Goal: Task Accomplishment & Management: Complete application form

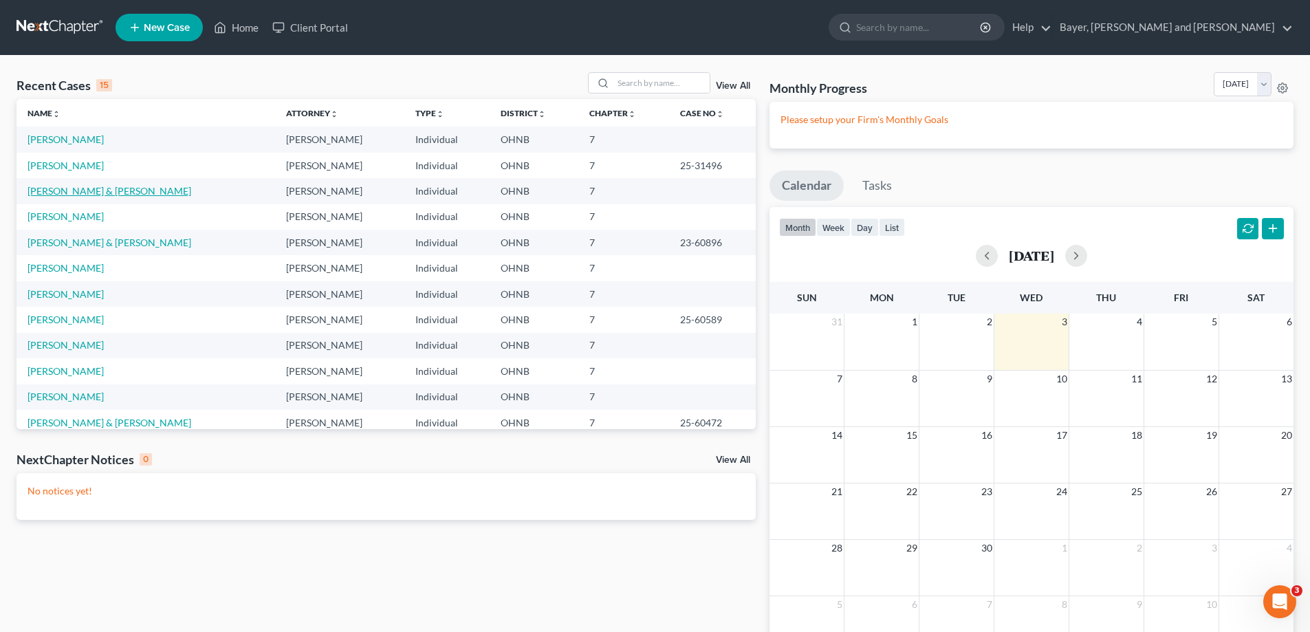
click at [91, 188] on link "[PERSON_NAME] & [PERSON_NAME]" at bounding box center [110, 191] width 164 height 12
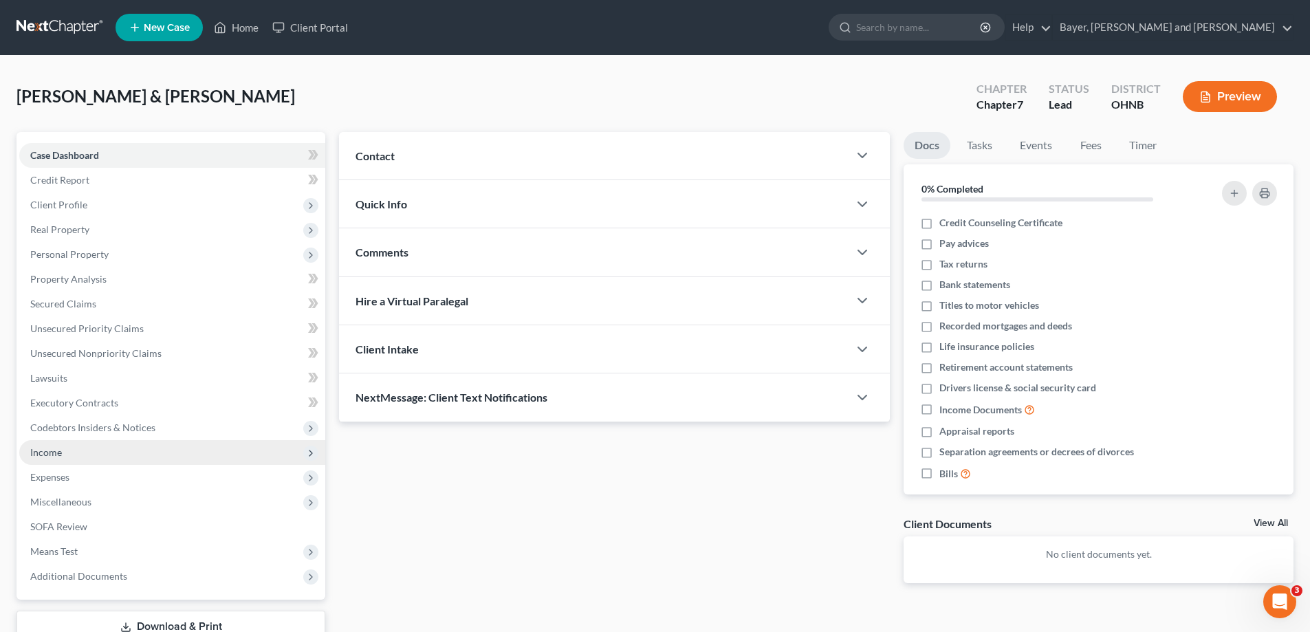
click at [162, 450] on span "Income" at bounding box center [172, 452] width 306 height 25
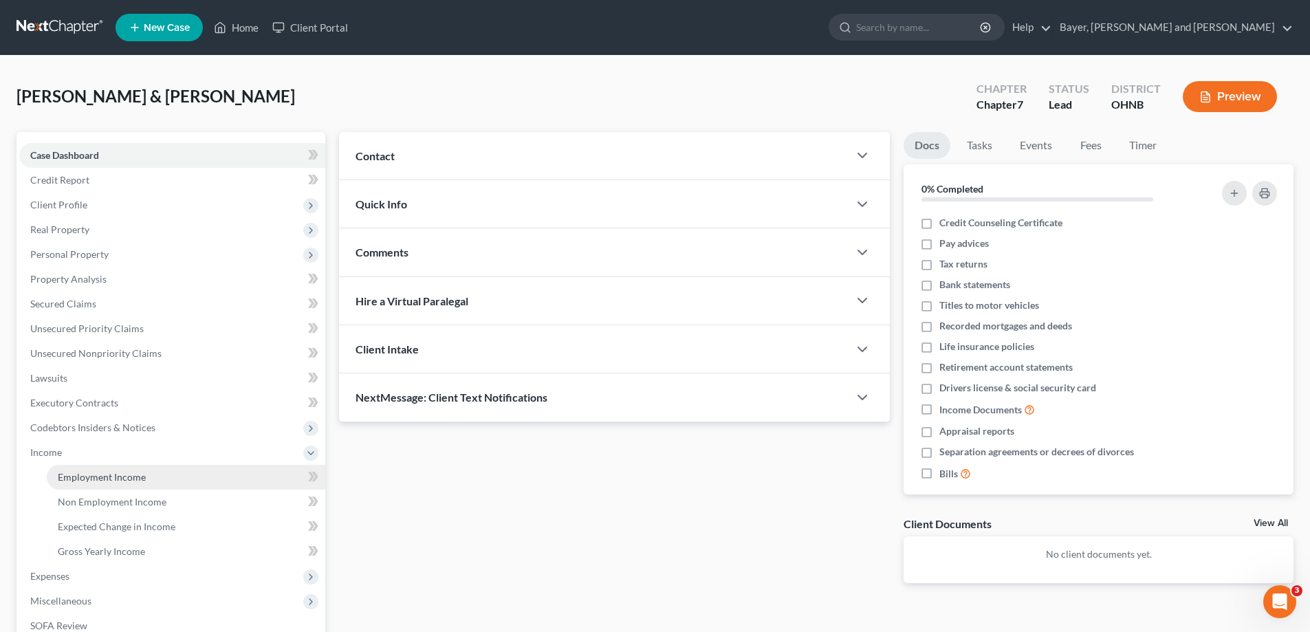
click at [150, 474] on link "Employment Income" at bounding box center [186, 477] width 278 height 25
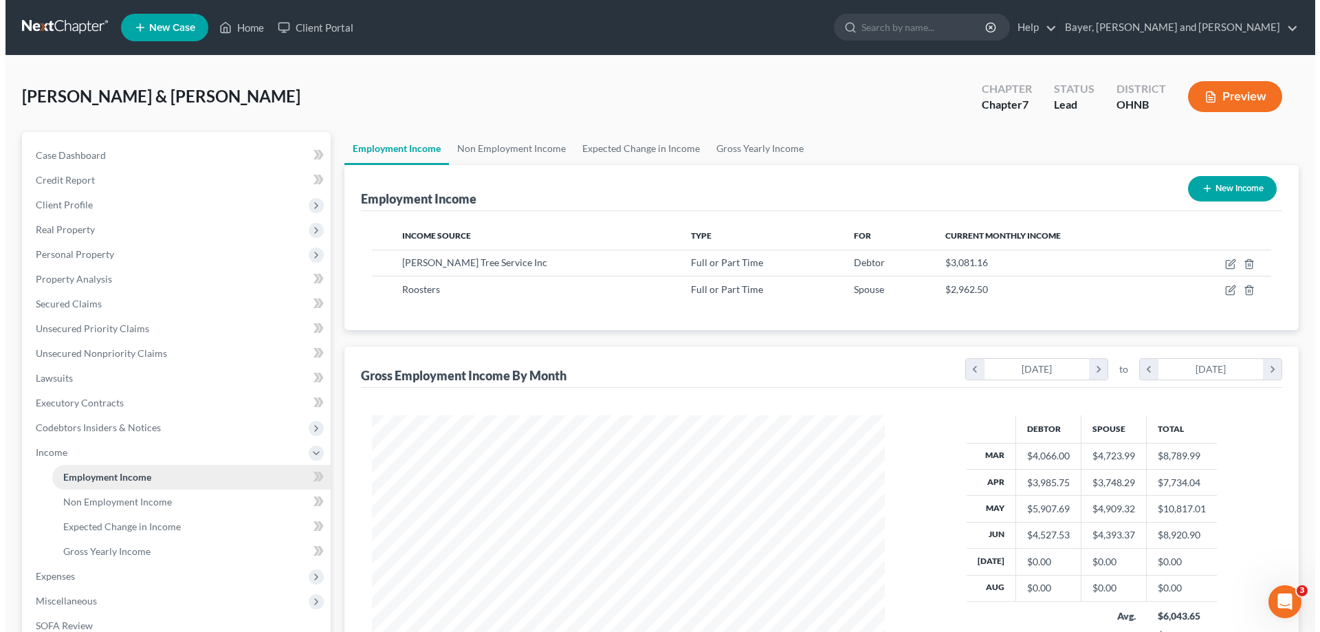
scroll to position [256, 540]
click at [1229, 195] on button "New Income" at bounding box center [1227, 188] width 89 height 25
select select "0"
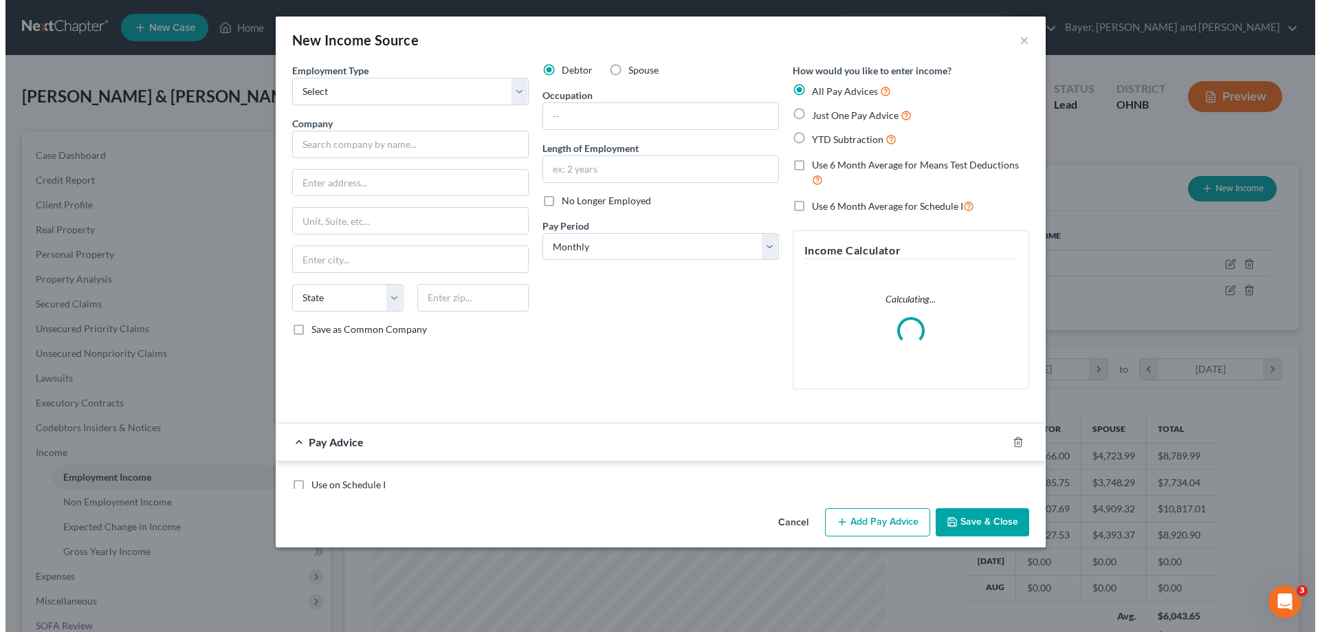
scroll to position [259, 545]
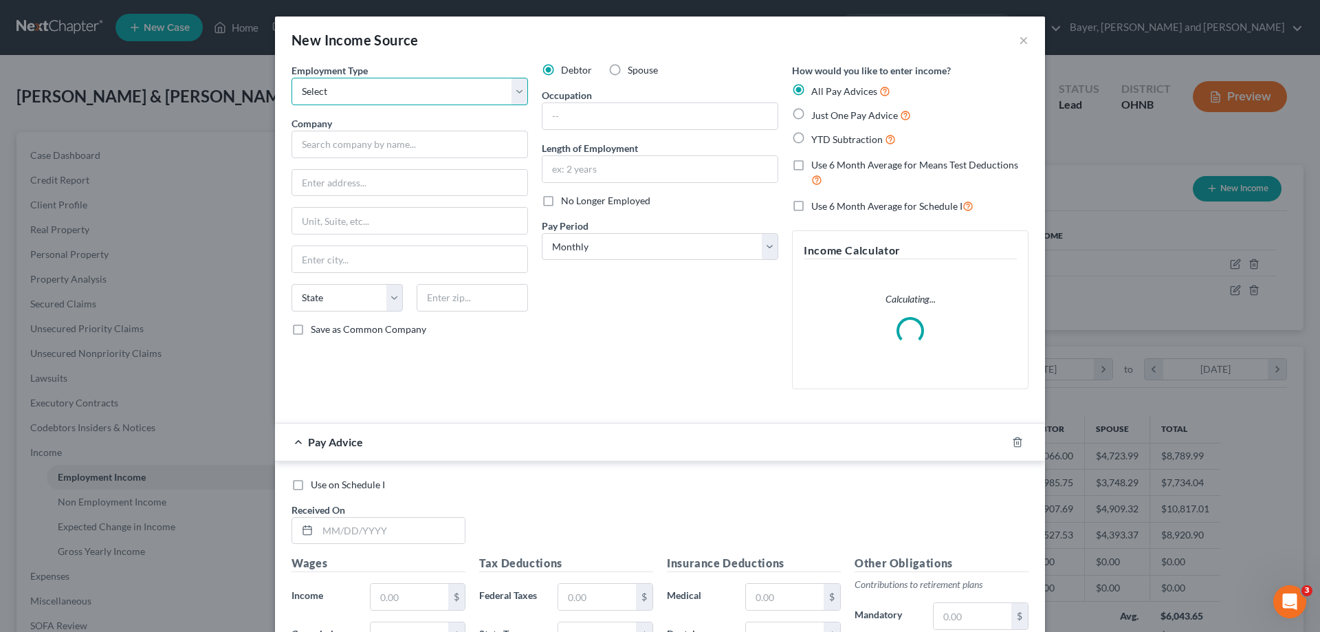
click at [511, 95] on select "Select Full or [DEMOGRAPHIC_DATA] Employment Self Employment" at bounding box center [410, 92] width 237 height 28
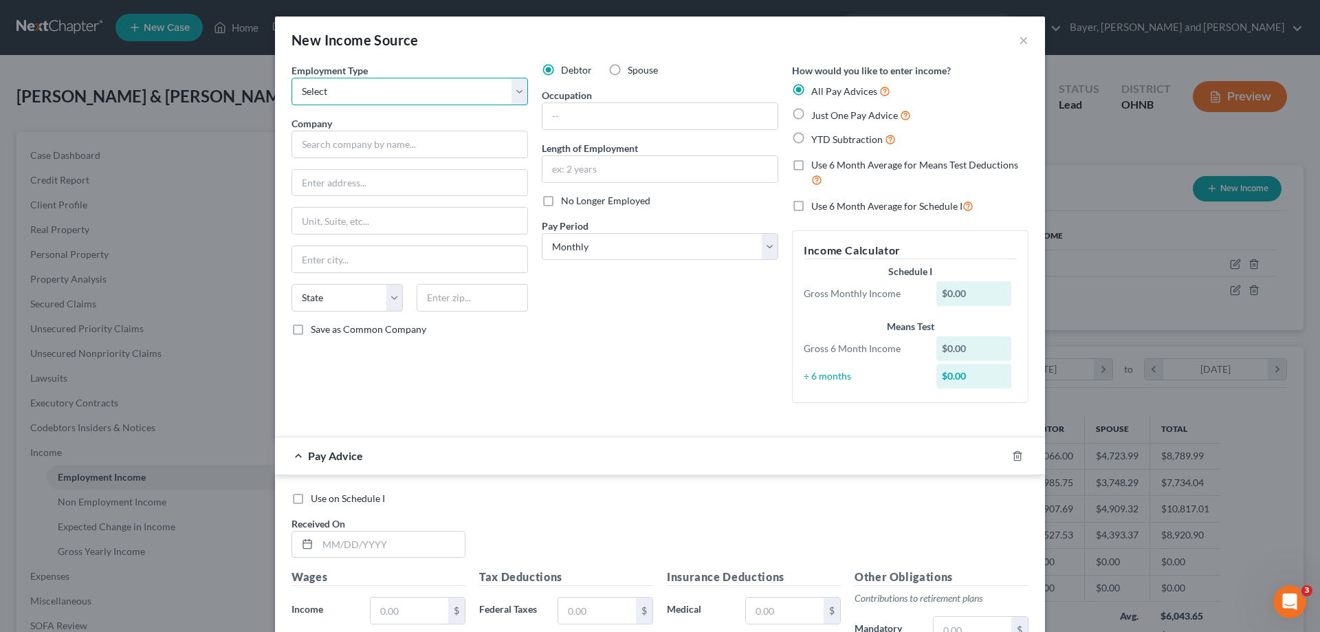
select select "1"
click at [292, 78] on select "Select Full or [DEMOGRAPHIC_DATA] Employment Self Employment" at bounding box center [410, 92] width 237 height 28
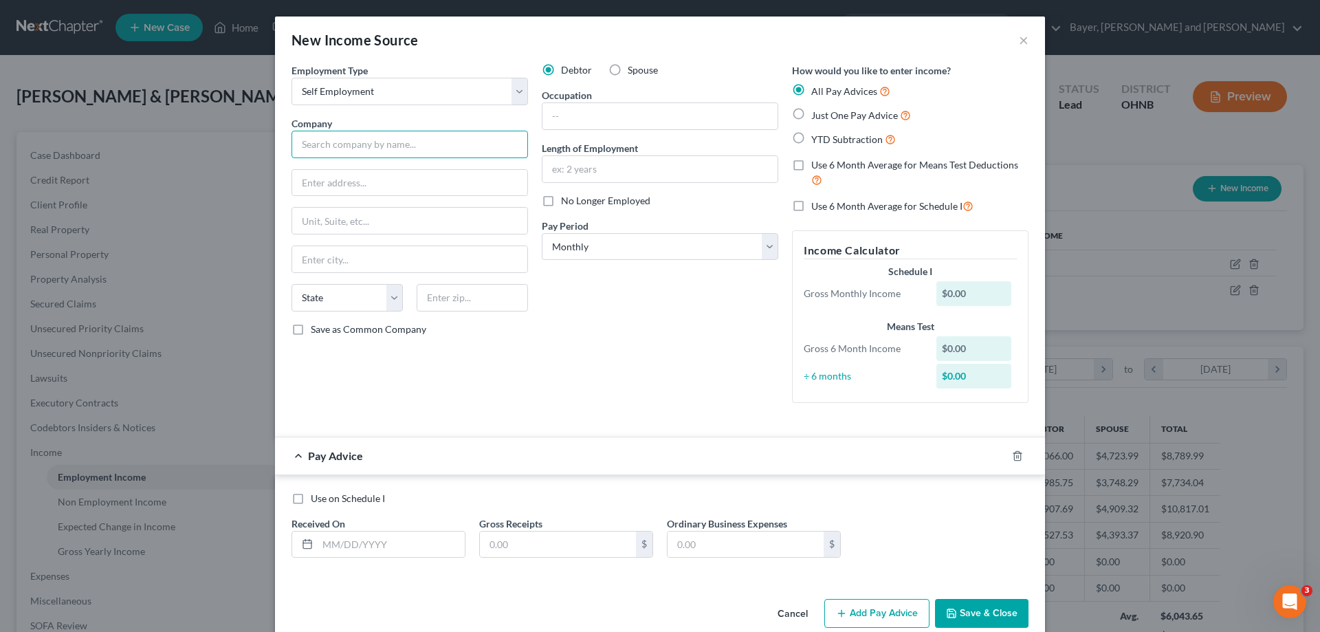
click at [459, 156] on input "text" at bounding box center [410, 145] width 237 height 28
type input "[PERSON_NAME]"
type input "[STREET_ADDRESS]"
type input "[GEOGRAPHIC_DATA]"
select select "36"
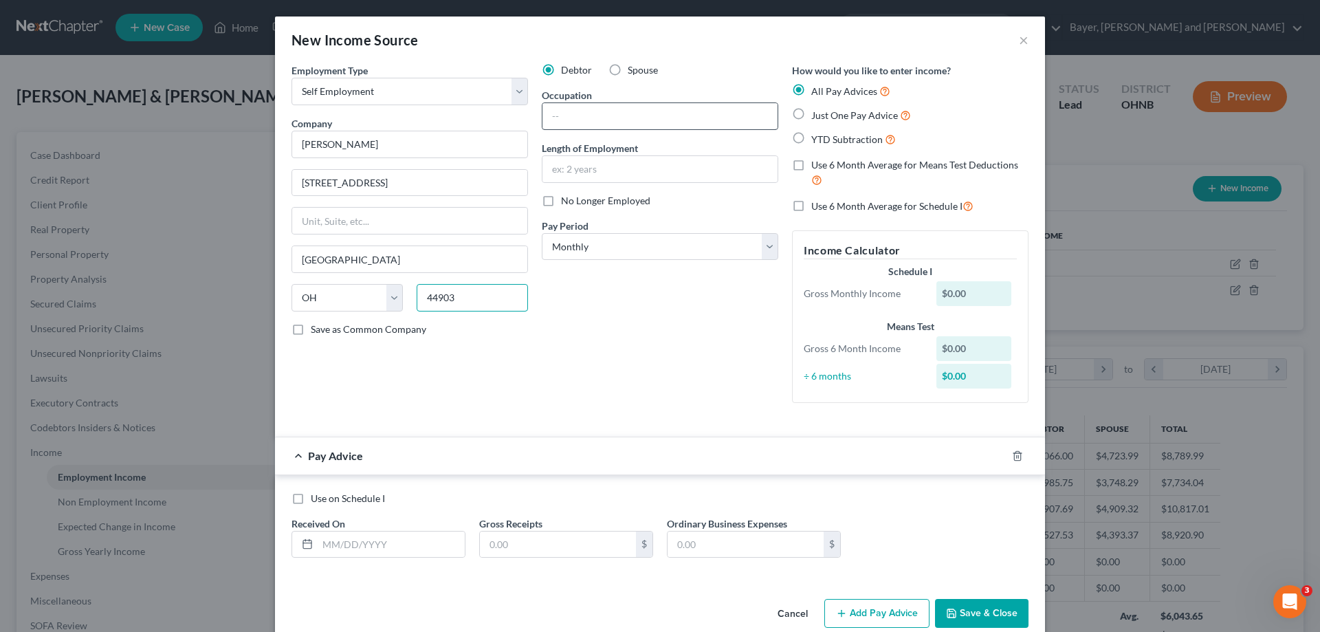
type input "44903"
click at [595, 114] on input "text" at bounding box center [659, 116] width 235 height 26
type input "Tree Service"
click at [629, 170] on input "text" at bounding box center [659, 169] width 235 height 26
type input "2 years"
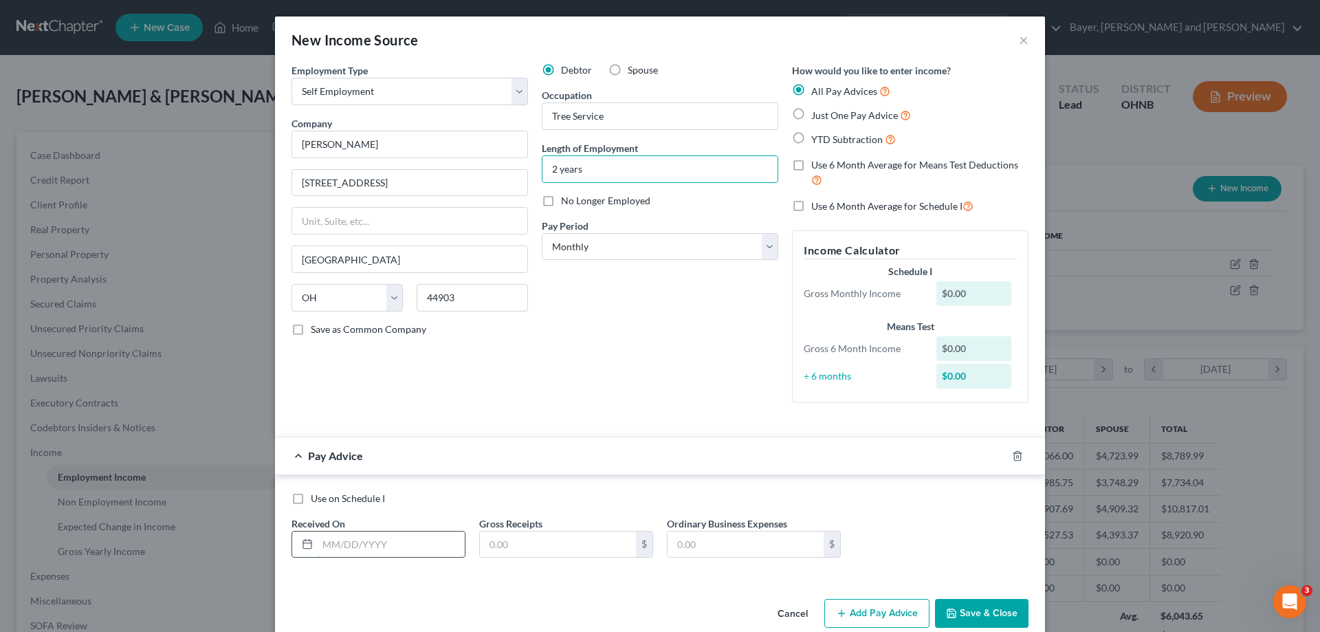
click at [390, 540] on input "text" at bounding box center [391, 544] width 147 height 26
type input "0"
click at [754, 246] on select "Select Monthly Twice Monthly Every Other Week Weekly" at bounding box center [660, 247] width 237 height 28
click at [542, 233] on select "Select Monthly Twice Monthly Every Other Week Weekly" at bounding box center [660, 247] width 237 height 28
click at [811, 204] on label "Use 6 Month Average for Schedule I" at bounding box center [892, 206] width 162 height 16
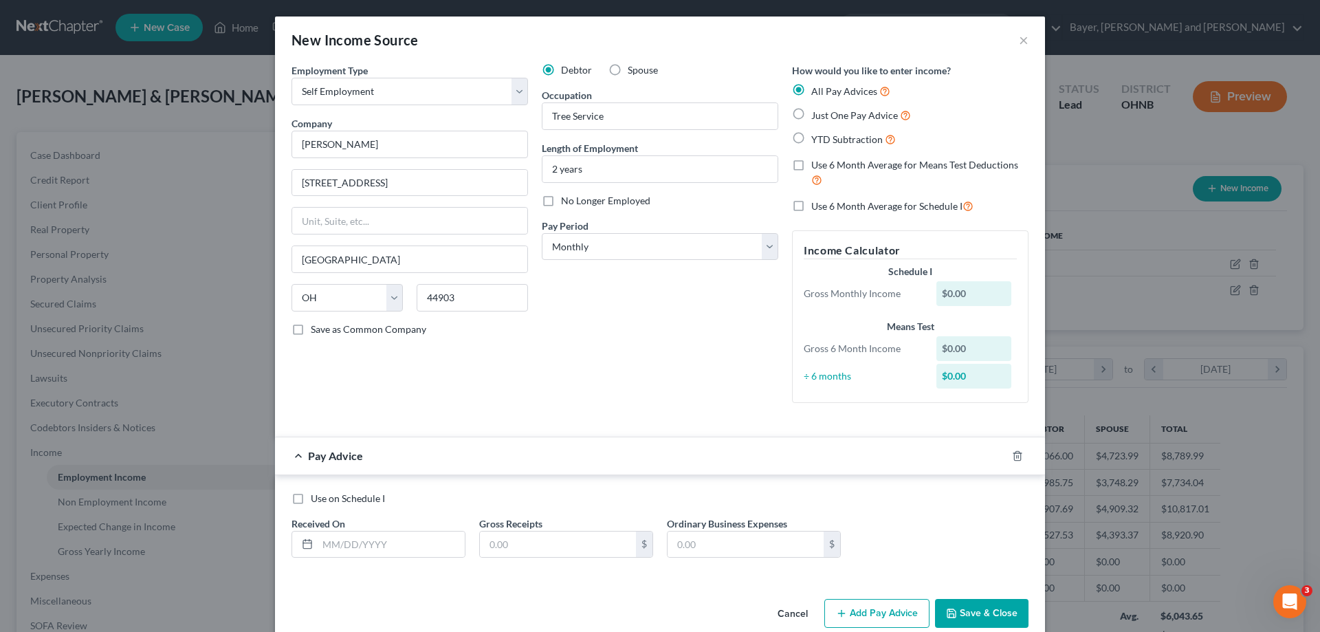
click at [817, 204] on input "Use 6 Month Average for Schedule I" at bounding box center [821, 202] width 9 height 9
checkbox input "true"
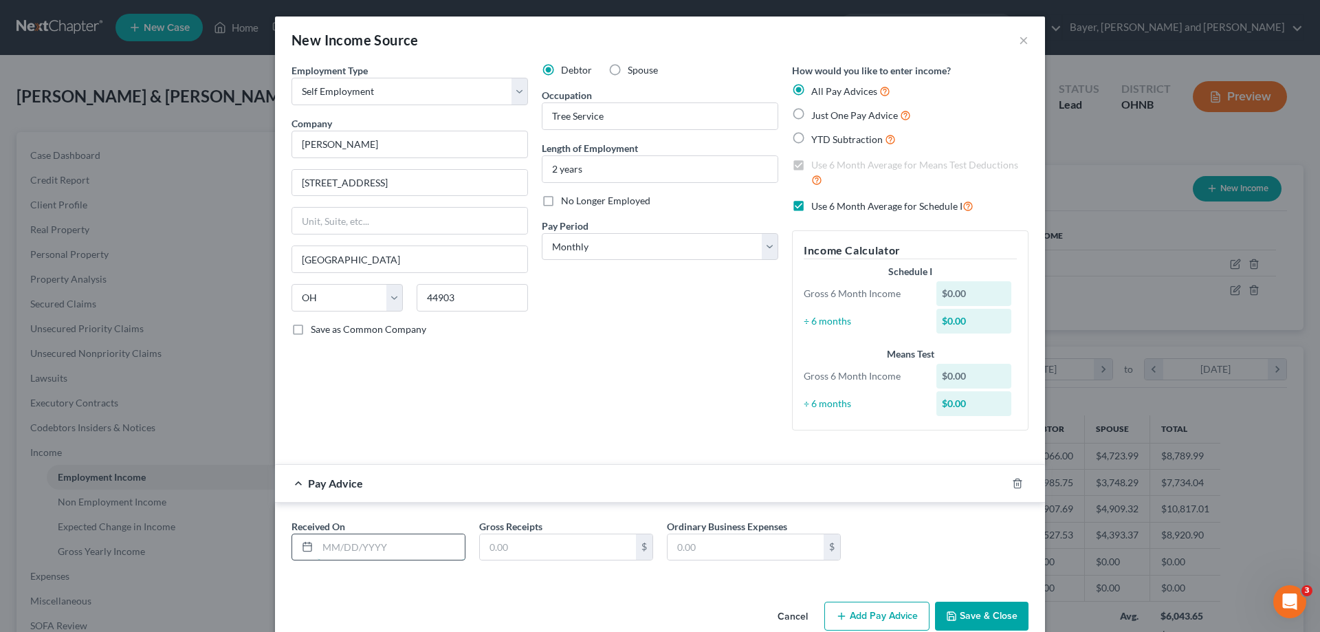
click at [396, 548] on input "text" at bounding box center [391, 547] width 147 height 26
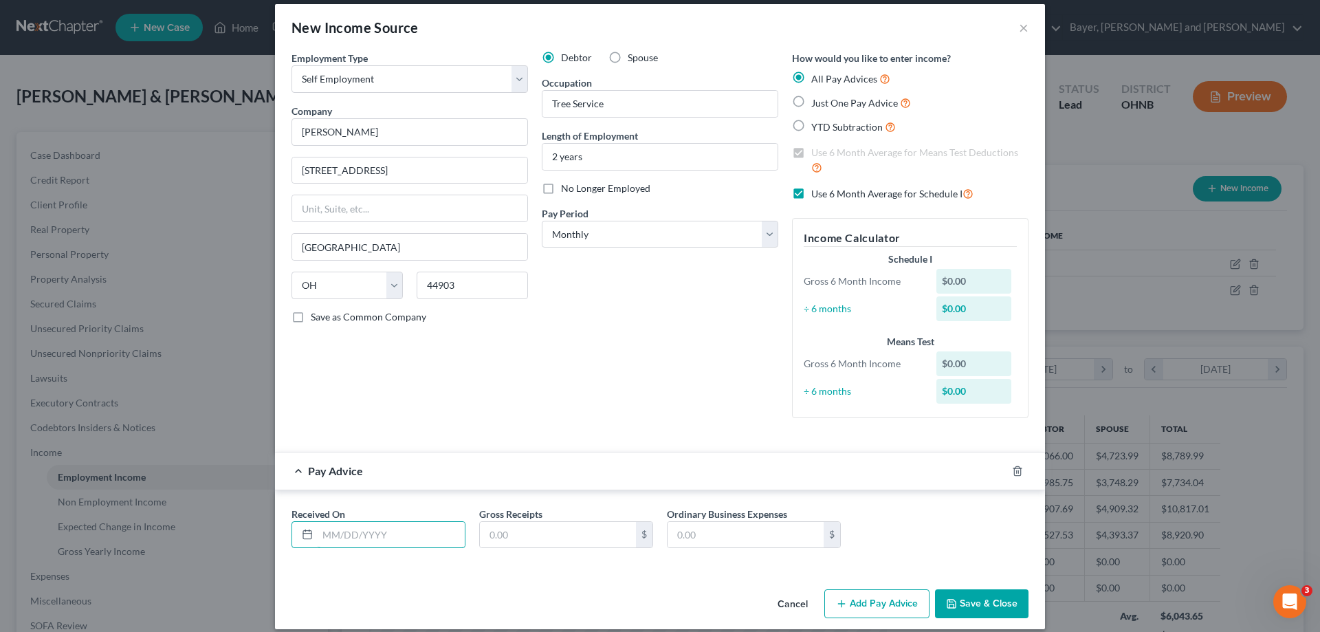
scroll to position [0, 0]
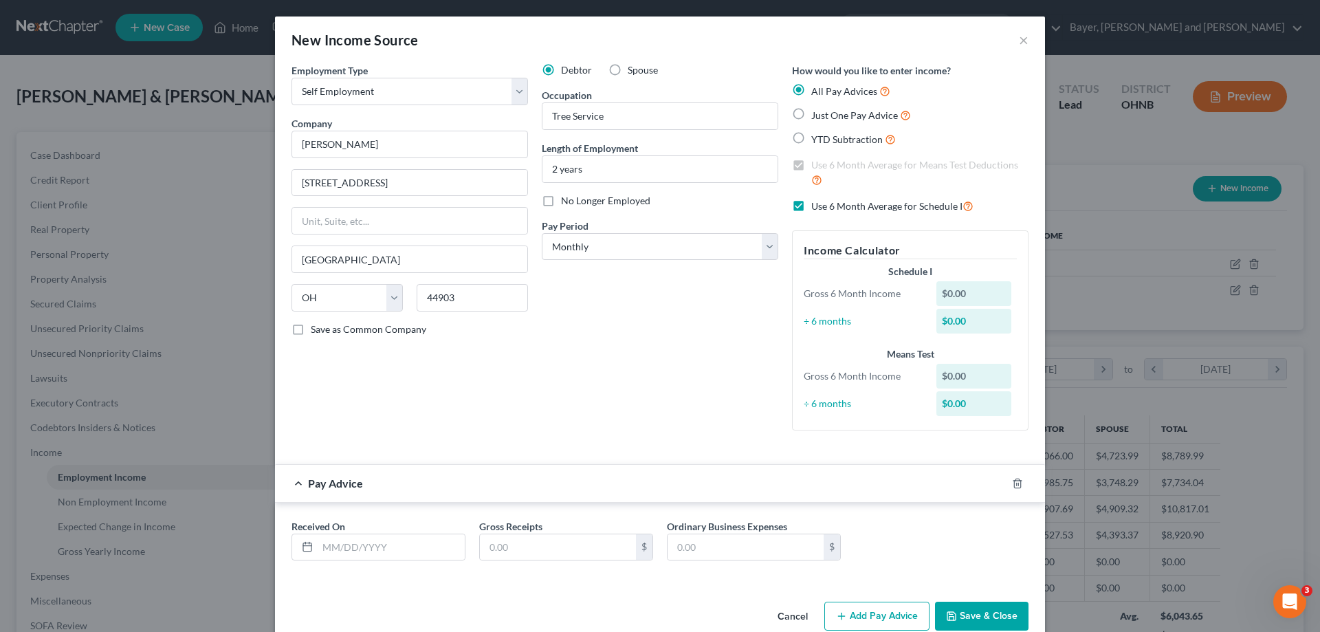
click at [811, 113] on label "Just One Pay Advice" at bounding box center [861, 115] width 100 height 16
click at [817, 113] on input "Just One Pay Advice" at bounding box center [821, 111] width 9 height 9
radio input "true"
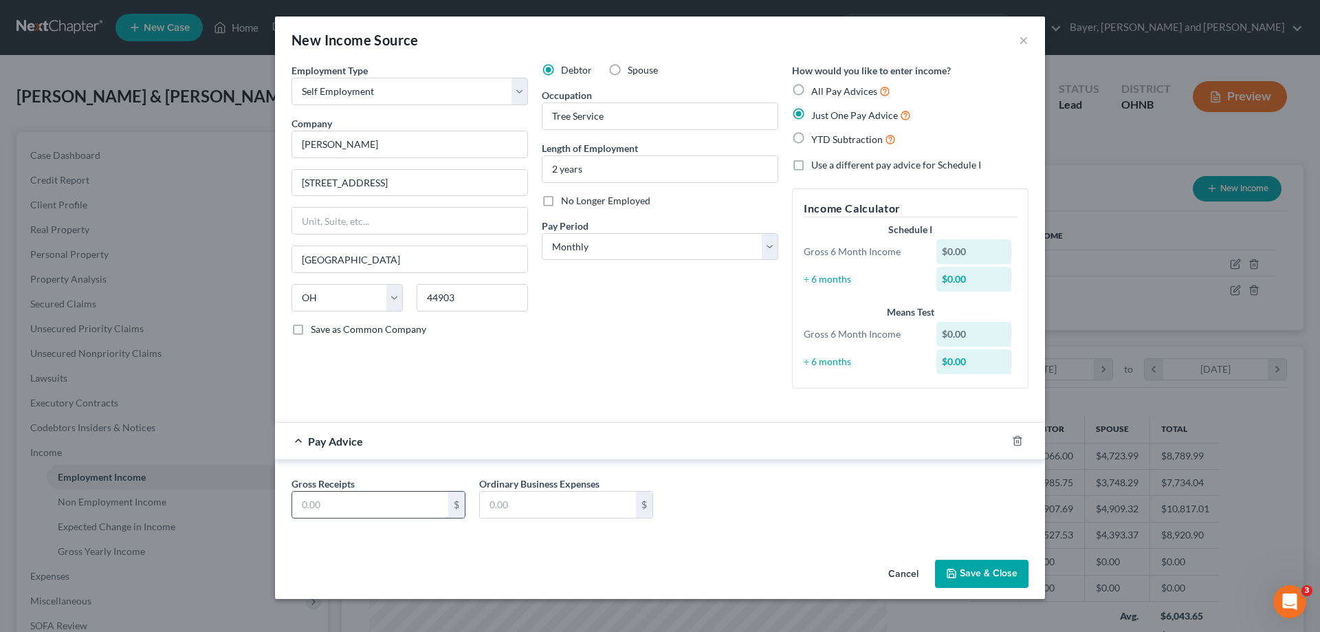
click at [397, 507] on input "text" at bounding box center [370, 505] width 156 height 26
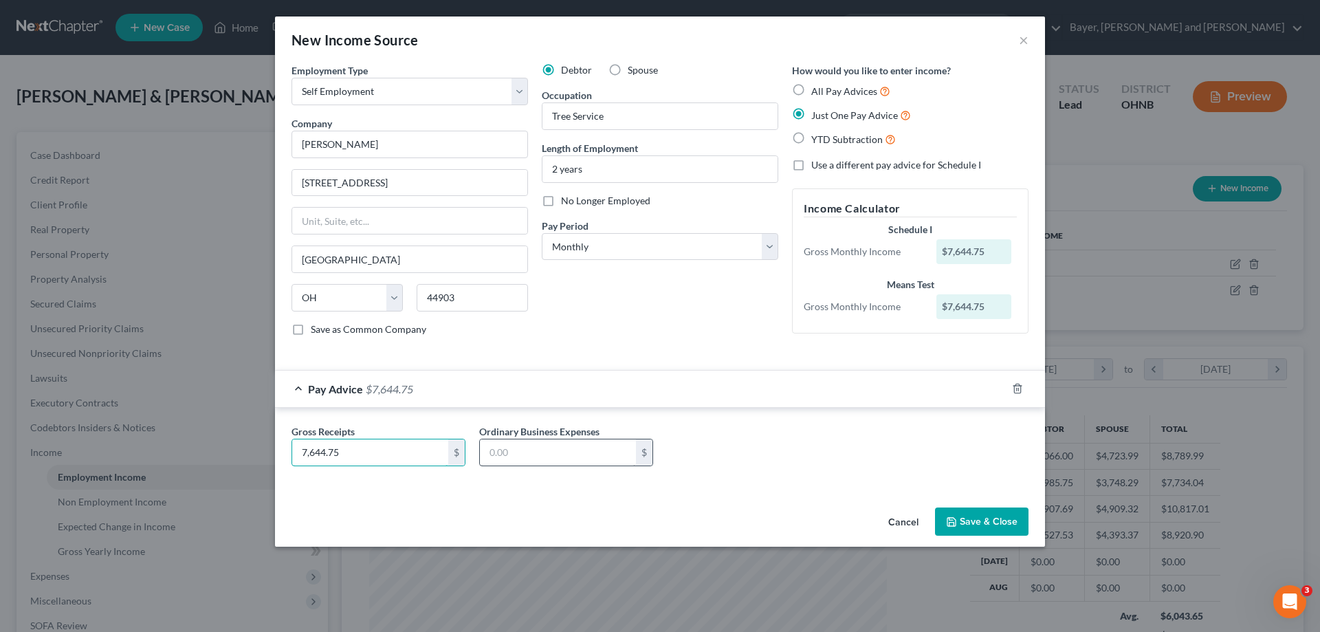
type input "7,644.75"
click at [551, 446] on input "text" at bounding box center [558, 452] width 156 height 26
type input "5,803.01"
click at [811, 138] on label "YTD Subtraction" at bounding box center [853, 139] width 85 height 16
click at [817, 138] on input "YTD Subtraction" at bounding box center [821, 135] width 9 height 9
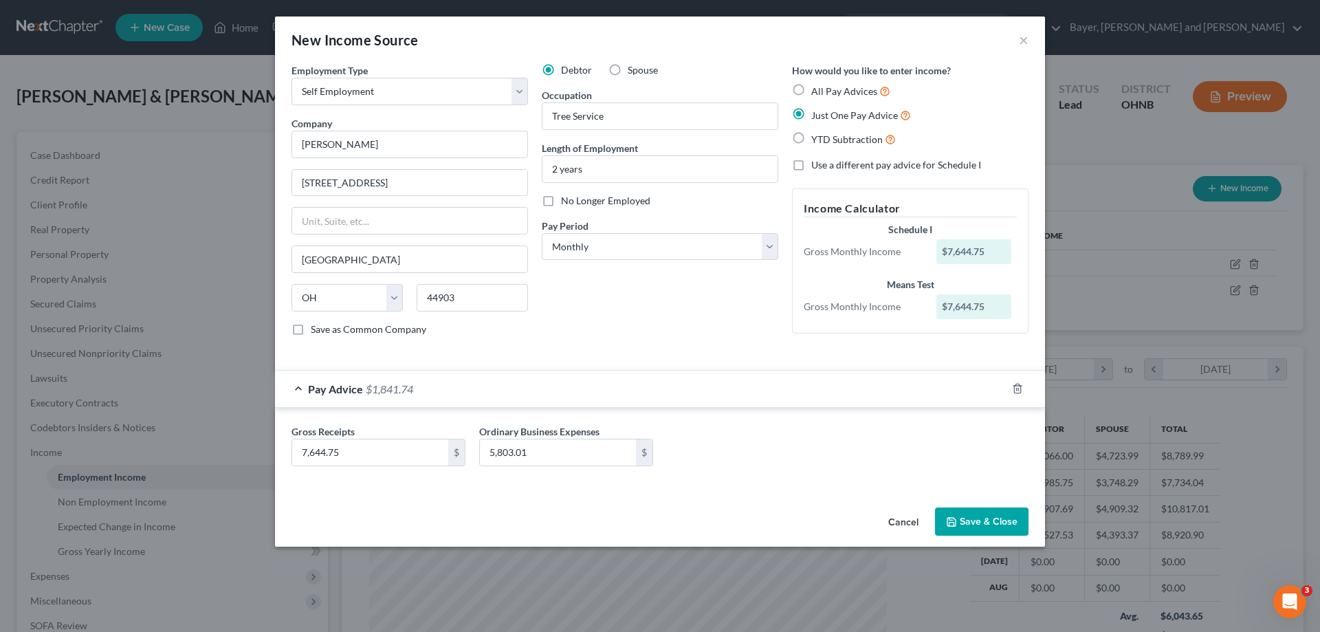
radio input "true"
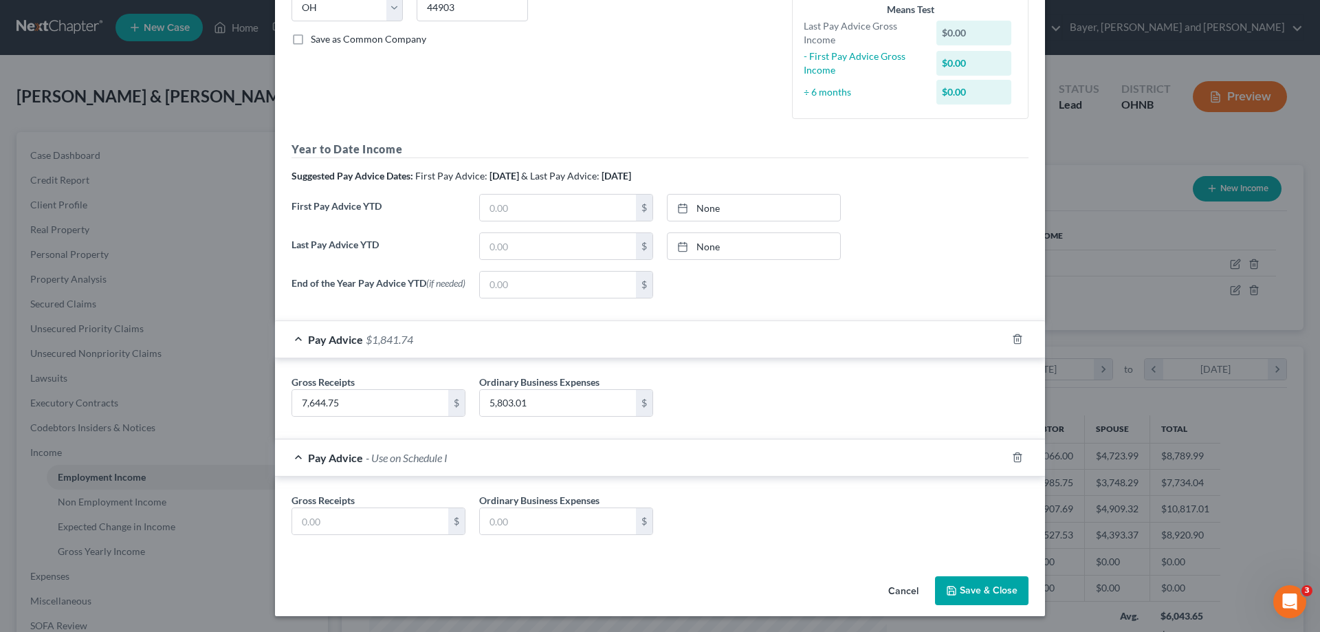
scroll to position [294, 0]
click at [1014, 458] on icon "button" at bounding box center [1017, 456] width 6 height 9
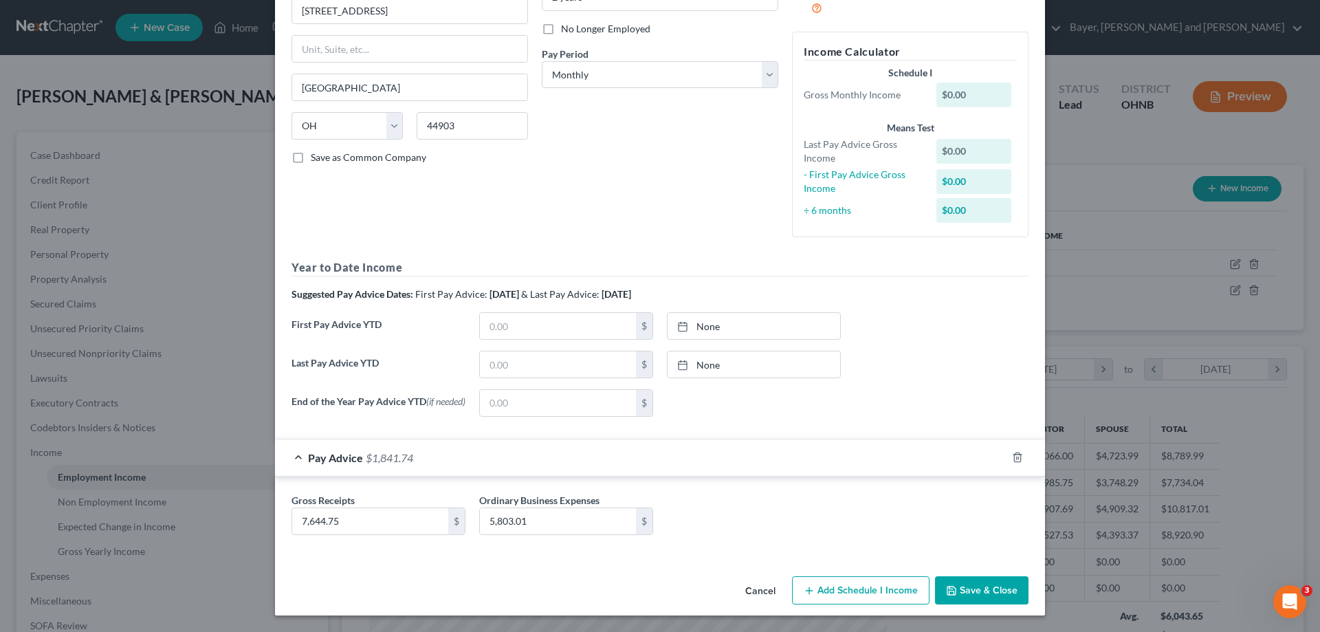
scroll to position [175, 0]
click at [529, 316] on input "text" at bounding box center [558, 326] width 156 height 26
click at [1012, 457] on icon "button" at bounding box center [1017, 457] width 11 height 11
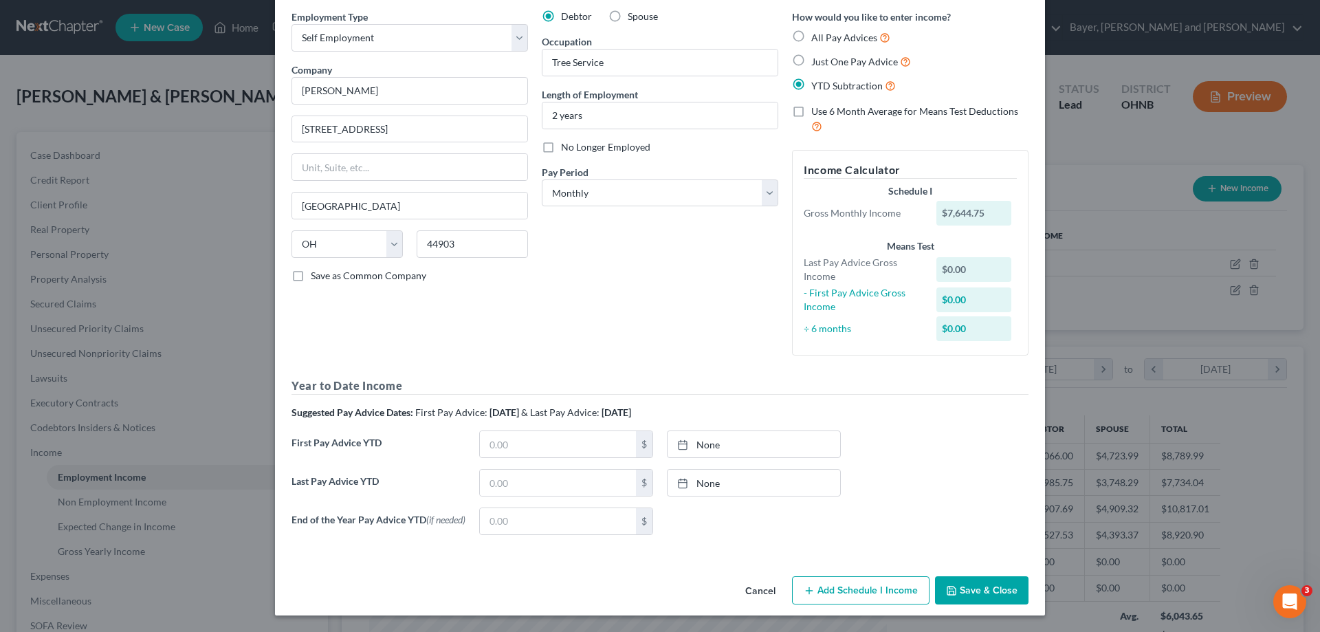
scroll to position [57, 0]
click at [506, 444] on input "text" at bounding box center [558, 444] width 156 height 26
type input "306.96"
click at [507, 483] on input "text" at bounding box center [558, 483] width 156 height 26
click at [722, 438] on link "None" at bounding box center [754, 444] width 173 height 26
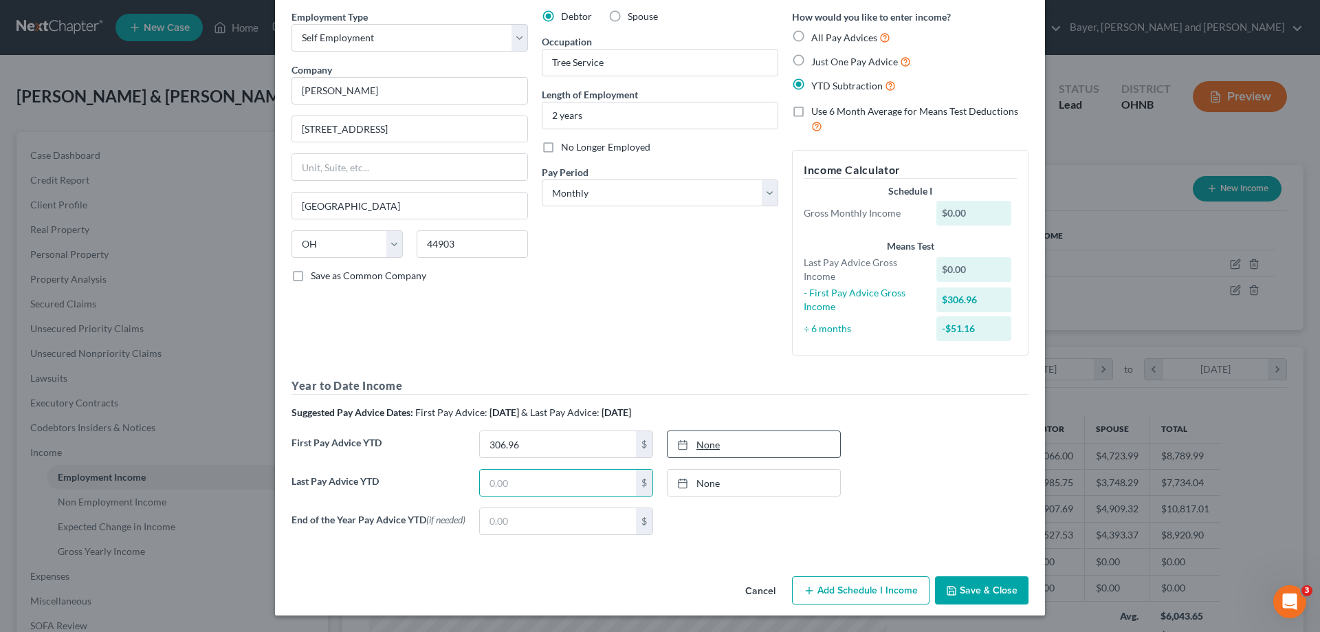
type input "[DATE]"
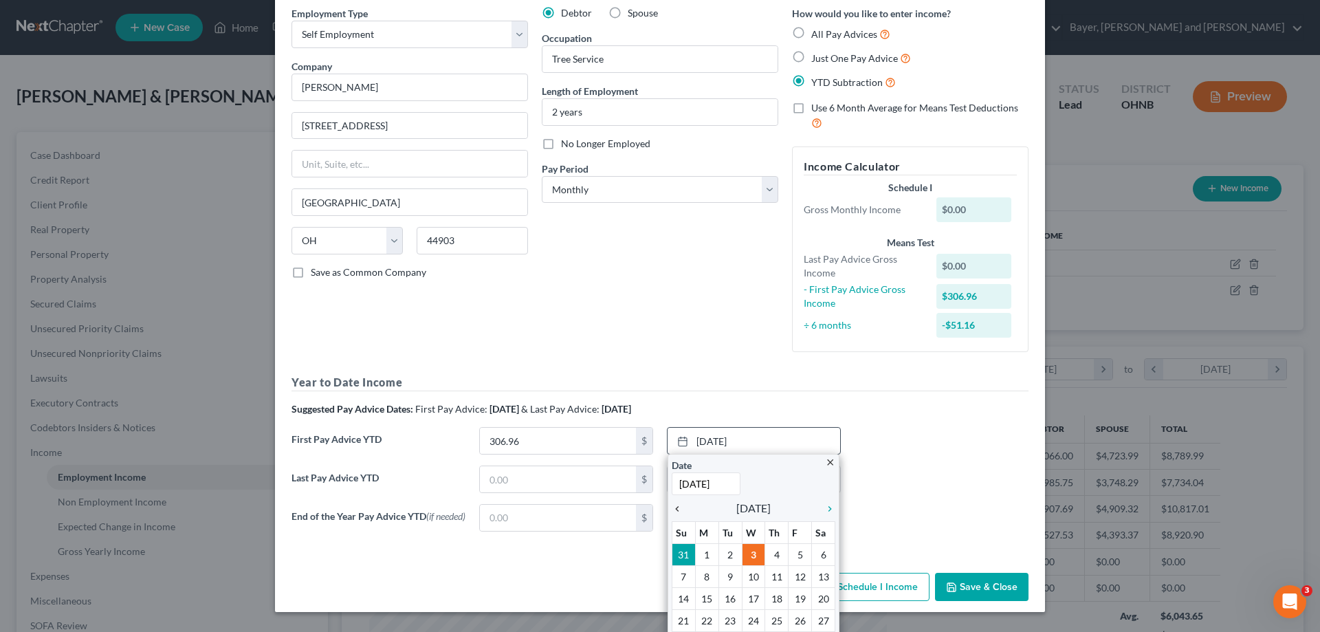
click at [674, 509] on icon "chevron_left" at bounding box center [681, 508] width 18 height 11
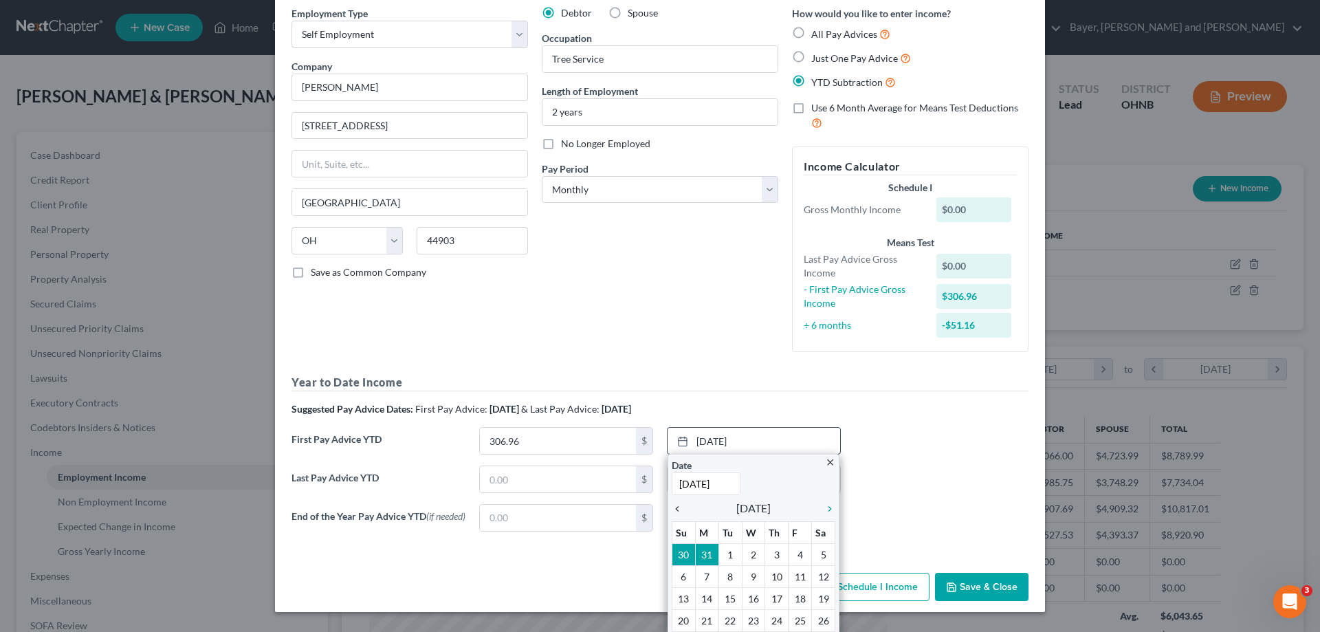
click at [674, 509] on icon "chevron_left" at bounding box center [681, 508] width 18 height 11
click at [672, 511] on icon "chevron_left" at bounding box center [681, 508] width 18 height 11
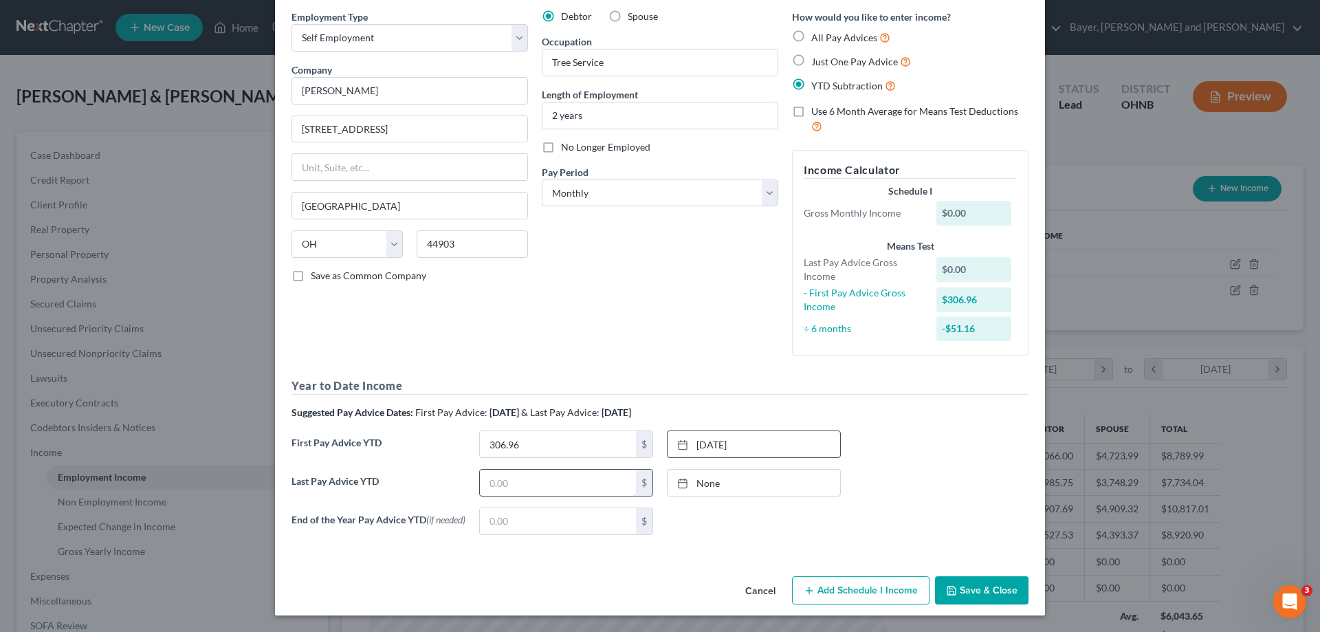
click at [490, 489] on input "text" at bounding box center [558, 483] width 156 height 26
type input "1,841.96"
click at [707, 474] on link "[DATE]" at bounding box center [754, 483] width 173 height 26
type input "[DATE]"
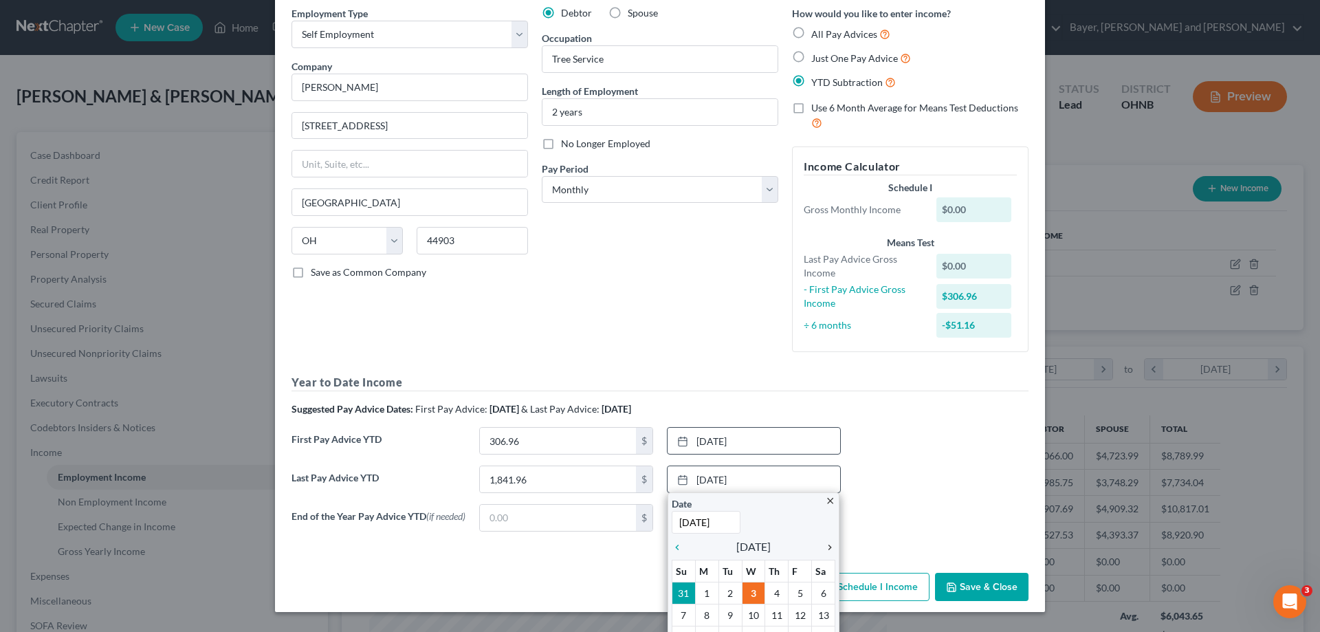
click at [824, 547] on icon "chevron_right" at bounding box center [826, 547] width 18 height 11
click at [672, 547] on icon "chevron_left" at bounding box center [681, 547] width 18 height 11
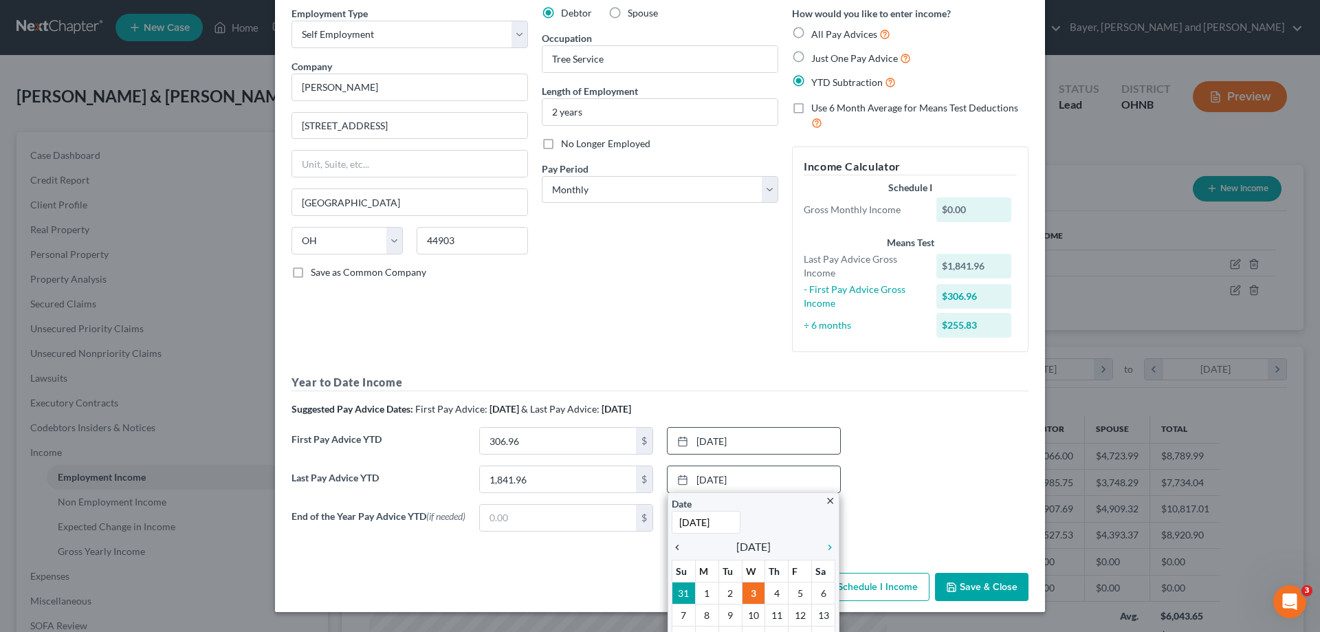
click at [672, 547] on icon "chevron_left" at bounding box center [681, 547] width 18 height 11
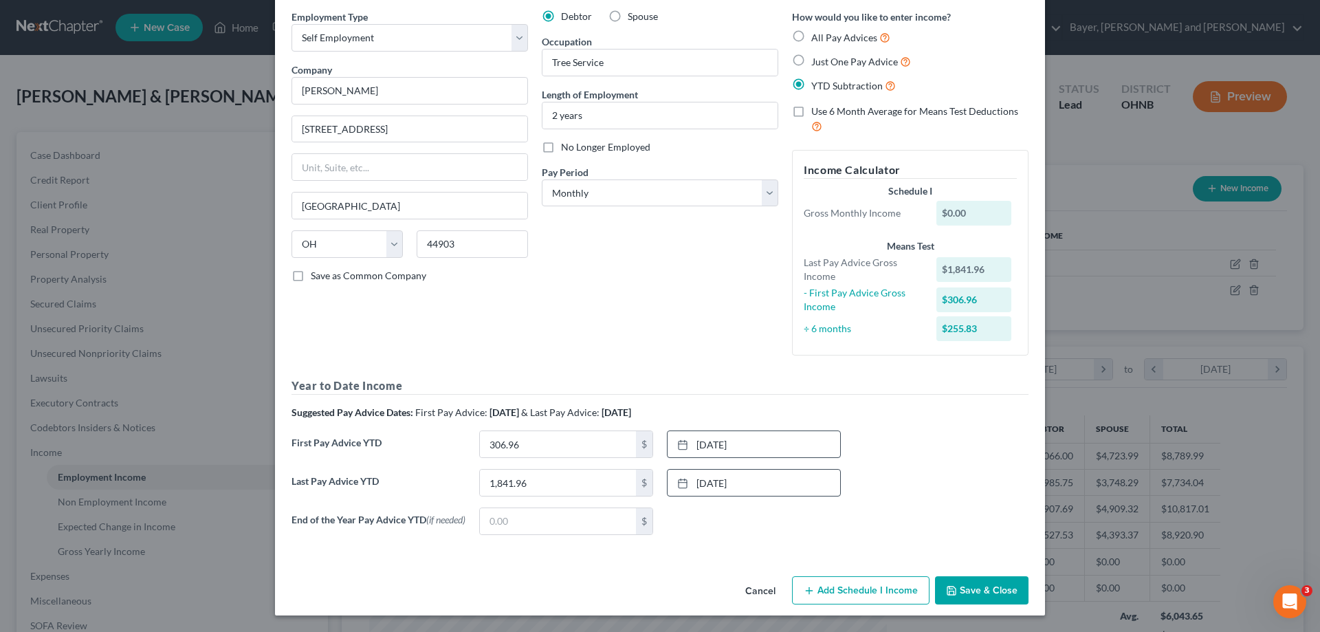
click at [980, 593] on button "Save & Close" at bounding box center [982, 590] width 94 height 29
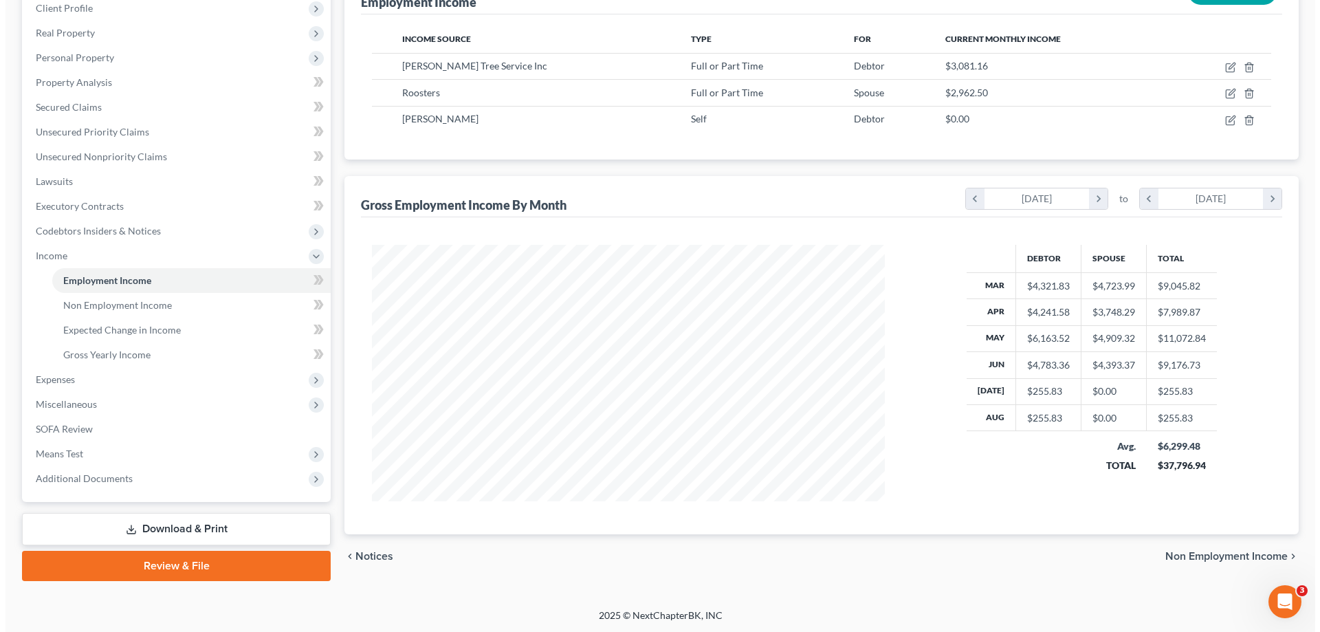
scroll to position [198, 0]
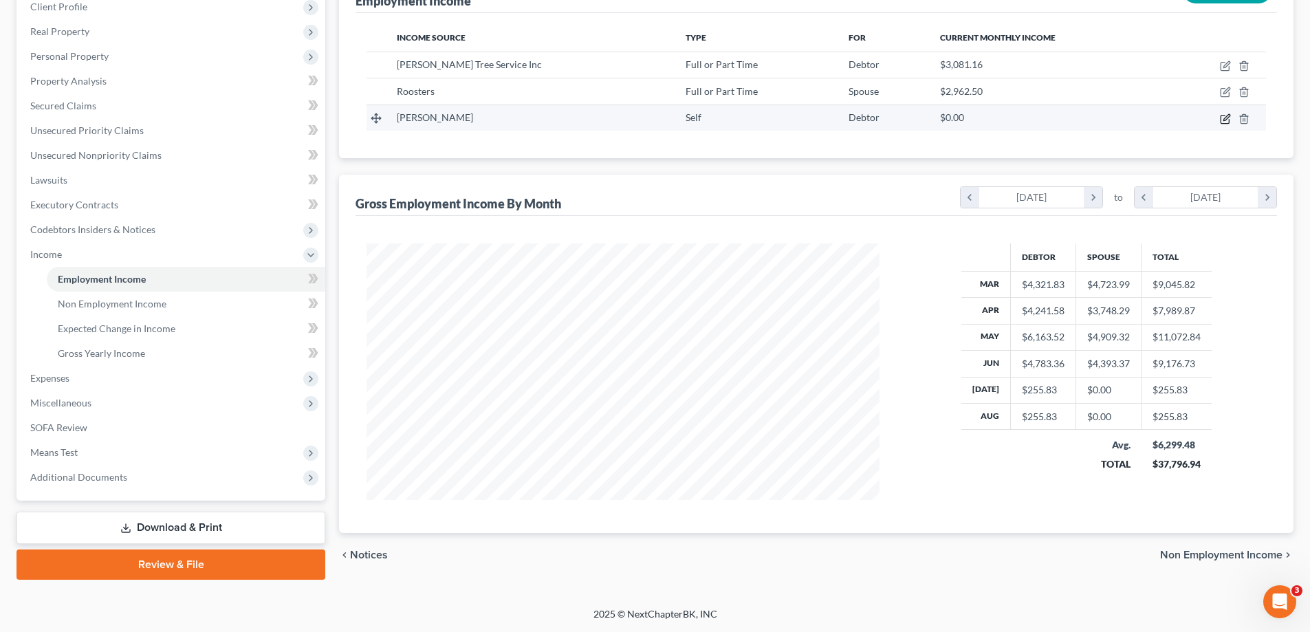
click at [1225, 119] on icon "button" at bounding box center [1225, 118] width 11 height 11
select select "1"
select select "36"
select select "0"
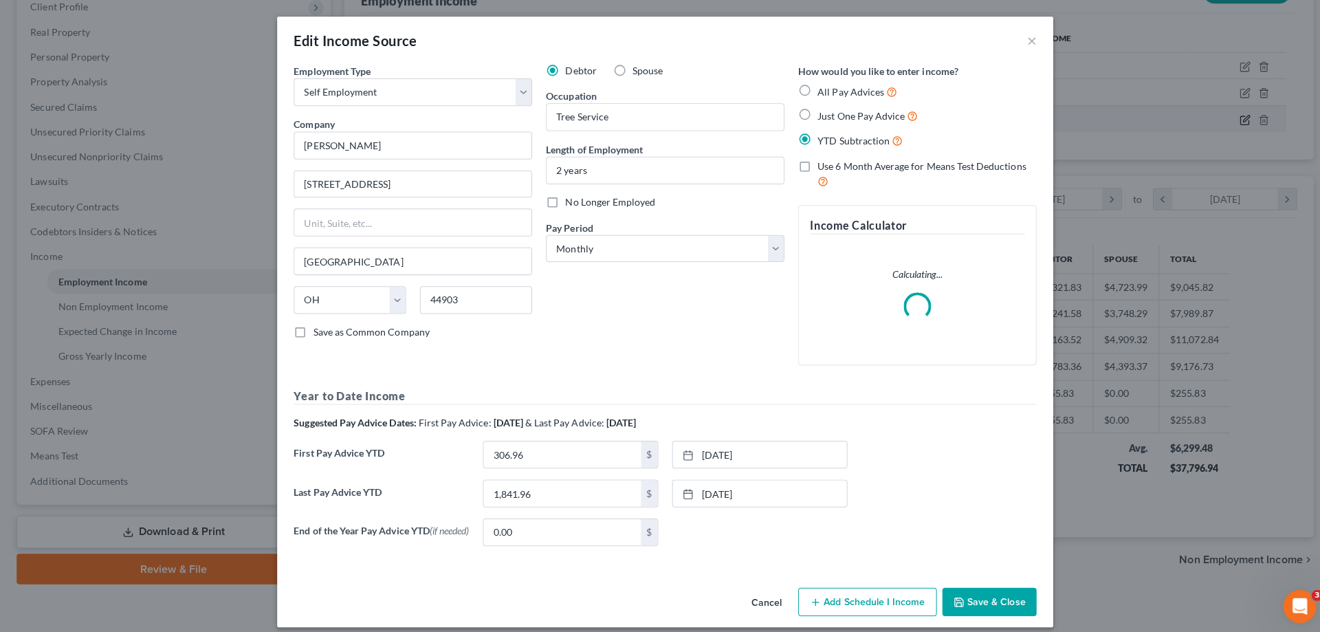
scroll to position [259, 545]
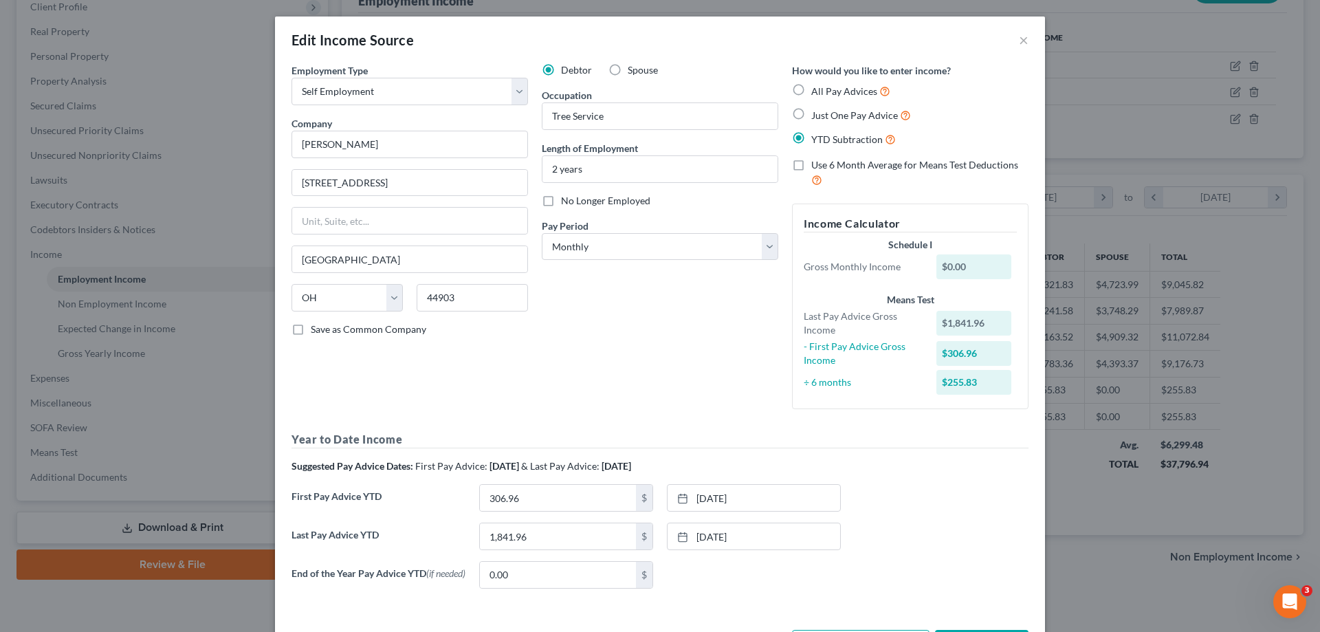
click at [964, 266] on div "$0.00" at bounding box center [974, 266] width 76 height 25
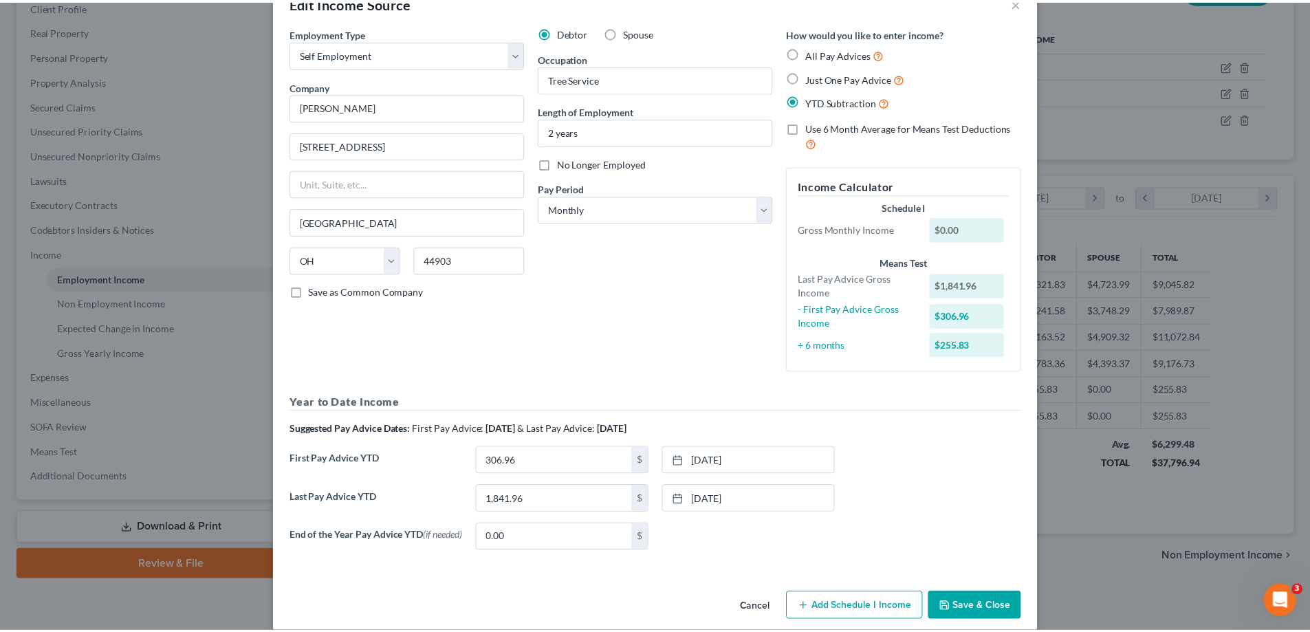
scroll to position [57, 0]
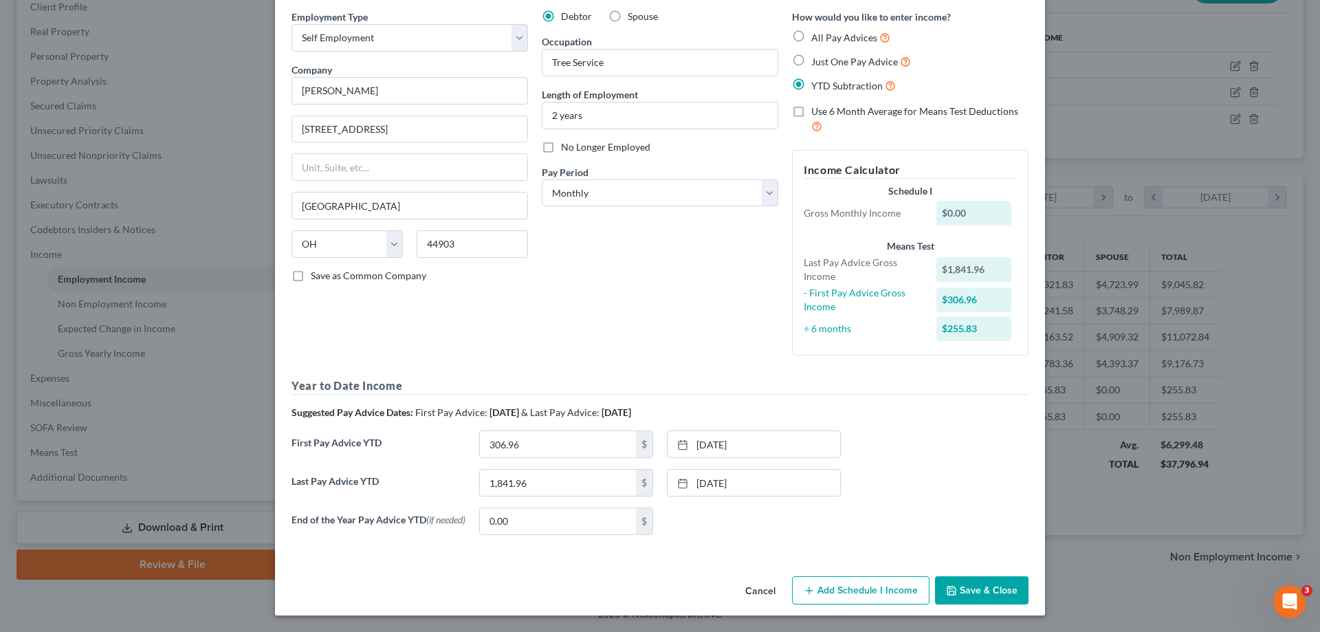
click at [1004, 586] on button "Save & Close" at bounding box center [982, 590] width 94 height 29
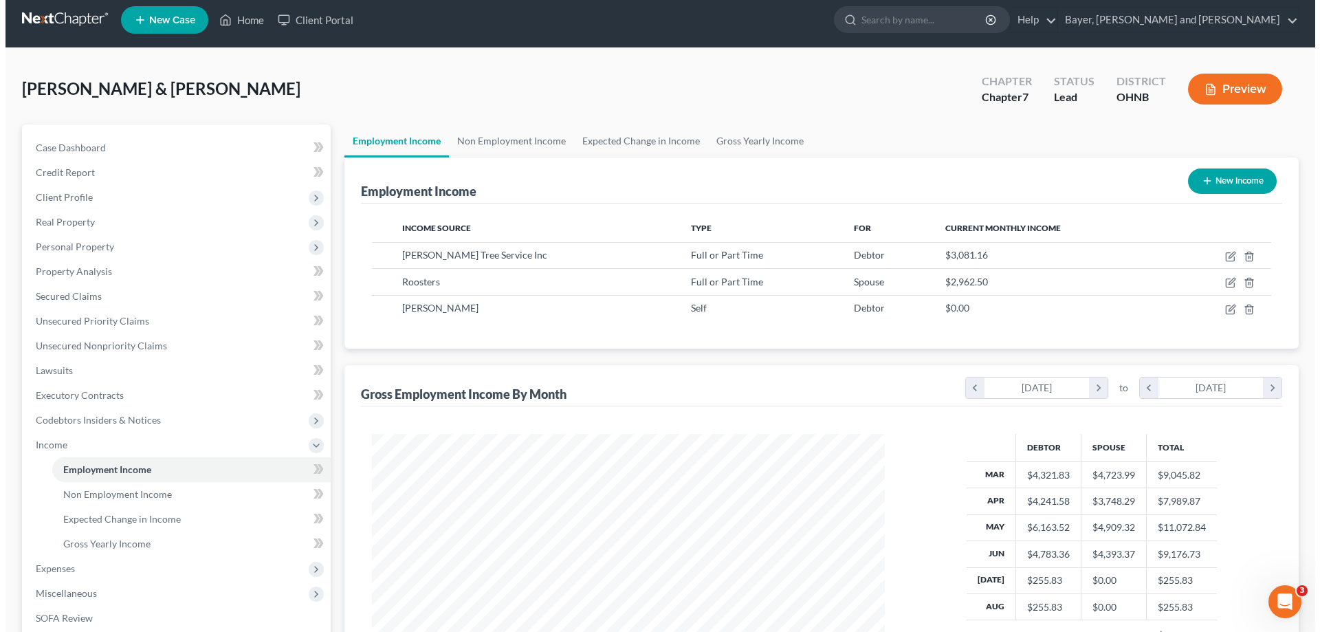
scroll to position [0, 0]
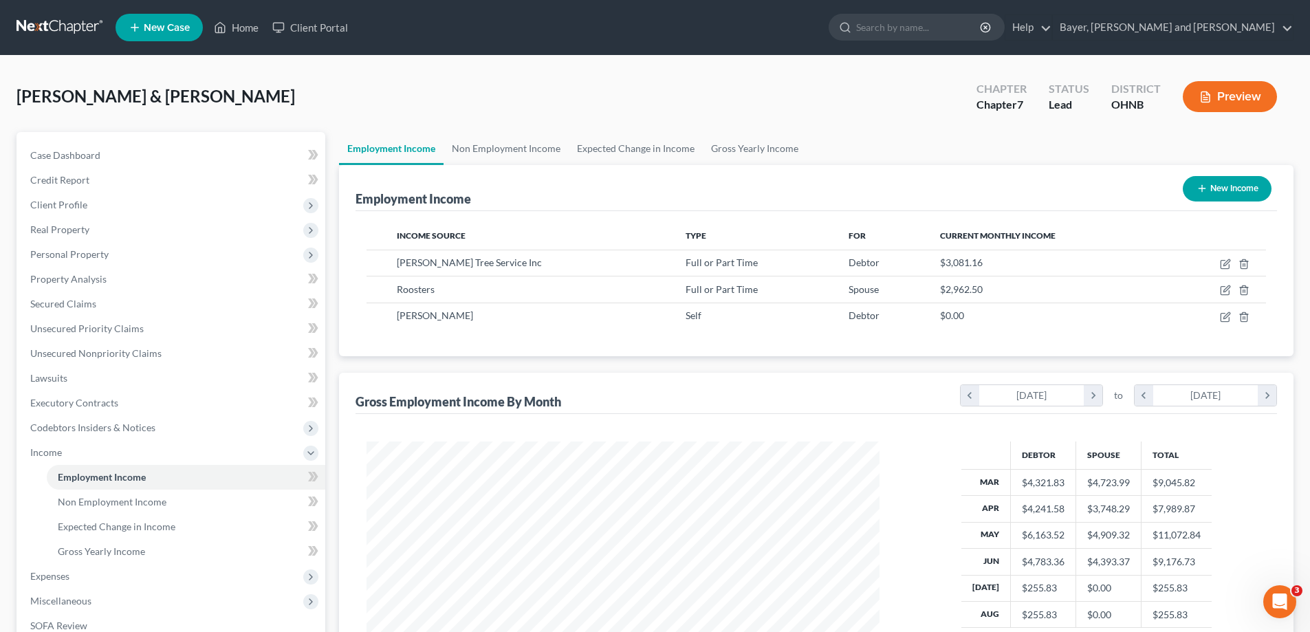
click at [1254, 99] on button "Preview" at bounding box center [1230, 96] width 94 height 31
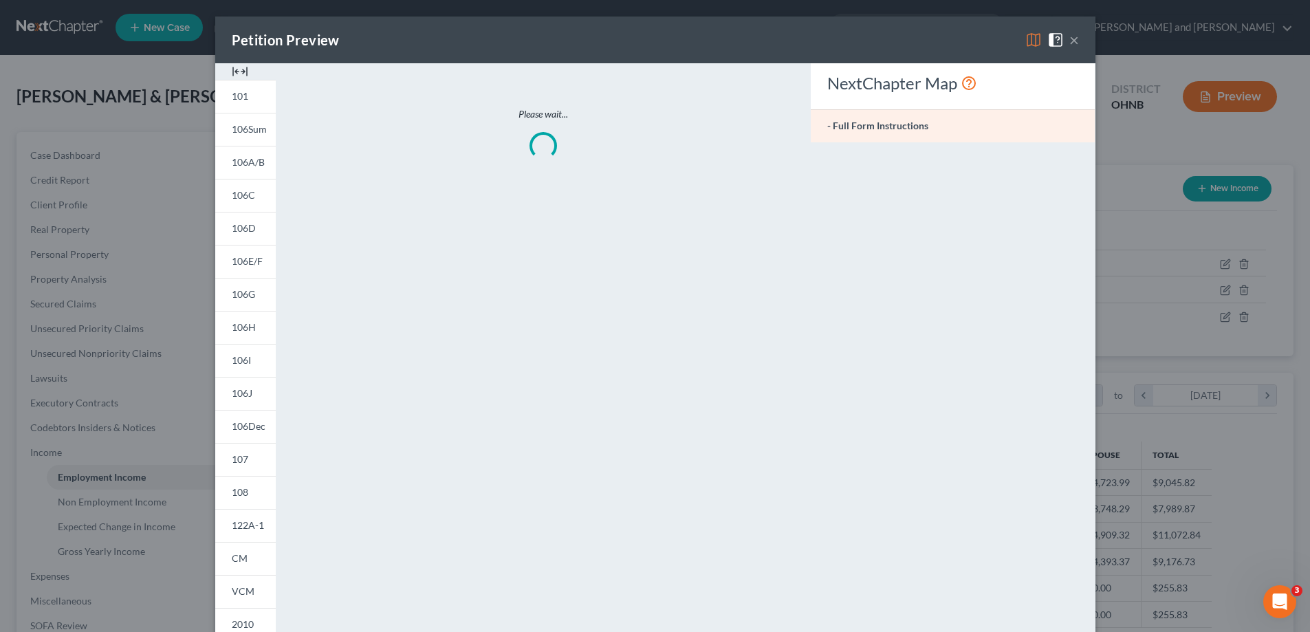
scroll to position [259, 545]
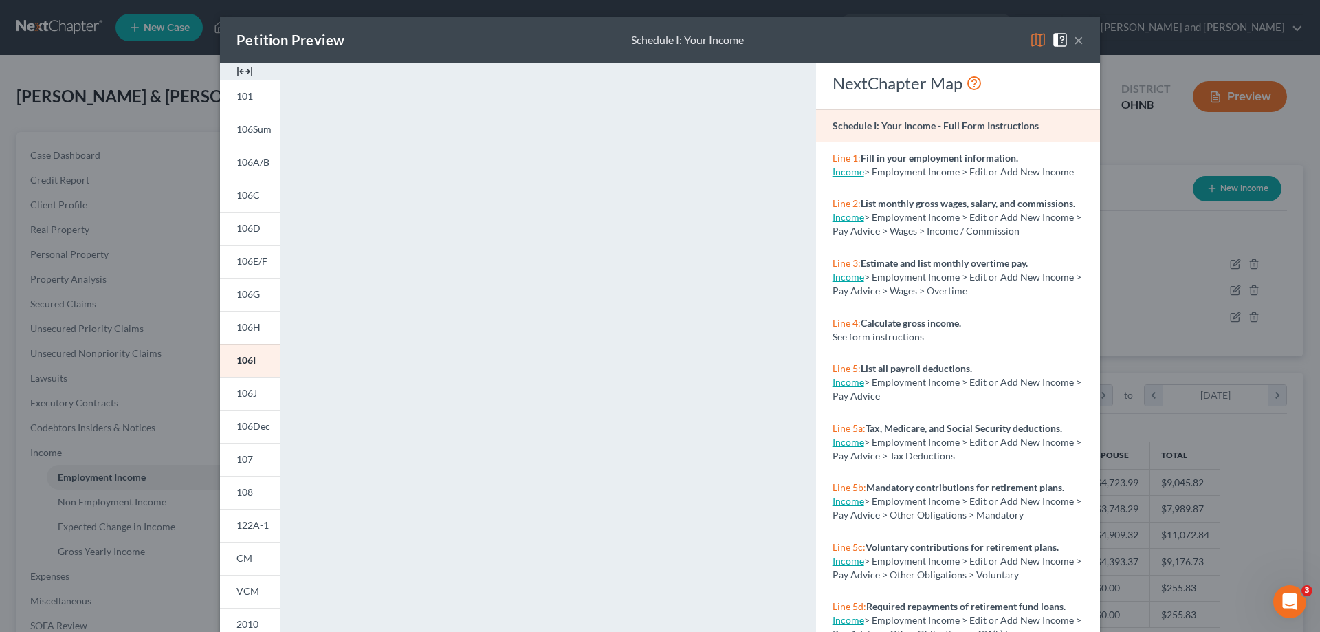
click at [1076, 39] on button "×" at bounding box center [1079, 40] width 10 height 17
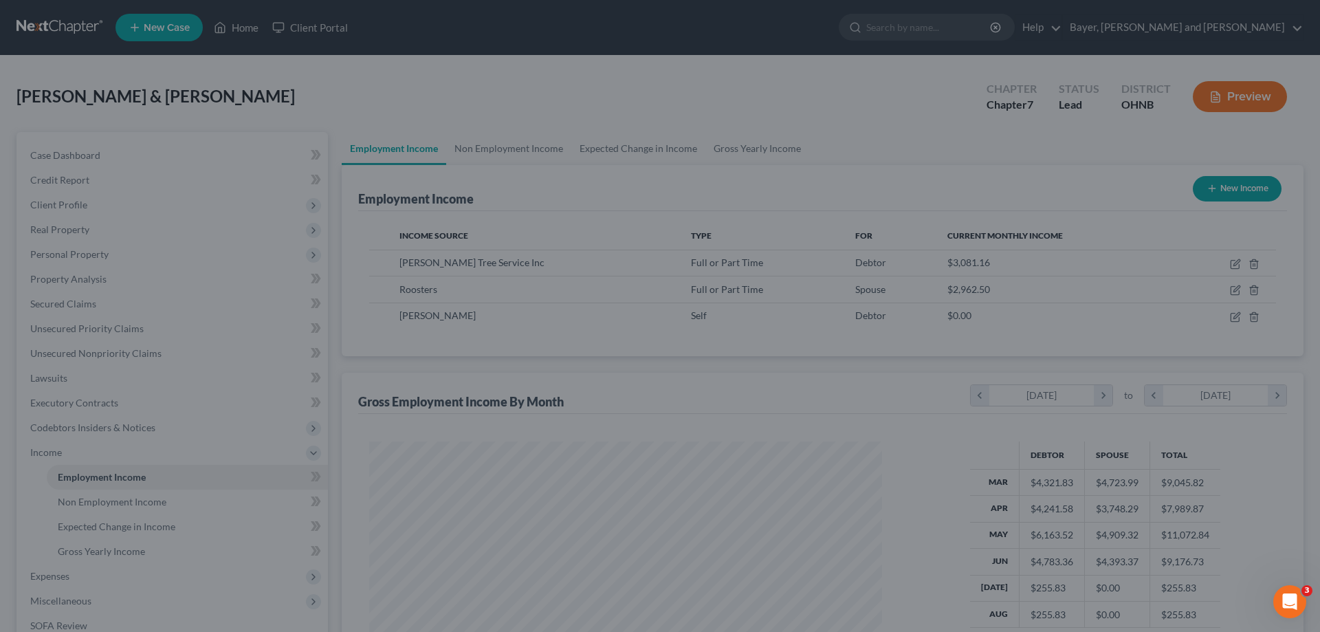
scroll to position [687261, 686977]
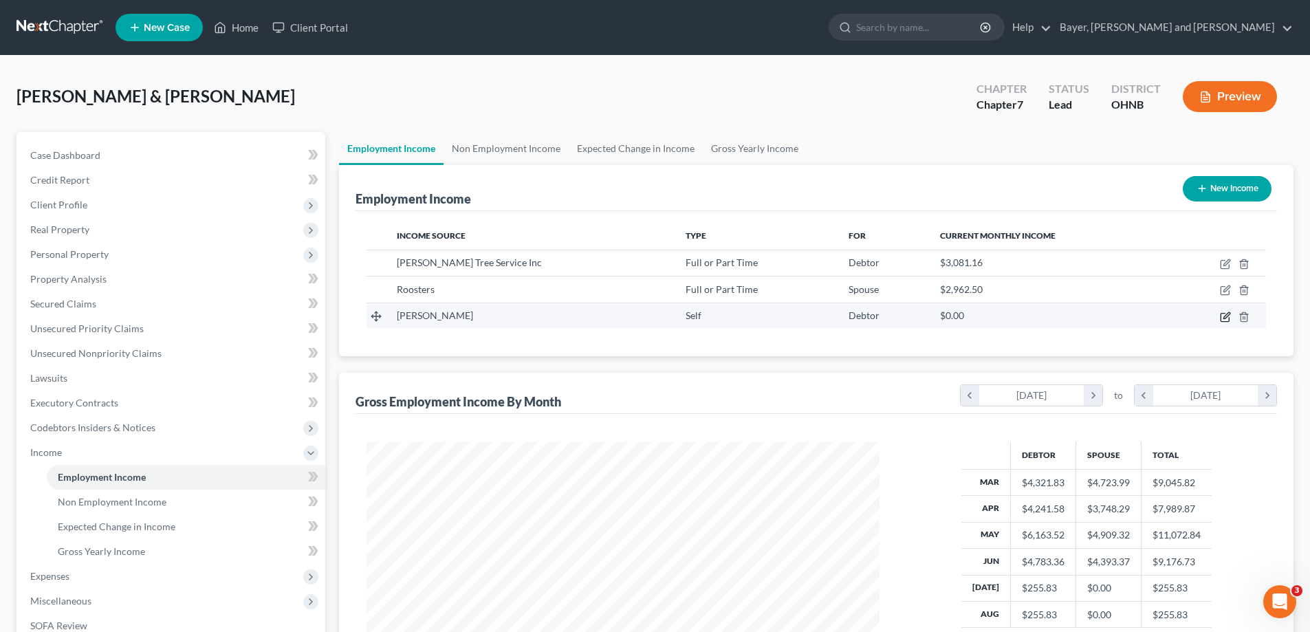
click at [1223, 319] on icon "button" at bounding box center [1225, 316] width 11 height 11
select select "1"
select select "36"
select select "0"
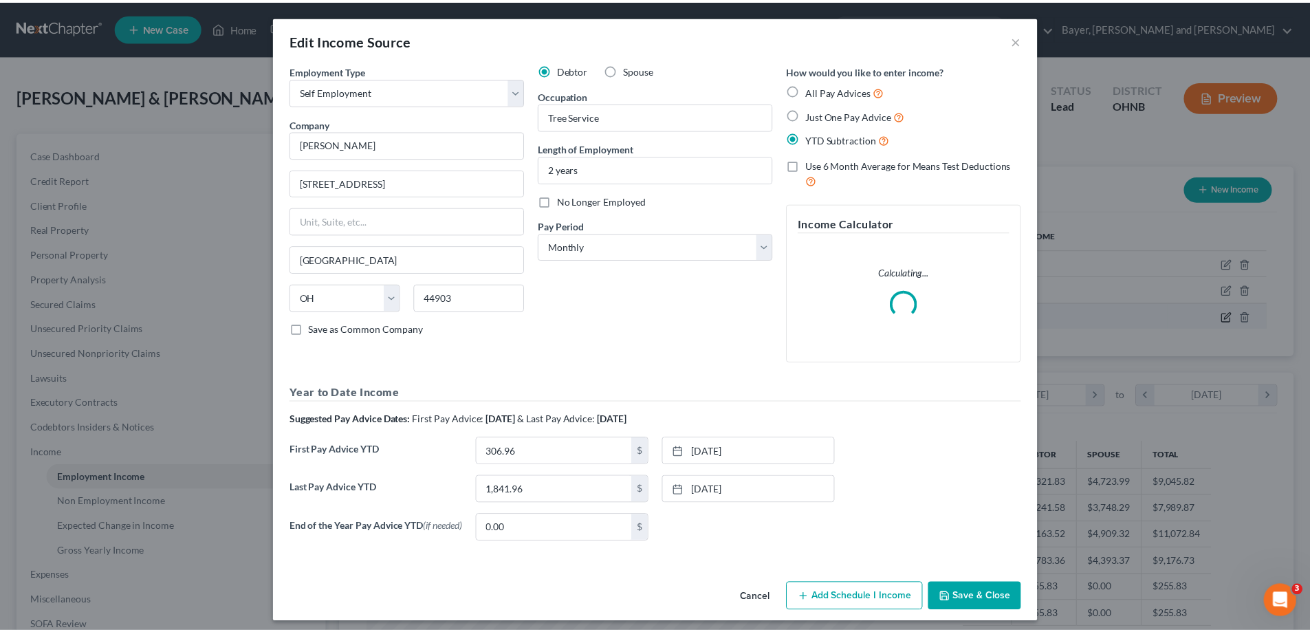
scroll to position [259, 545]
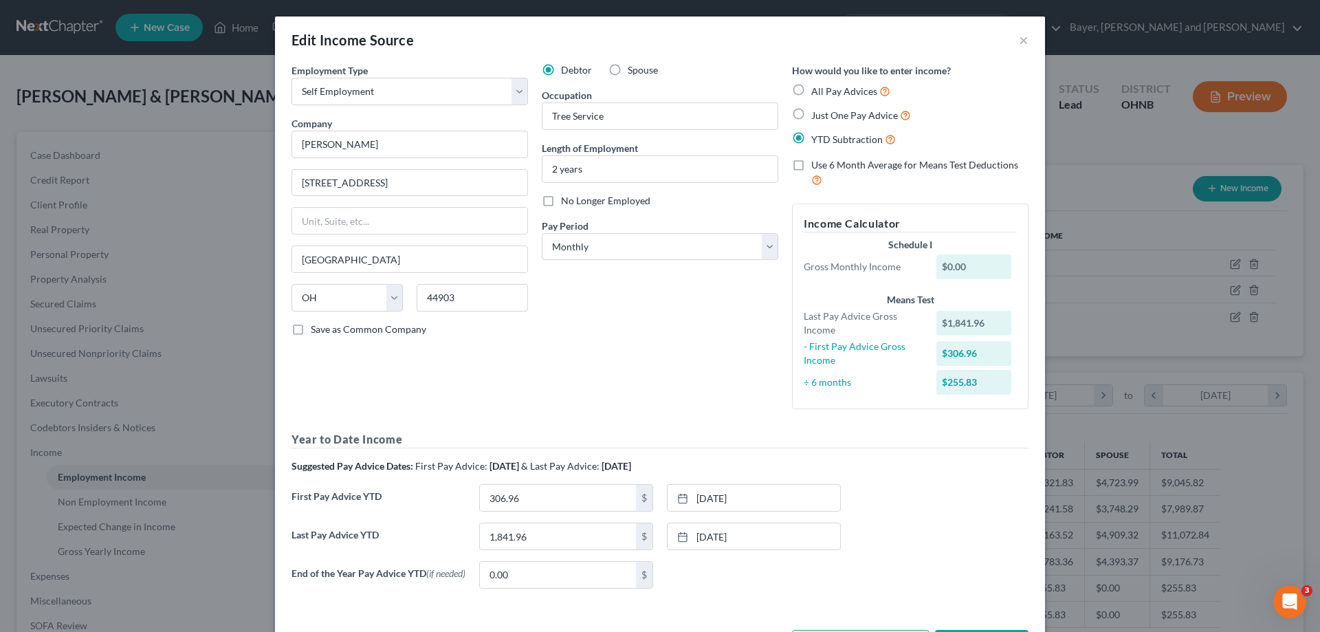
click at [811, 113] on label "Just One Pay Advice" at bounding box center [861, 115] width 100 height 16
click at [817, 113] on input "Just One Pay Advice" at bounding box center [821, 111] width 9 height 9
radio input "true"
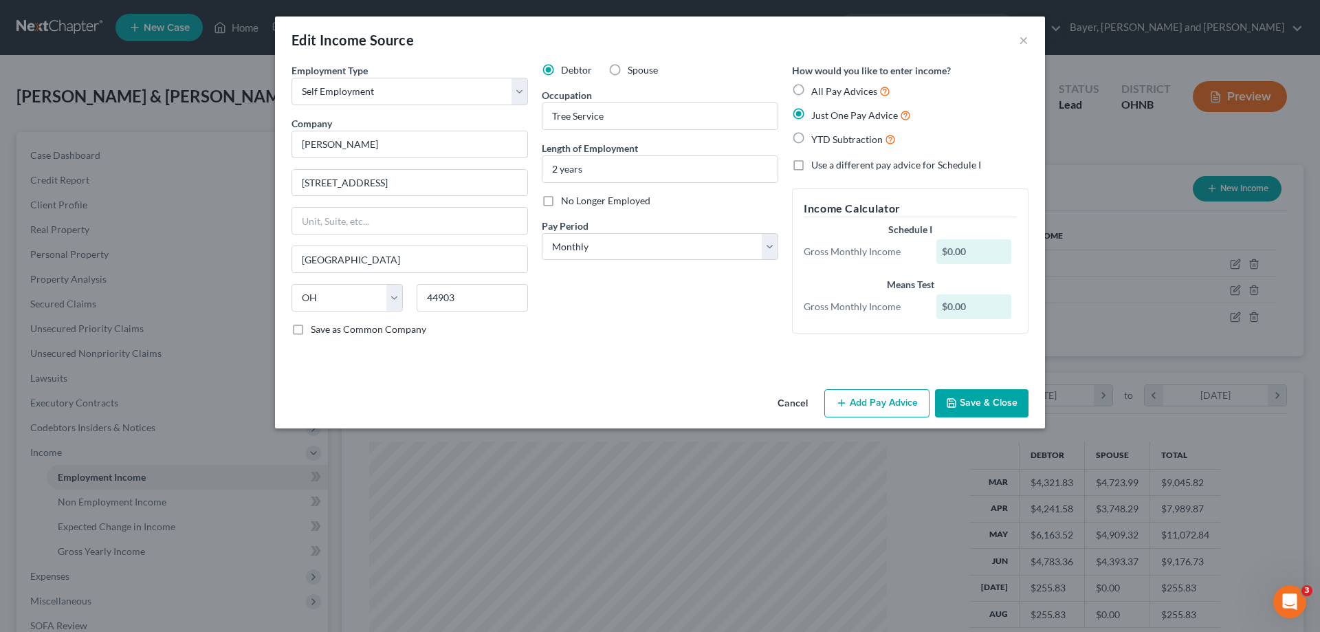
click at [887, 409] on button "Add Pay Advice" at bounding box center [876, 403] width 105 height 29
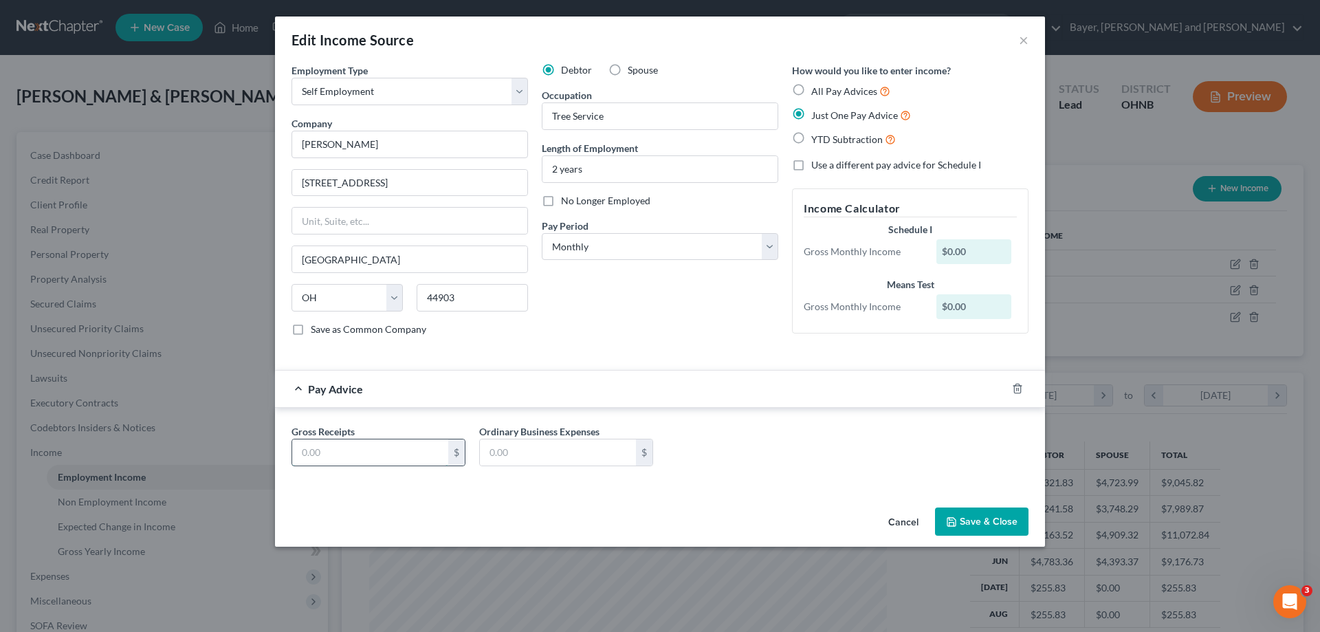
click at [384, 450] on input "text" at bounding box center [370, 452] width 156 height 26
type input "7,644.75"
click at [527, 463] on input "text" at bounding box center [558, 452] width 156 height 26
type input "5,803.01"
click at [745, 476] on div "Gross Receipts 7,644.75 $ Ordinary Business Expenses 5,803.01 $" at bounding box center [660, 450] width 751 height 53
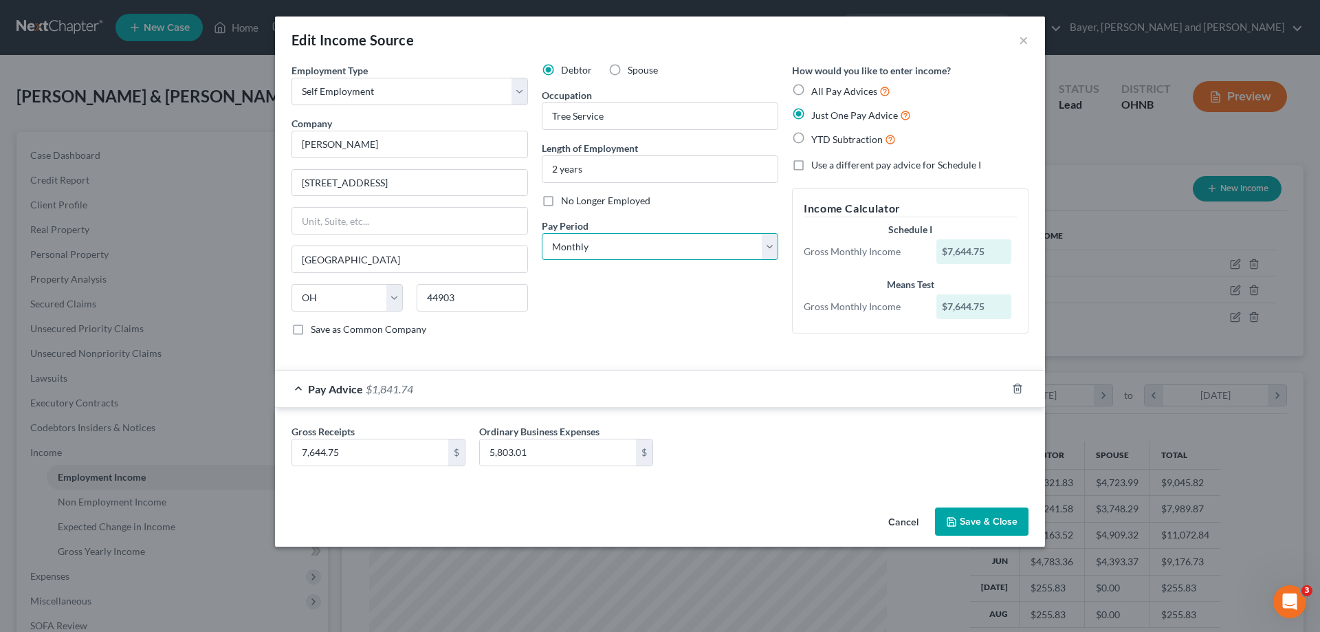
click at [767, 247] on select "Select Monthly Twice Monthly Every Other Week Weekly" at bounding box center [660, 247] width 237 height 28
click at [542, 233] on select "Select Monthly Twice Monthly Every Other Week Weekly" at bounding box center [660, 247] width 237 height 28
click at [974, 516] on button "Save & Close" at bounding box center [982, 521] width 94 height 29
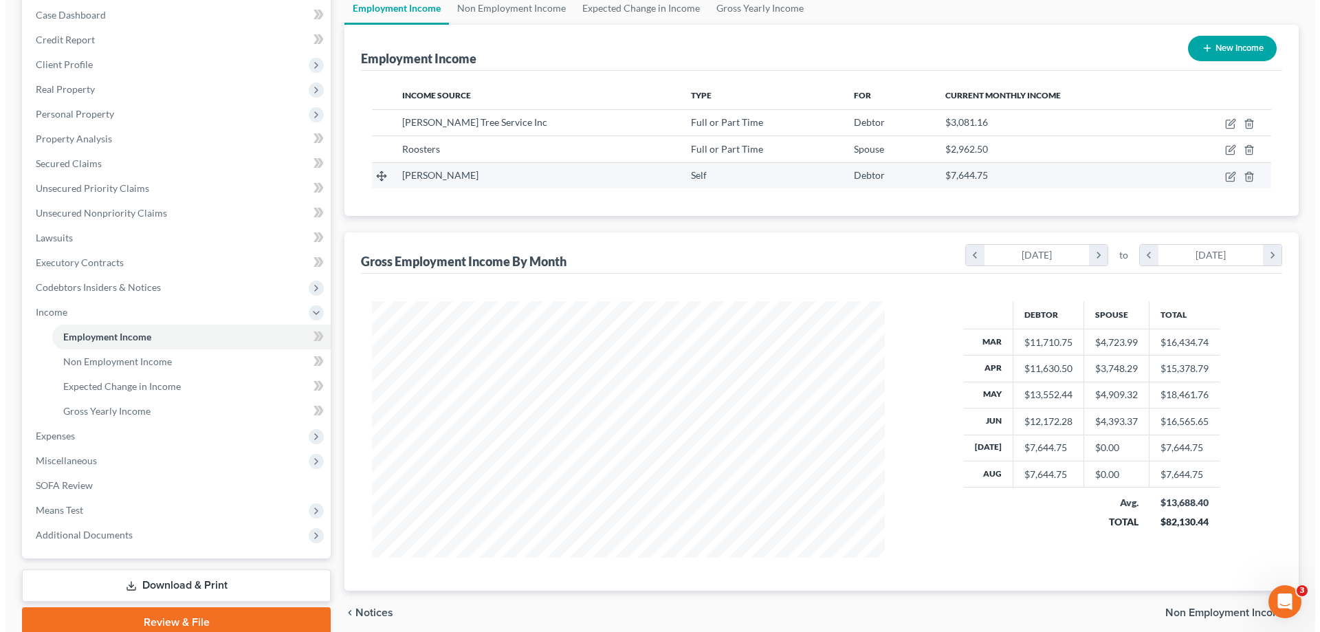
scroll to position [61, 0]
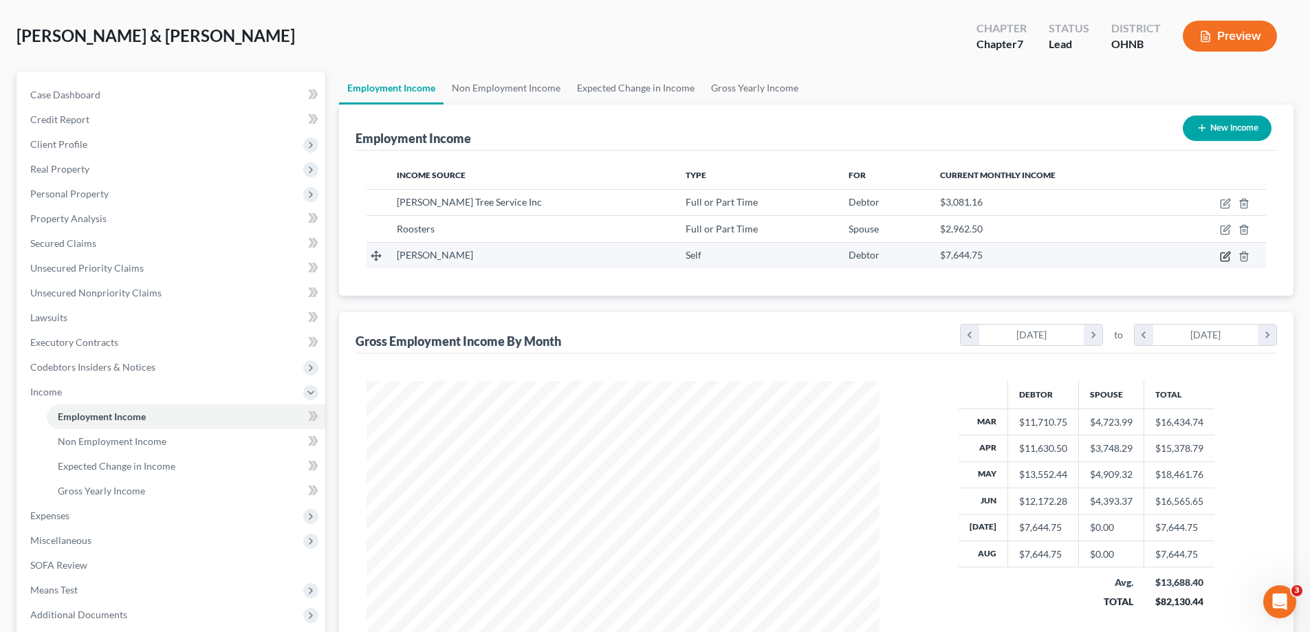
click at [1223, 255] on icon "button" at bounding box center [1225, 256] width 11 height 11
select select "1"
select select "36"
select select "0"
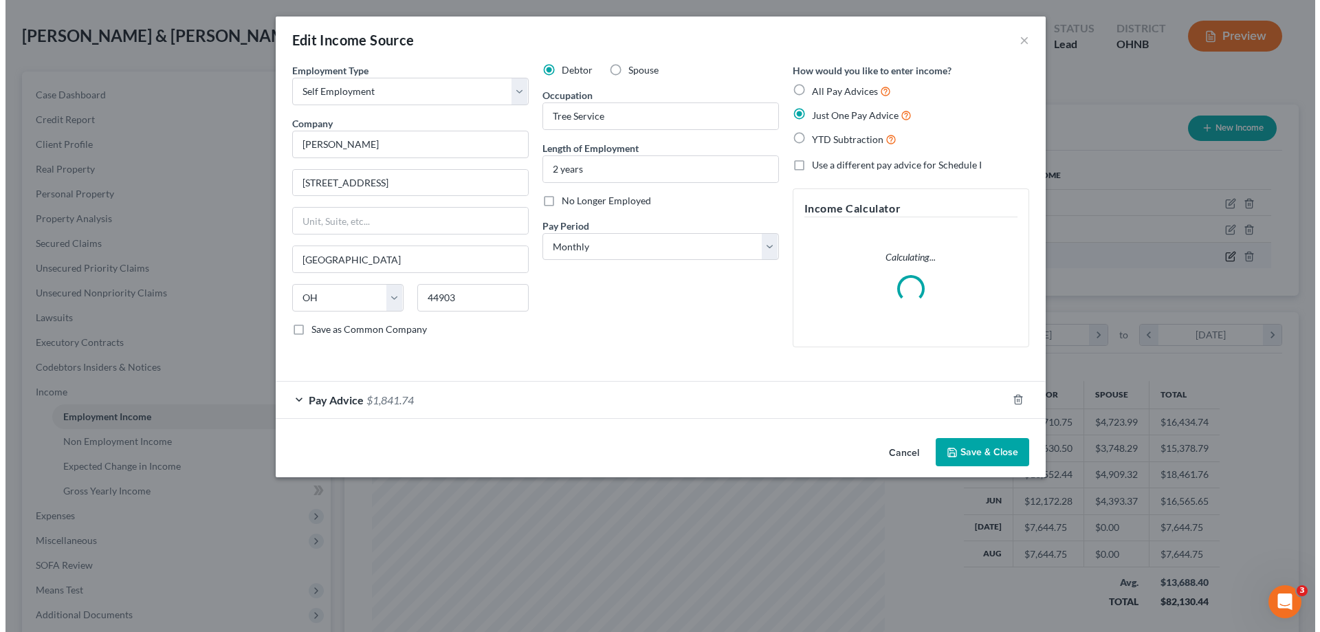
scroll to position [259, 545]
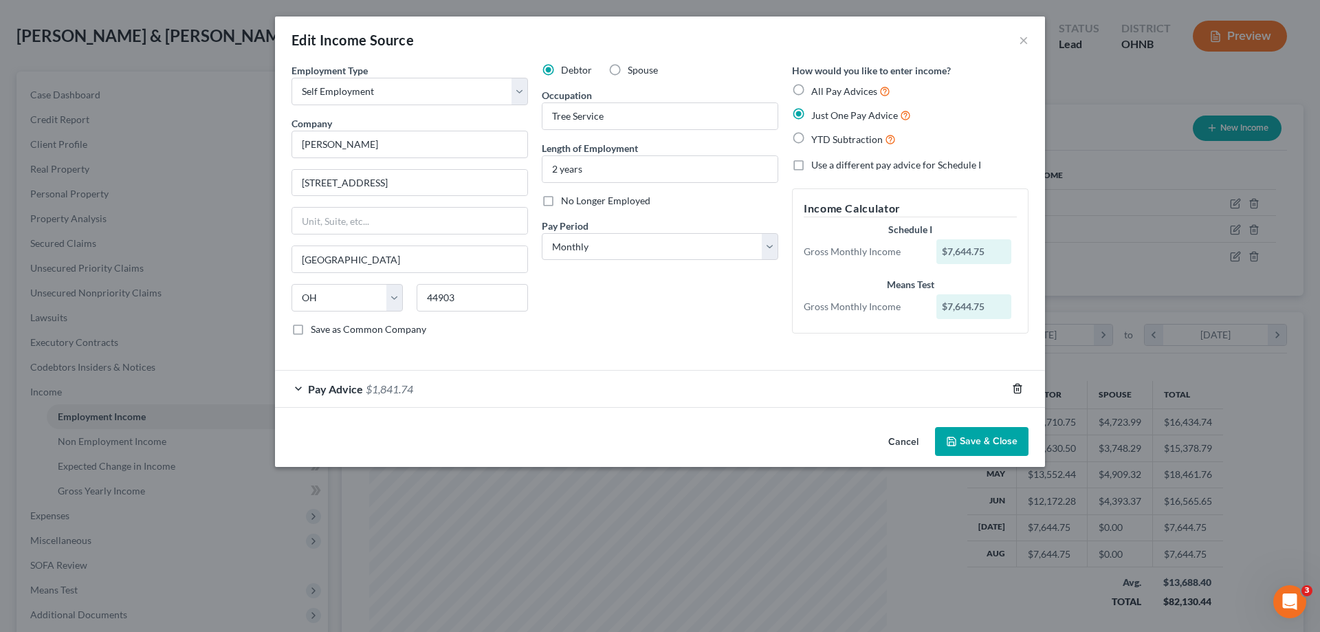
click at [1018, 391] on icon "button" at bounding box center [1017, 388] width 11 height 11
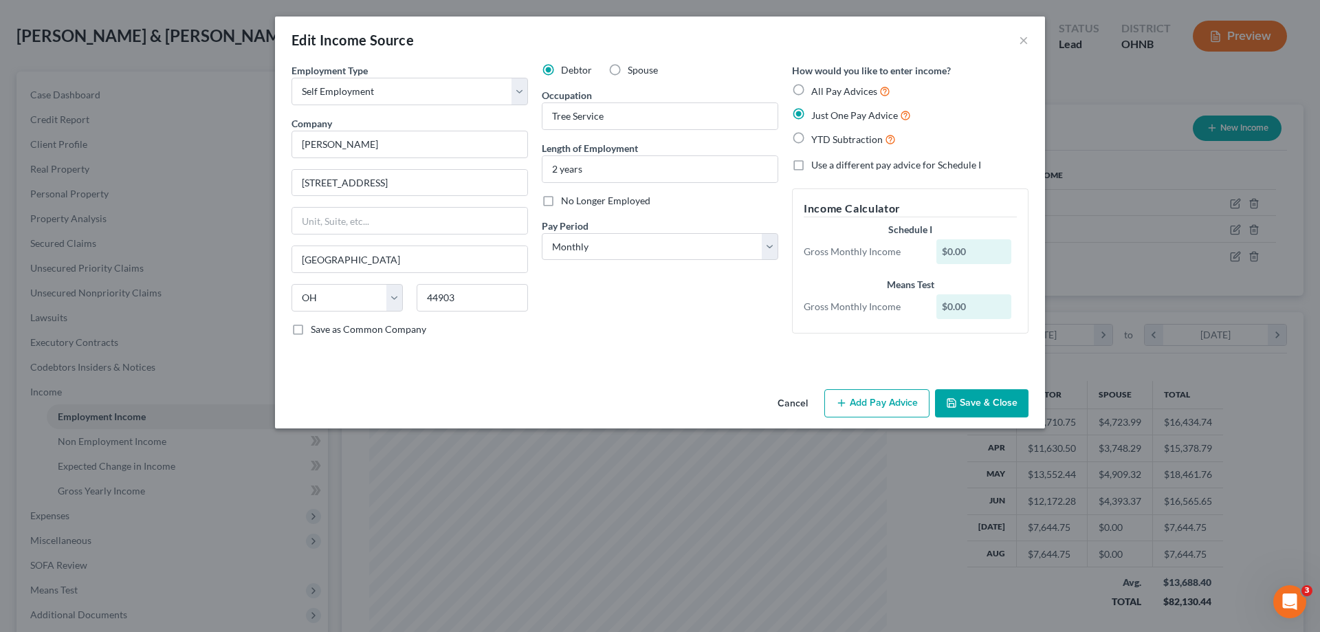
click at [811, 87] on label "All Pay Advices" at bounding box center [850, 91] width 79 height 16
click at [817, 87] on input "All Pay Advices" at bounding box center [821, 87] width 9 height 9
radio input "true"
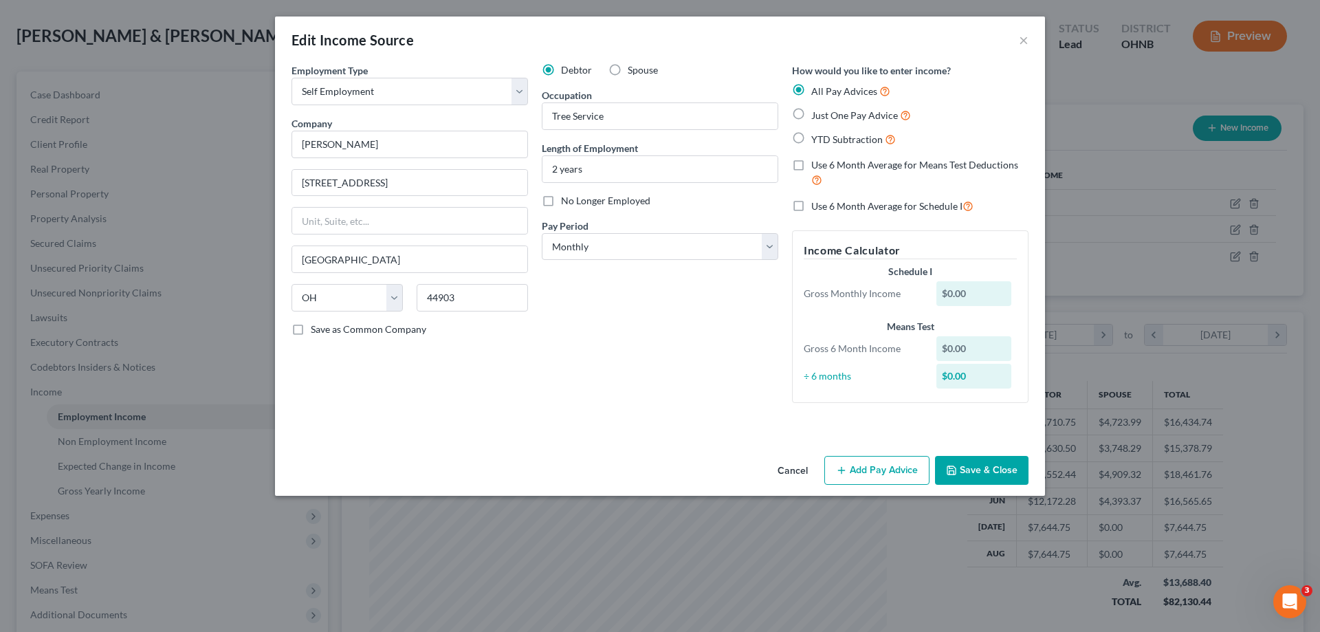
click at [811, 206] on label "Use 6 Month Average for Schedule I" at bounding box center [892, 206] width 162 height 16
click at [817, 206] on input "Use 6 Month Average for Schedule I" at bounding box center [821, 202] width 9 height 9
checkbox input "true"
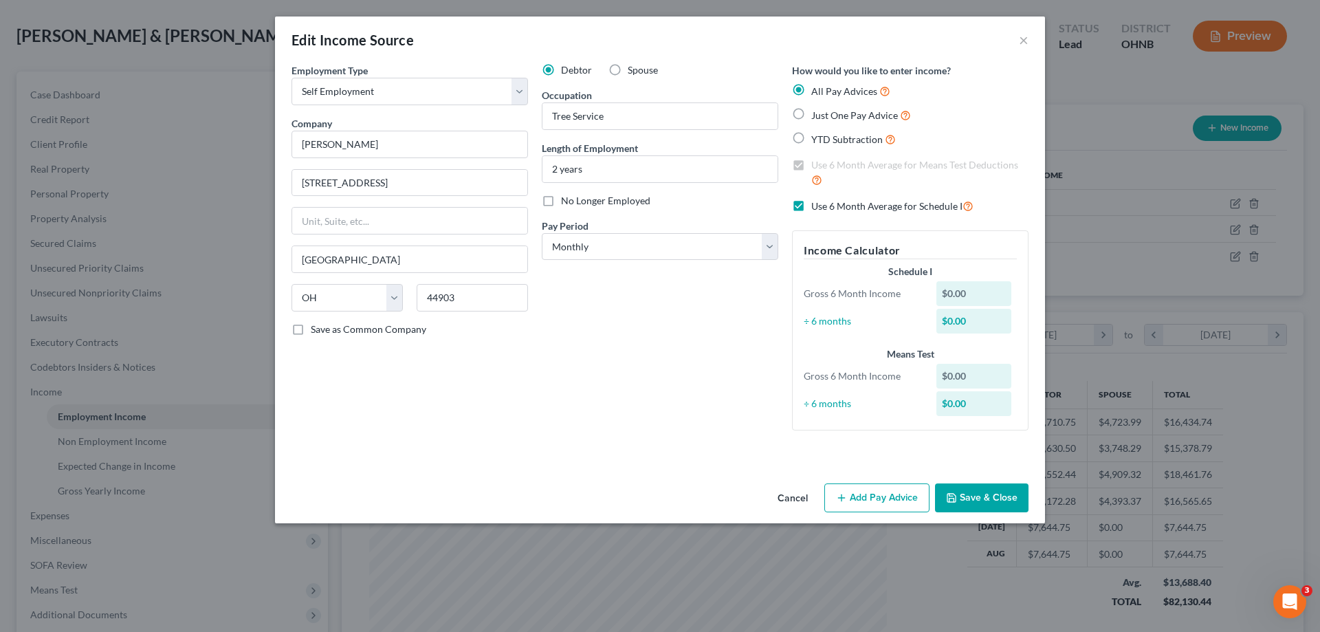
click at [811, 112] on label "Just One Pay Advice" at bounding box center [861, 115] width 100 height 16
click at [817, 112] on input "Just One Pay Advice" at bounding box center [821, 111] width 9 height 9
radio input "true"
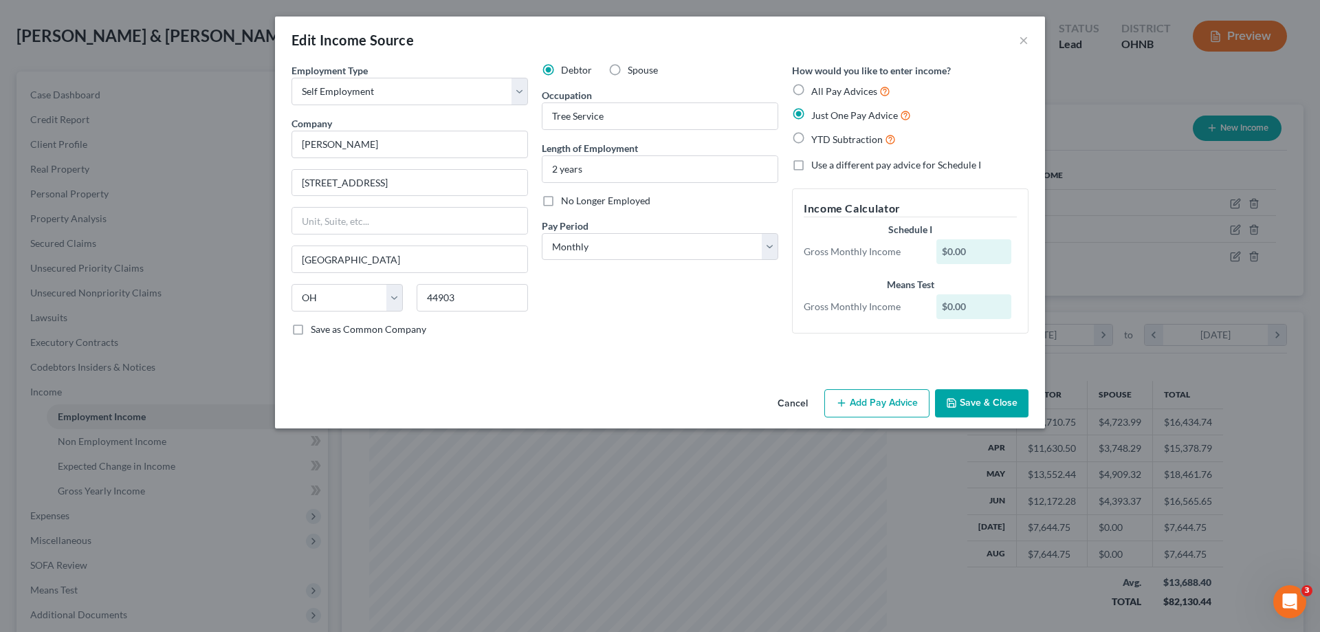
click at [864, 395] on button "Add Pay Advice" at bounding box center [876, 403] width 105 height 29
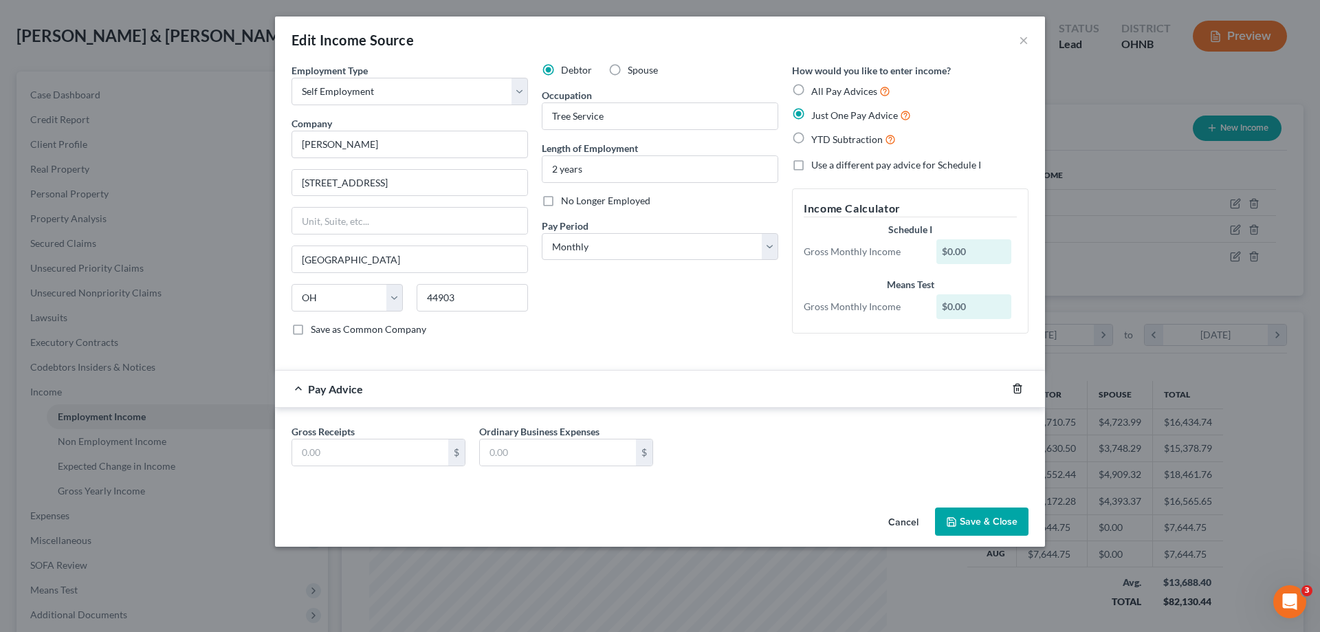
click at [1015, 393] on icon "button" at bounding box center [1017, 388] width 6 height 9
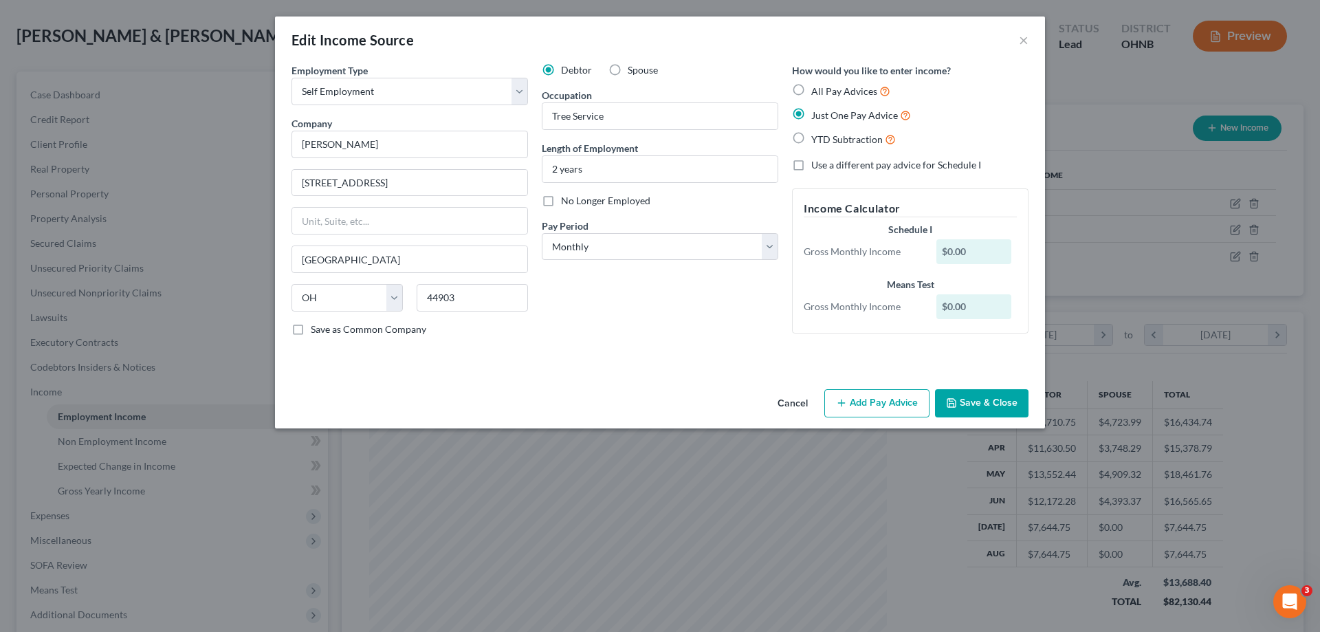
click at [811, 138] on label "YTD Subtraction" at bounding box center [853, 139] width 85 height 16
click at [817, 138] on input "YTD Subtraction" at bounding box center [821, 135] width 9 height 9
radio input "true"
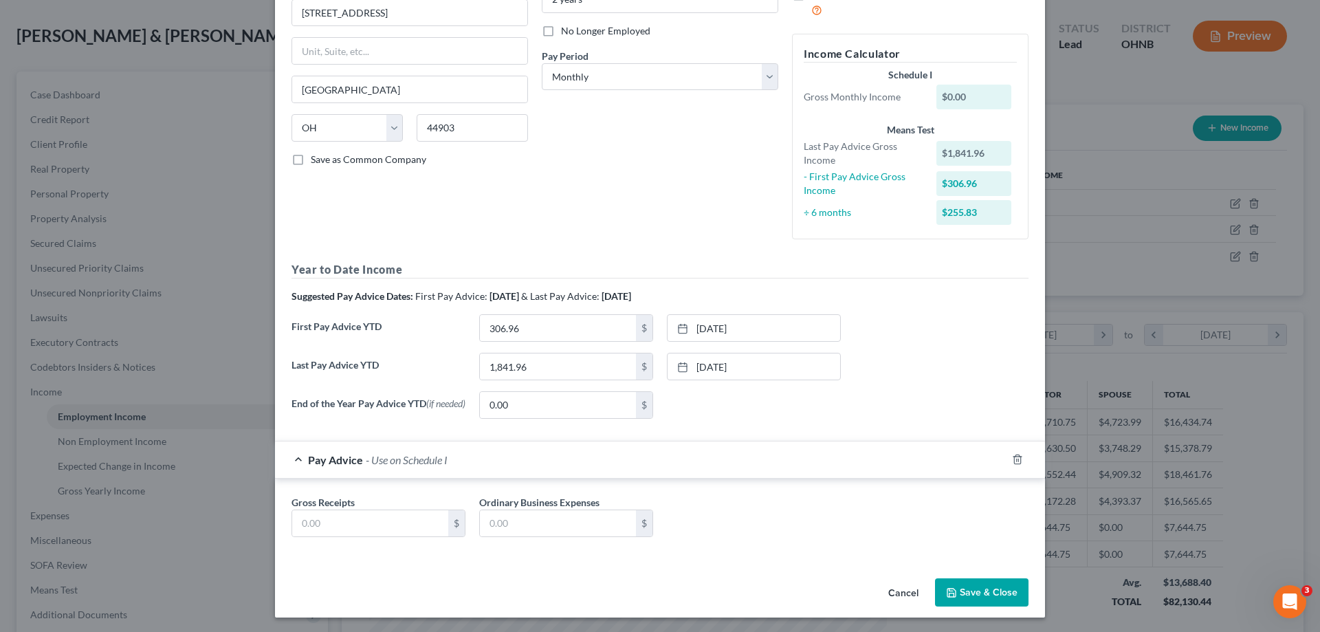
scroll to position [175, 0]
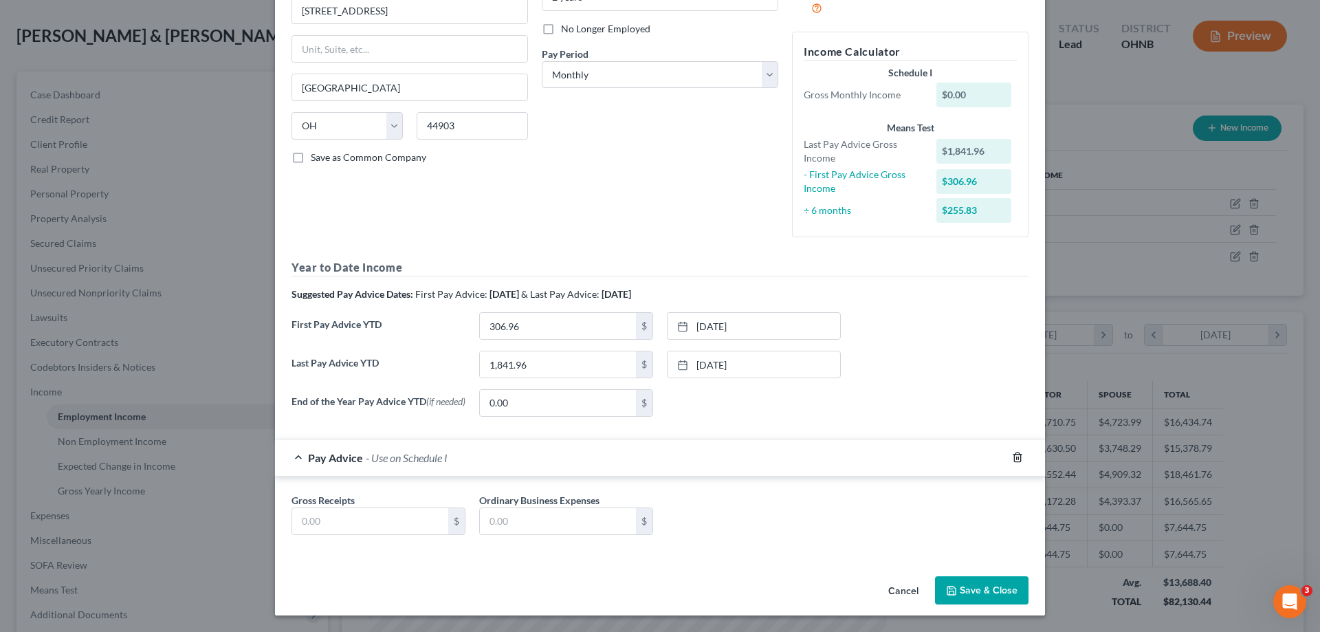
click at [1018, 457] on icon "button" at bounding box center [1017, 457] width 11 height 11
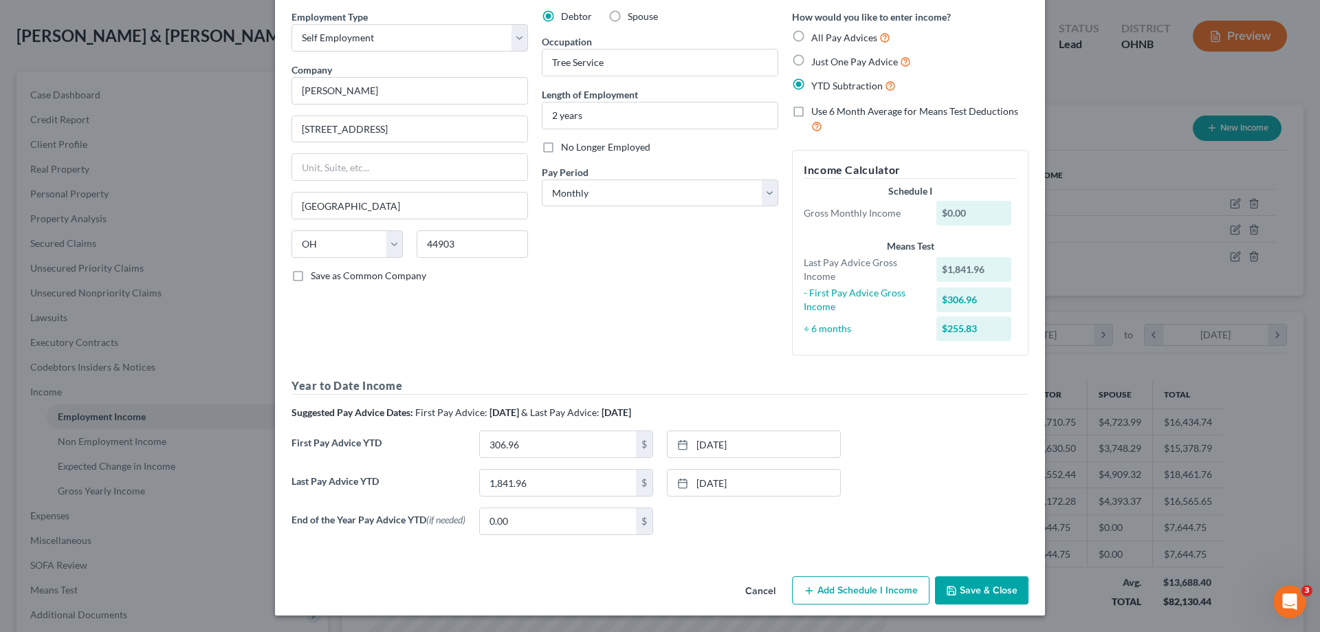
click at [811, 109] on label "Use 6 Month Average for Means Test Deductions" at bounding box center [919, 120] width 217 height 30
click at [817, 109] on input "Use 6 Month Average for Means Test Deductions" at bounding box center [821, 109] width 9 height 9
checkbox input "true"
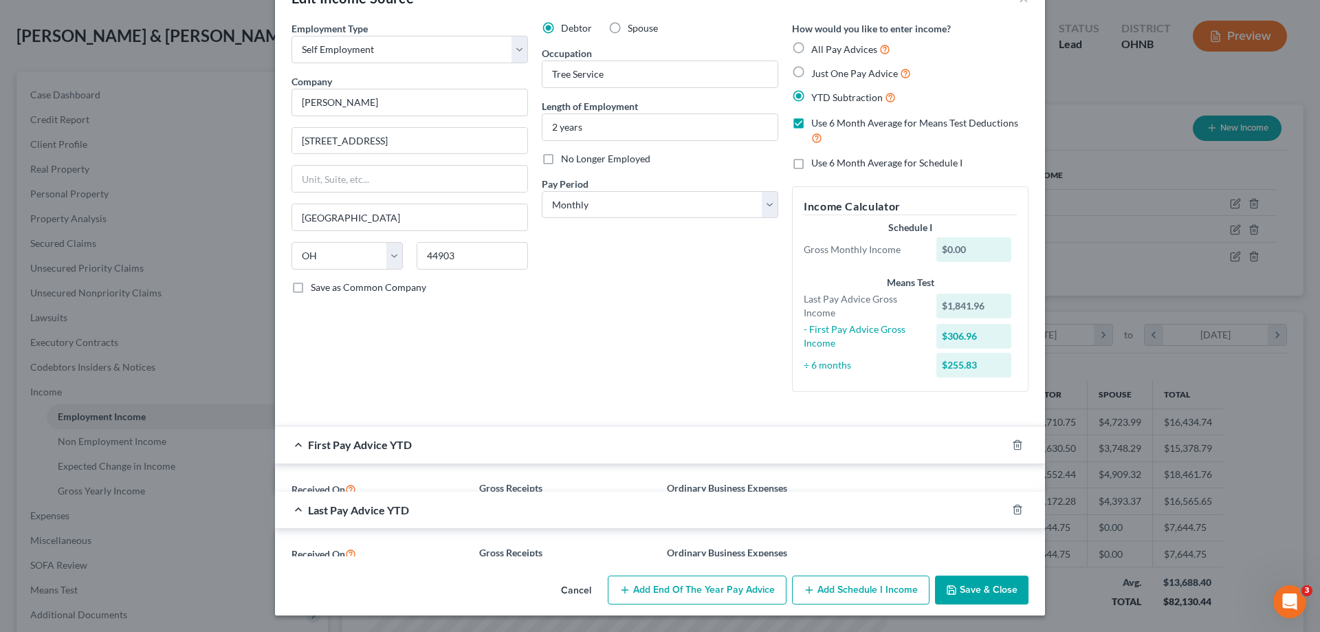
scroll to position [0, 0]
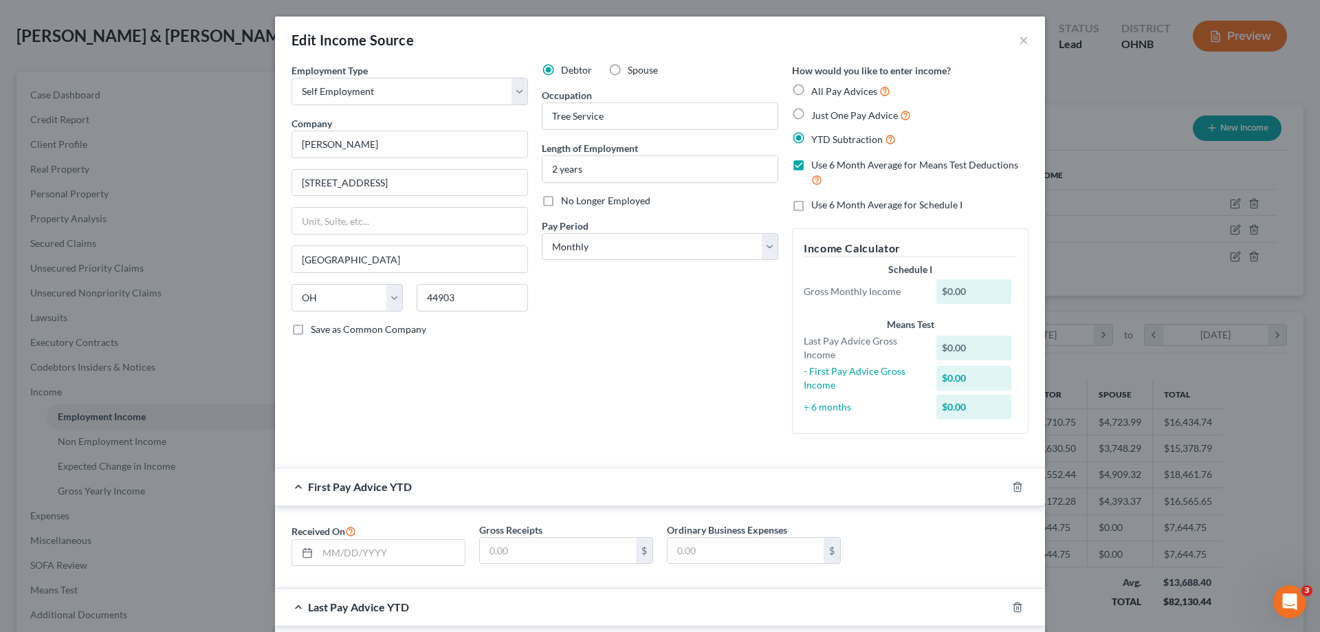
click at [811, 208] on label "Use 6 Month Average for Schedule I" at bounding box center [886, 205] width 151 height 14
click at [817, 207] on input "Use 6 Month Average for Schedule I" at bounding box center [821, 202] width 9 height 9
checkbox input "true"
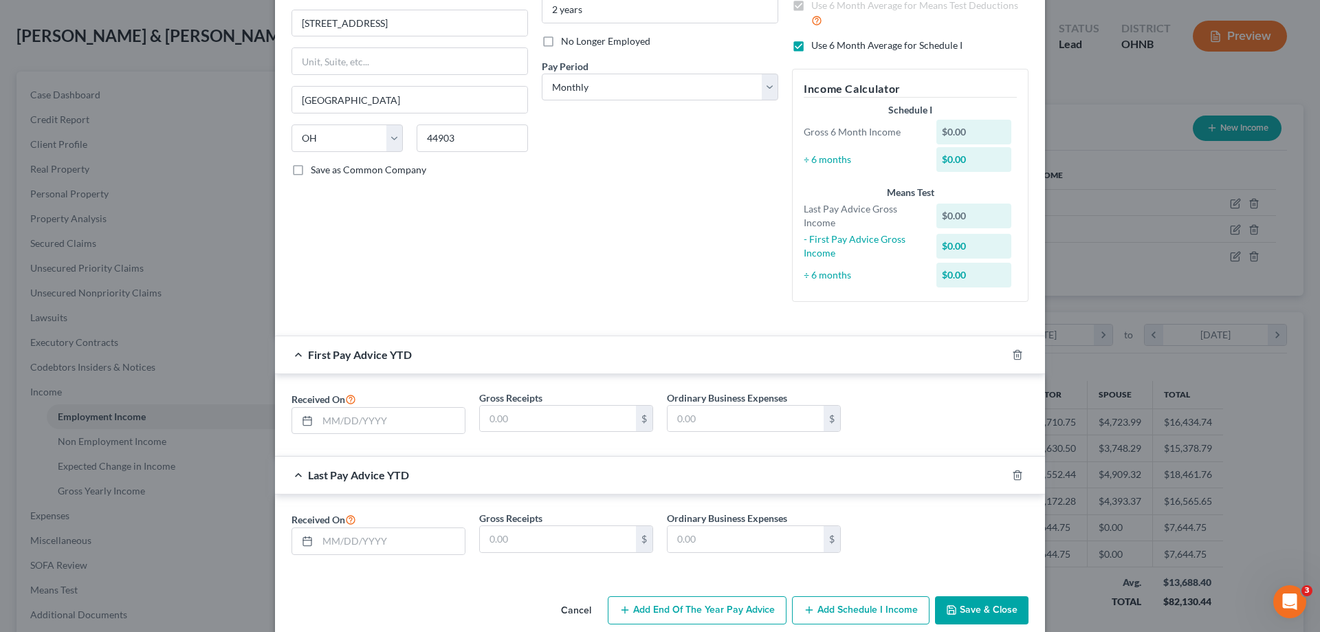
scroll to position [179, 0]
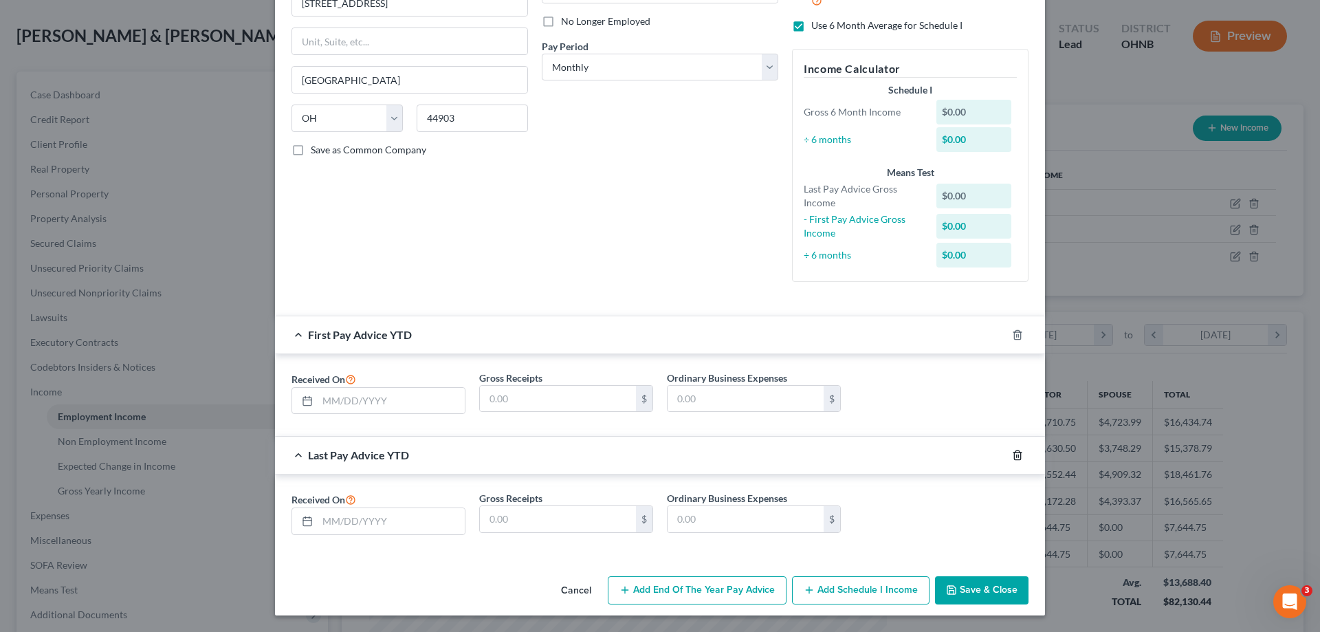
click at [1012, 454] on icon "button" at bounding box center [1017, 455] width 11 height 11
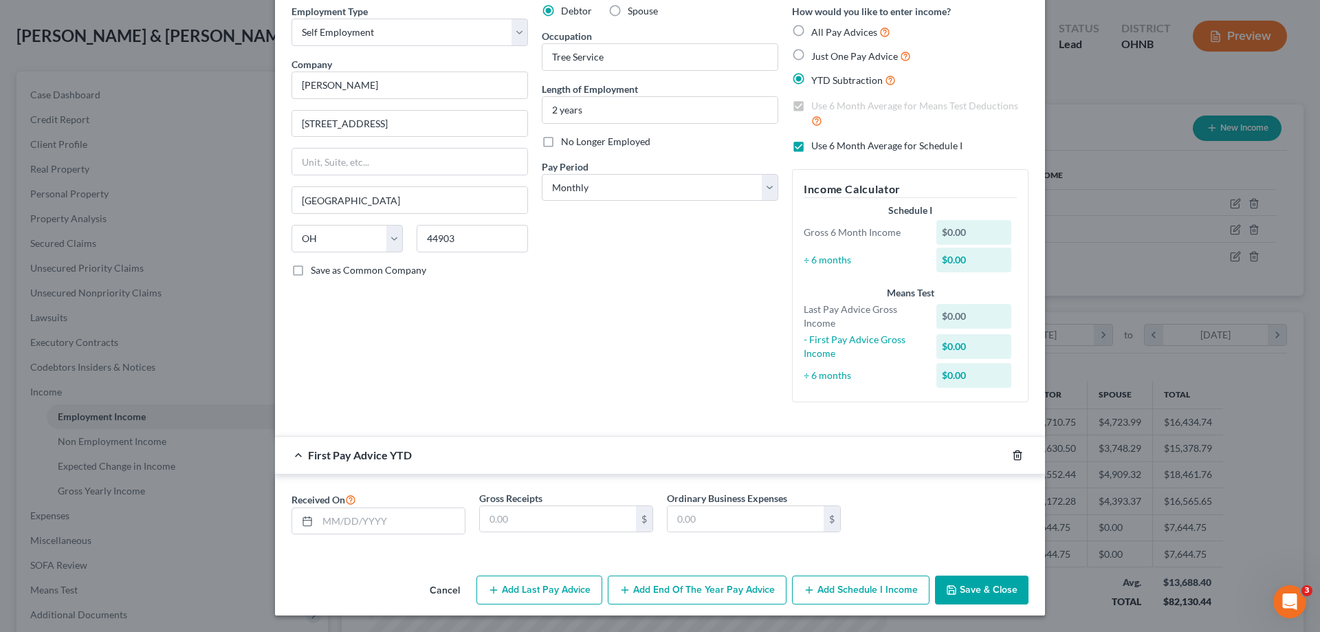
click at [1012, 458] on icon "button" at bounding box center [1017, 455] width 11 height 11
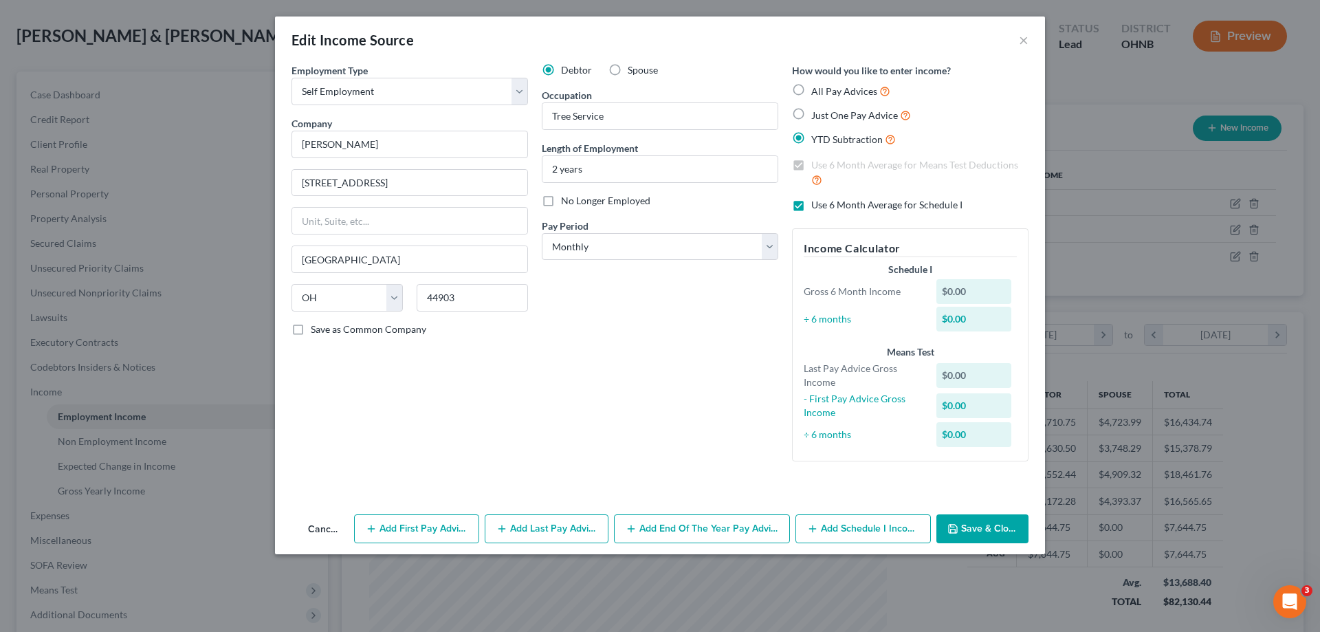
scroll to position [0, 0]
click at [400, 526] on button "Add First Pay Advice" at bounding box center [416, 528] width 124 height 29
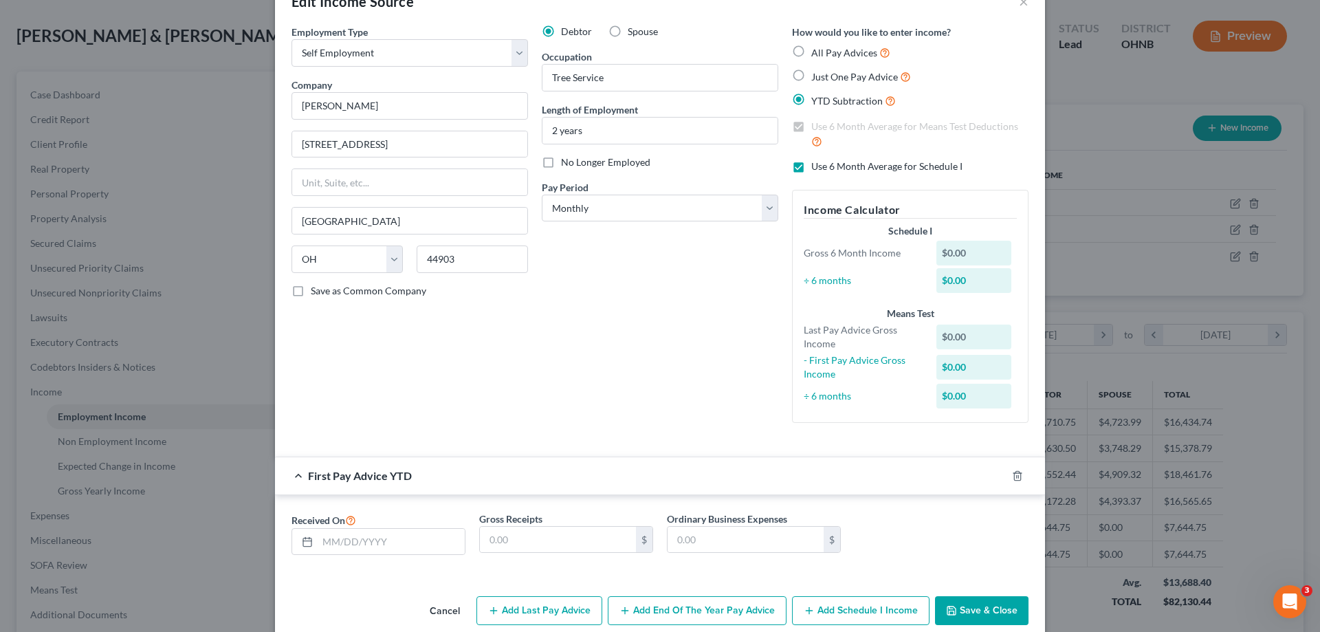
scroll to position [59, 0]
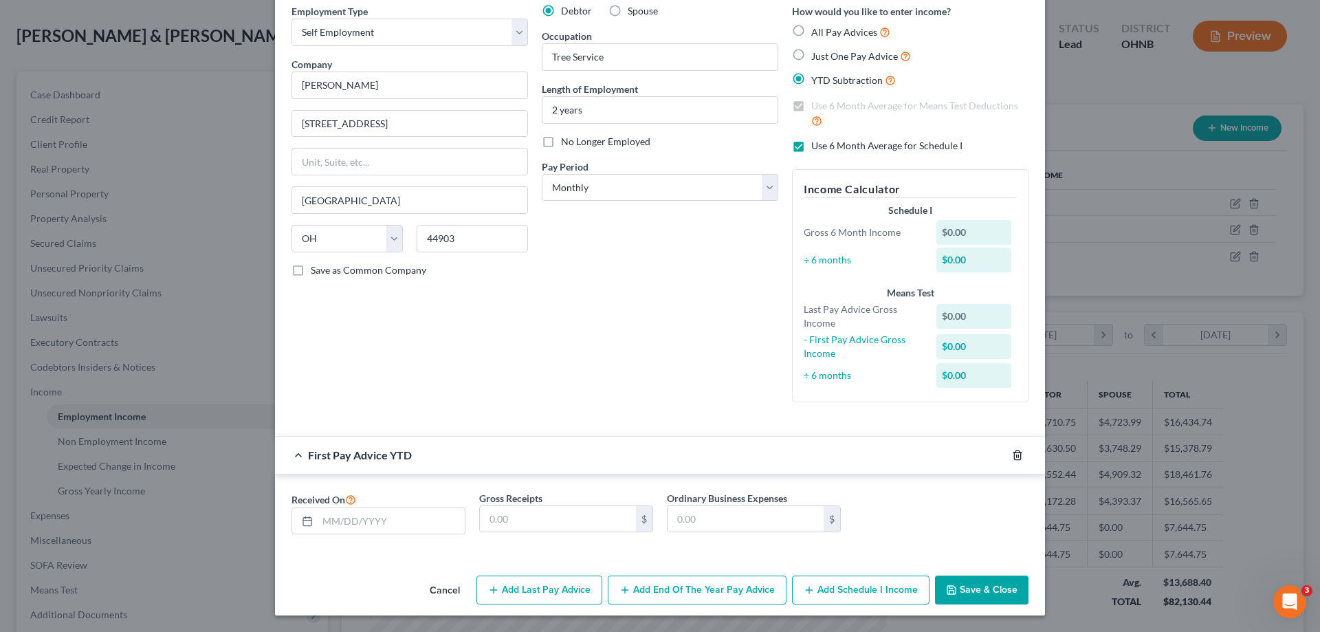
click at [1016, 457] on icon "button" at bounding box center [1017, 455] width 11 height 11
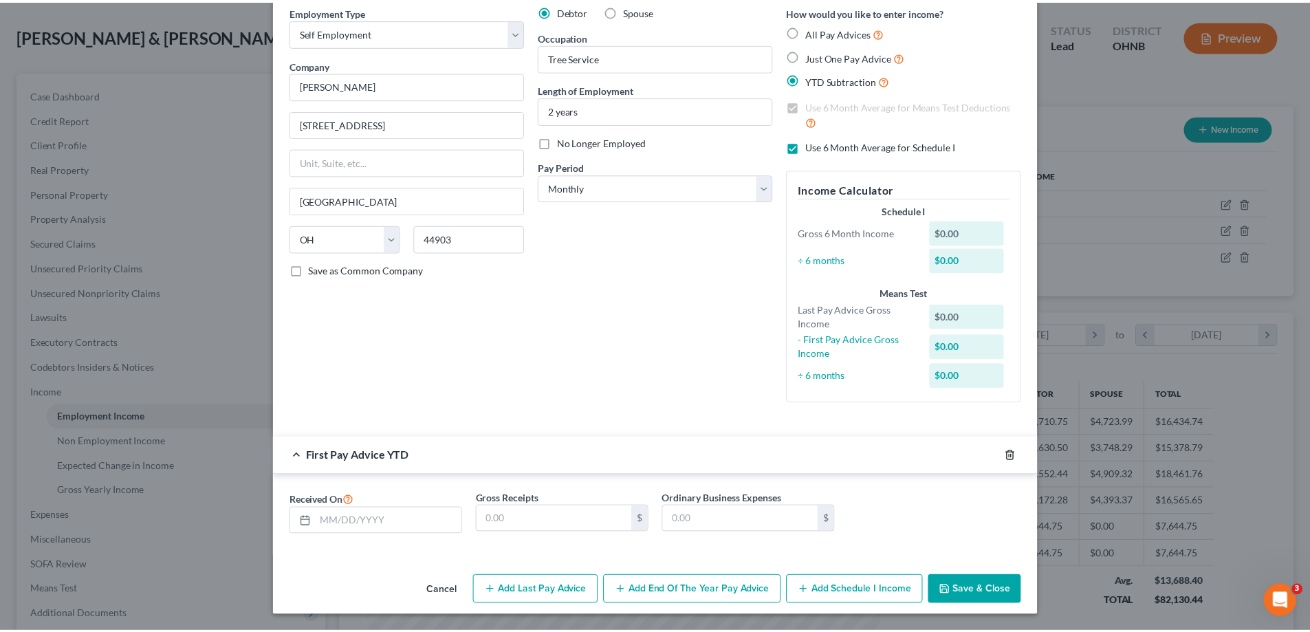
scroll to position [0, 0]
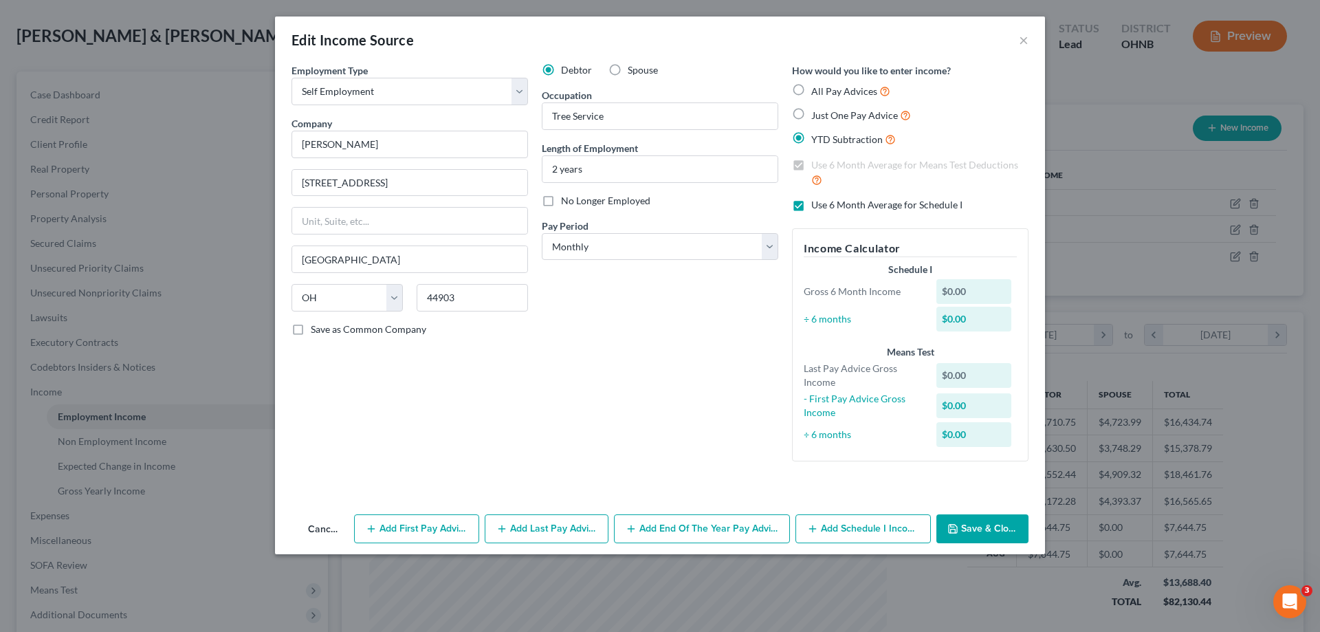
click at [323, 527] on button "Cancel" at bounding box center [323, 530] width 52 height 28
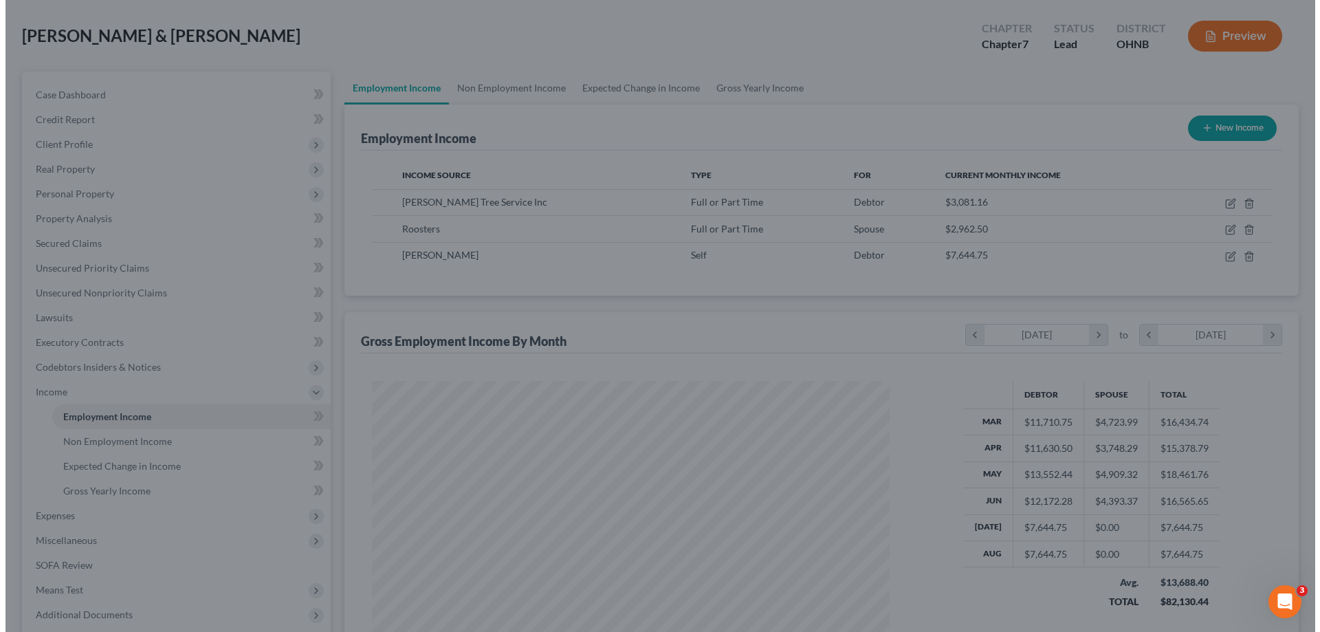
scroll to position [687261, 686977]
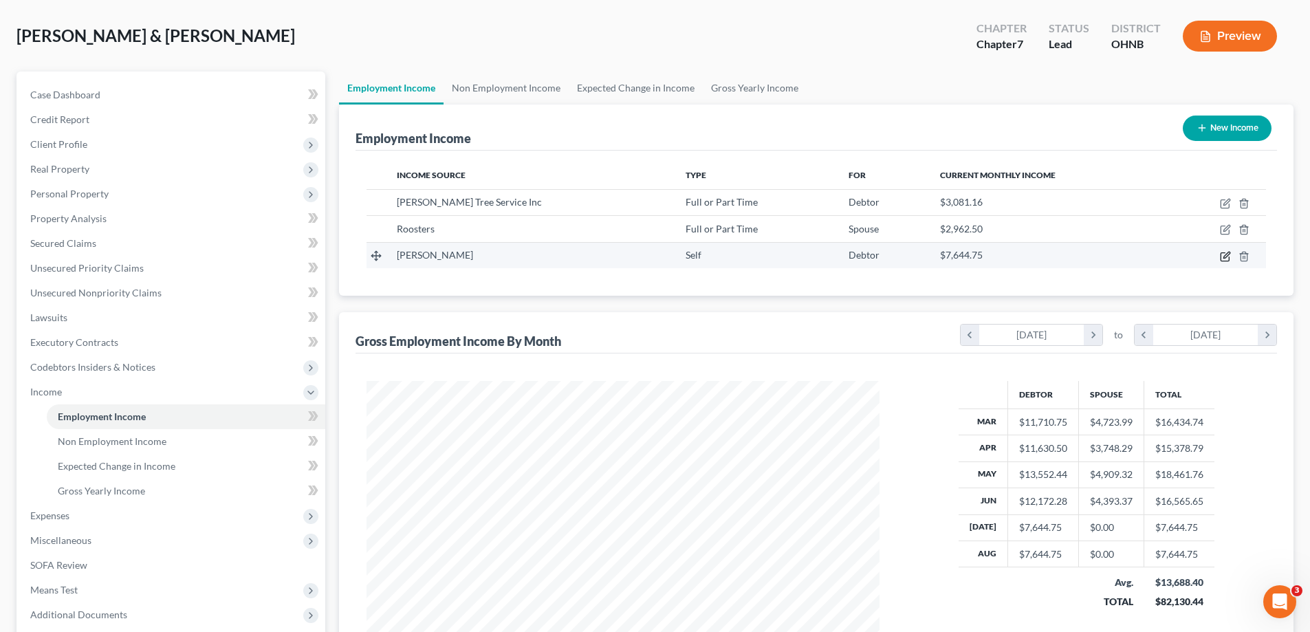
click at [1225, 252] on icon "button" at bounding box center [1225, 256] width 11 height 11
select select "1"
select select "36"
select select "0"
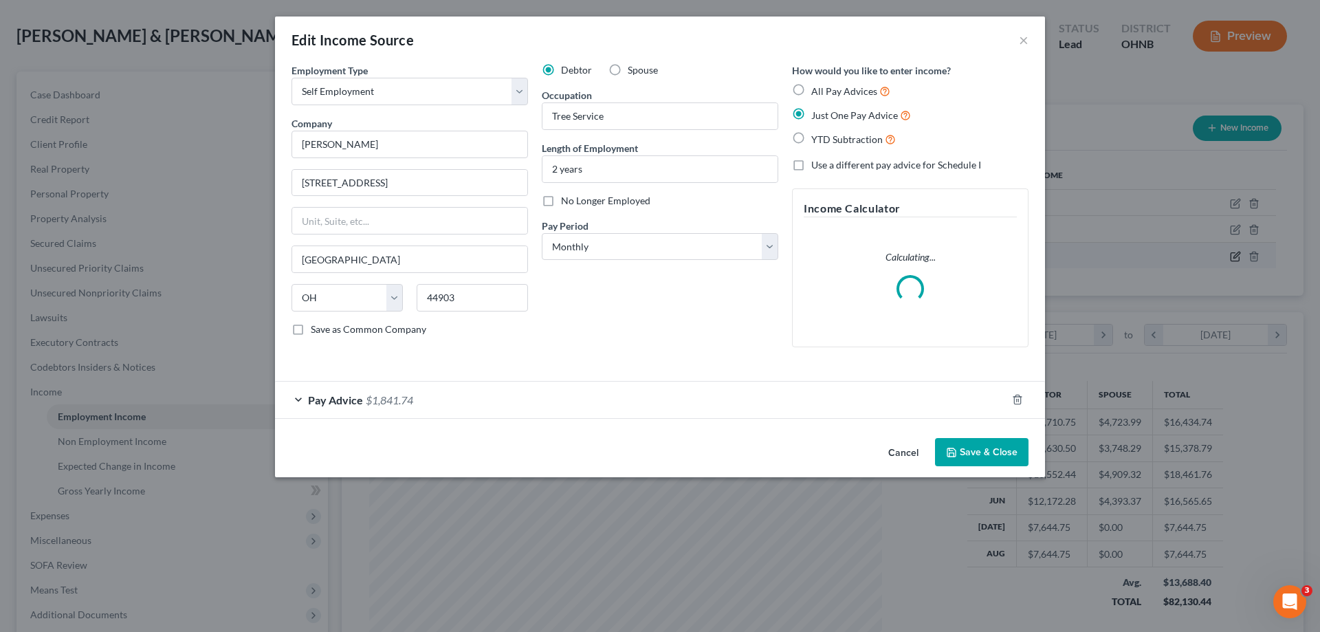
scroll to position [259, 545]
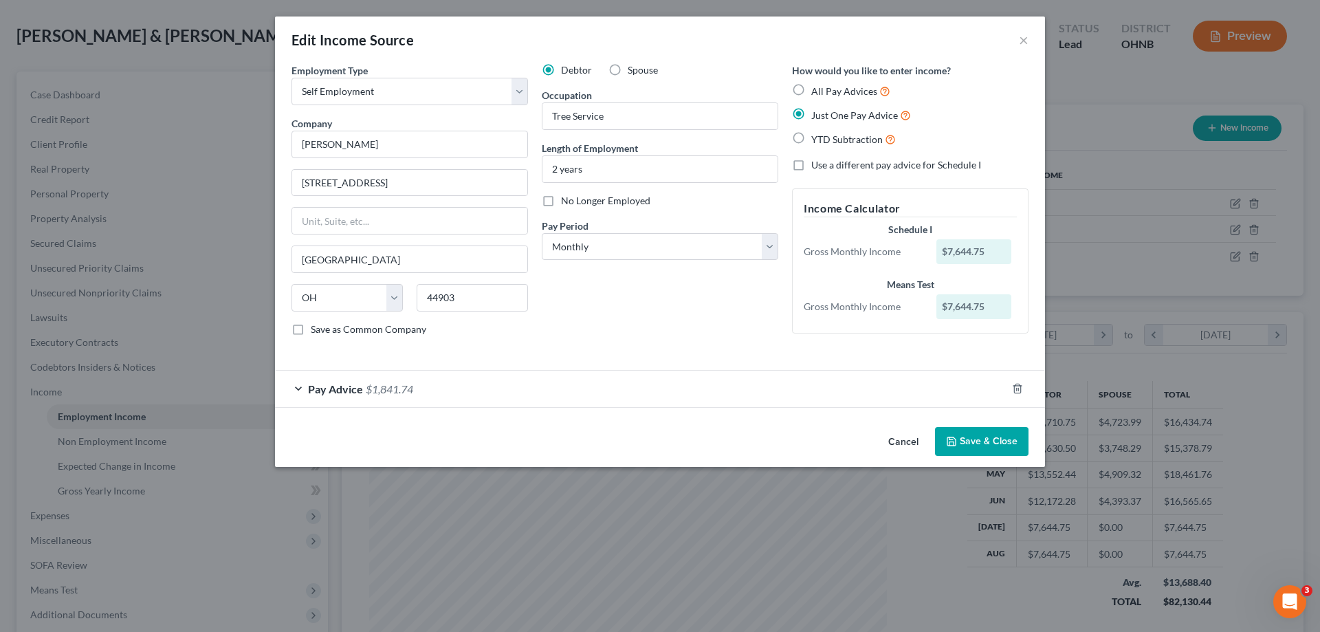
click at [312, 388] on span "Pay Advice" at bounding box center [335, 388] width 55 height 13
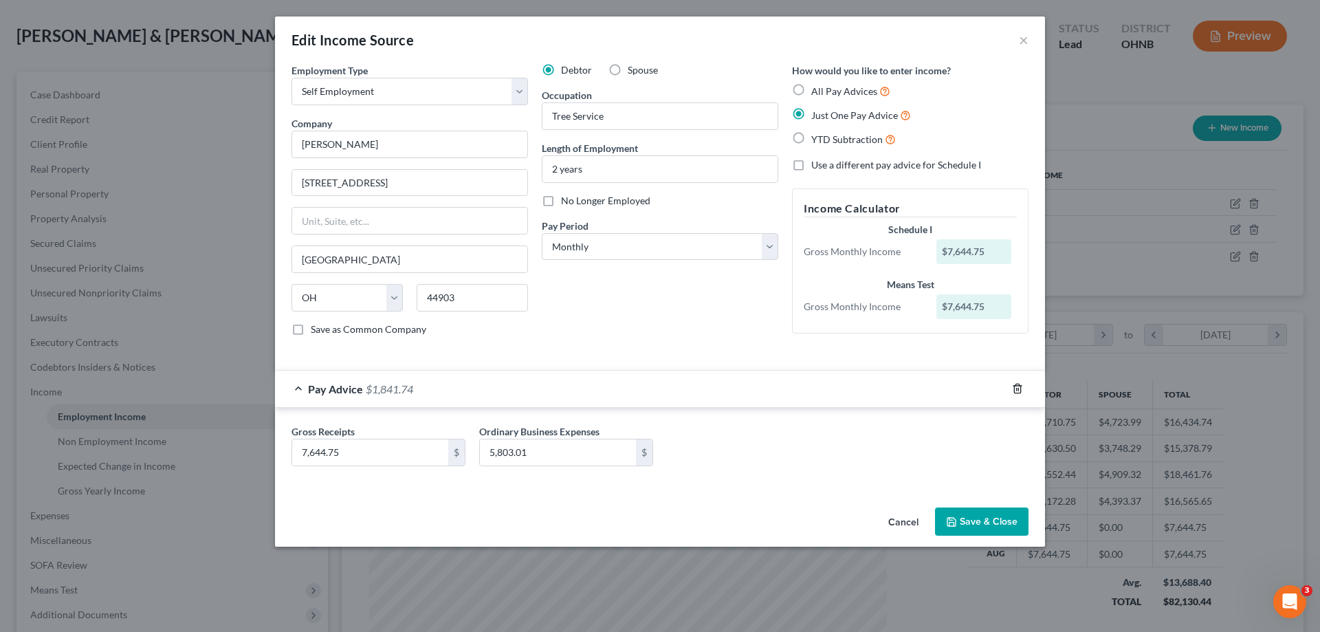
click at [1020, 391] on icon "button" at bounding box center [1017, 388] width 6 height 9
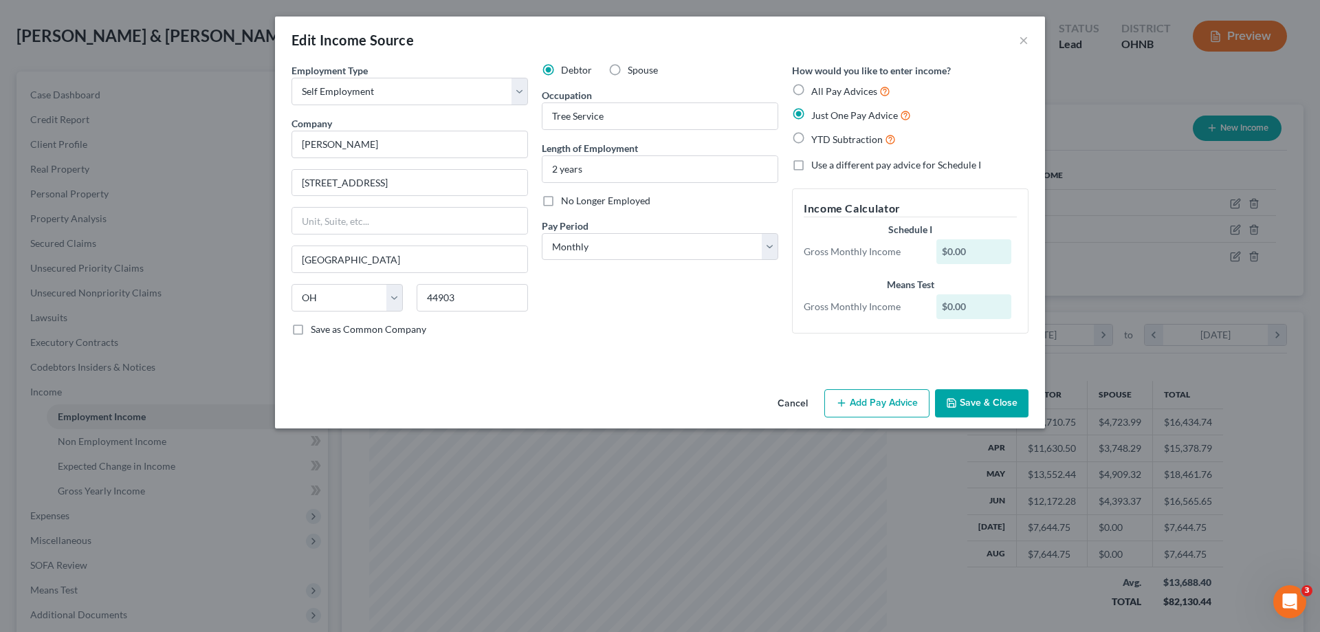
click at [811, 139] on label "YTD Subtraction" at bounding box center [853, 139] width 85 height 16
click at [817, 139] on input "YTD Subtraction" at bounding box center [821, 135] width 9 height 9
radio input "true"
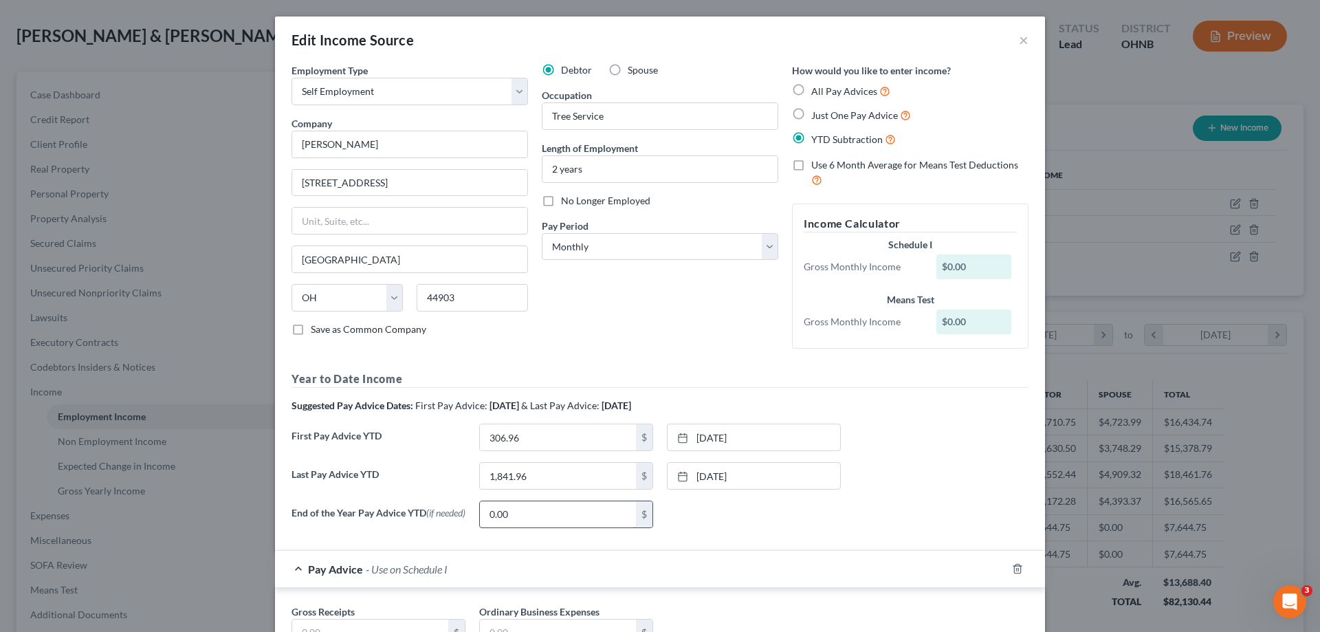
scroll to position [115, 0]
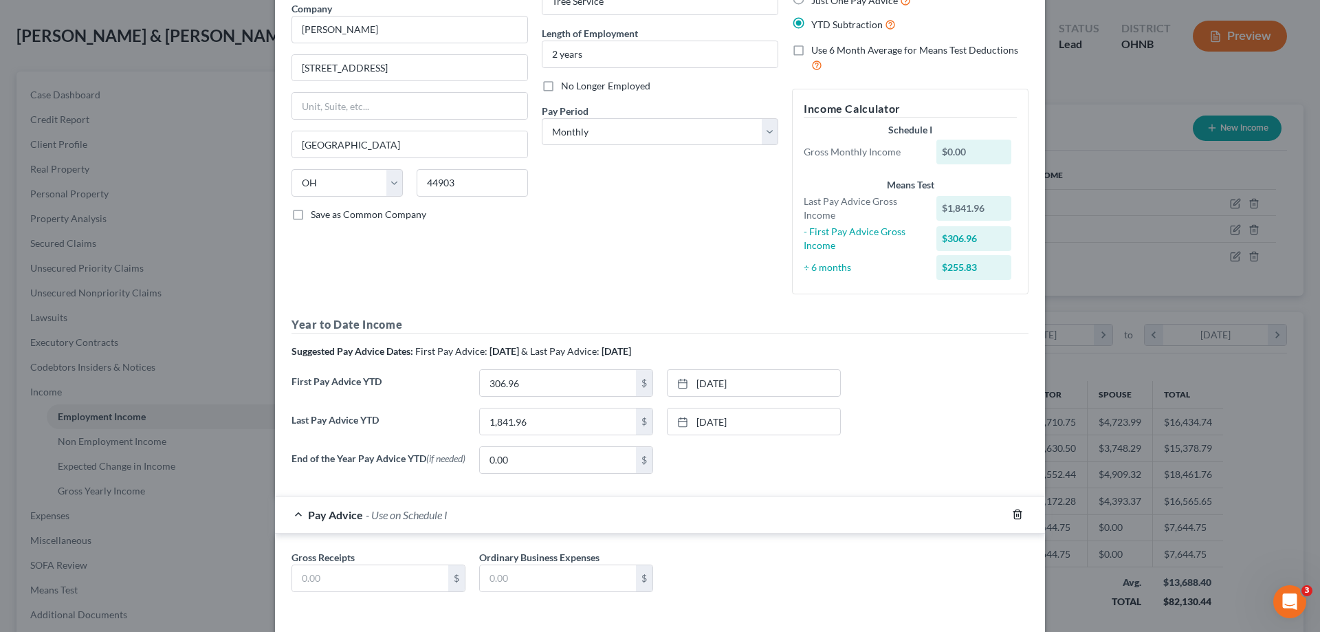
click at [1017, 517] on line "button" at bounding box center [1017, 515] width 0 height 3
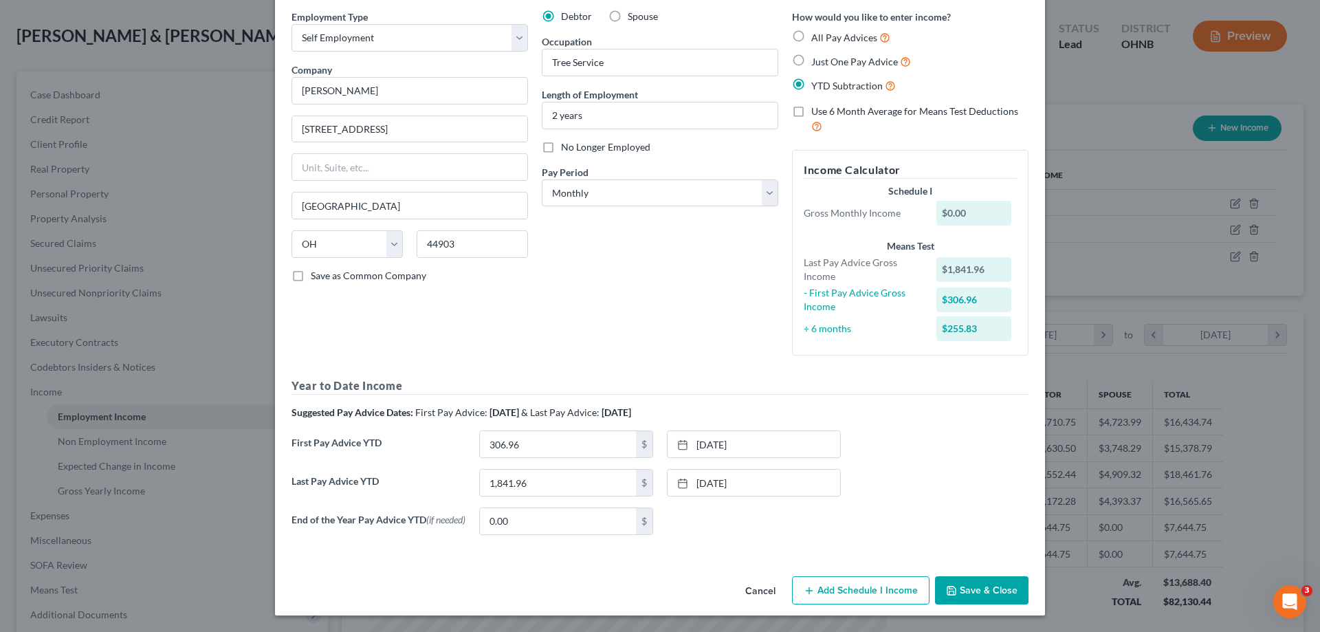
scroll to position [57, 0]
click at [811, 106] on label "Use 6 Month Average for Means Test Deductions" at bounding box center [919, 120] width 217 height 30
click at [817, 106] on input "Use 6 Month Average for Means Test Deductions" at bounding box center [821, 109] width 9 height 9
checkbox input "true"
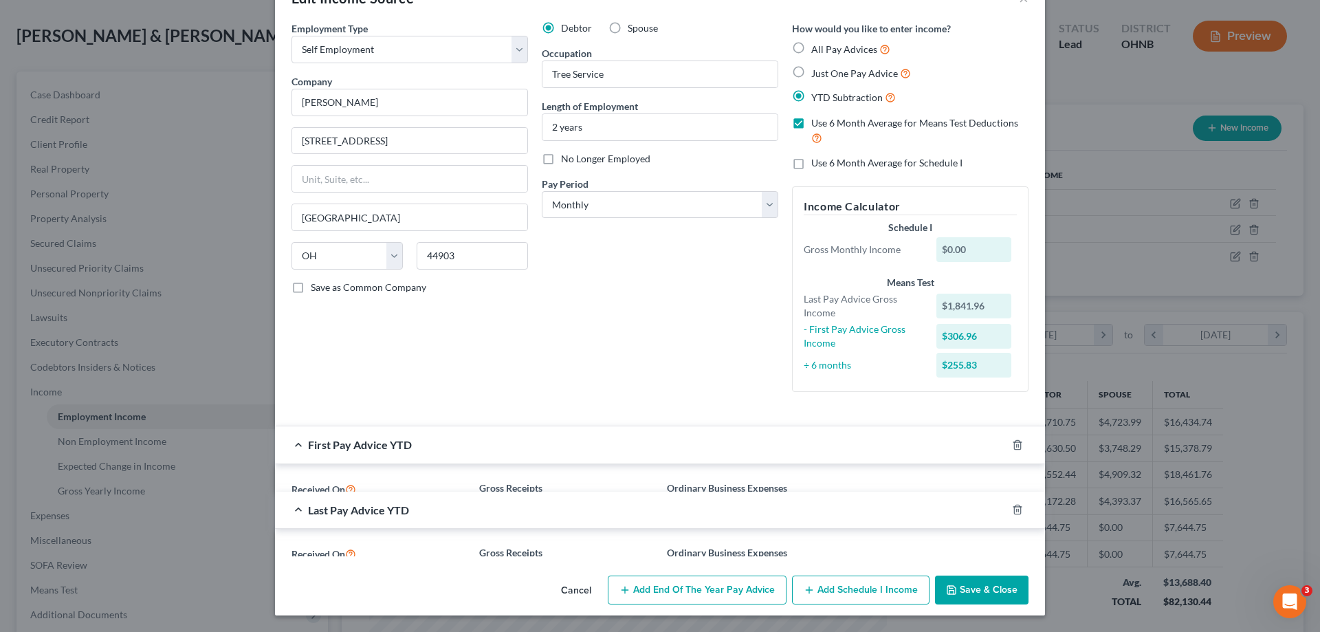
scroll to position [0, 0]
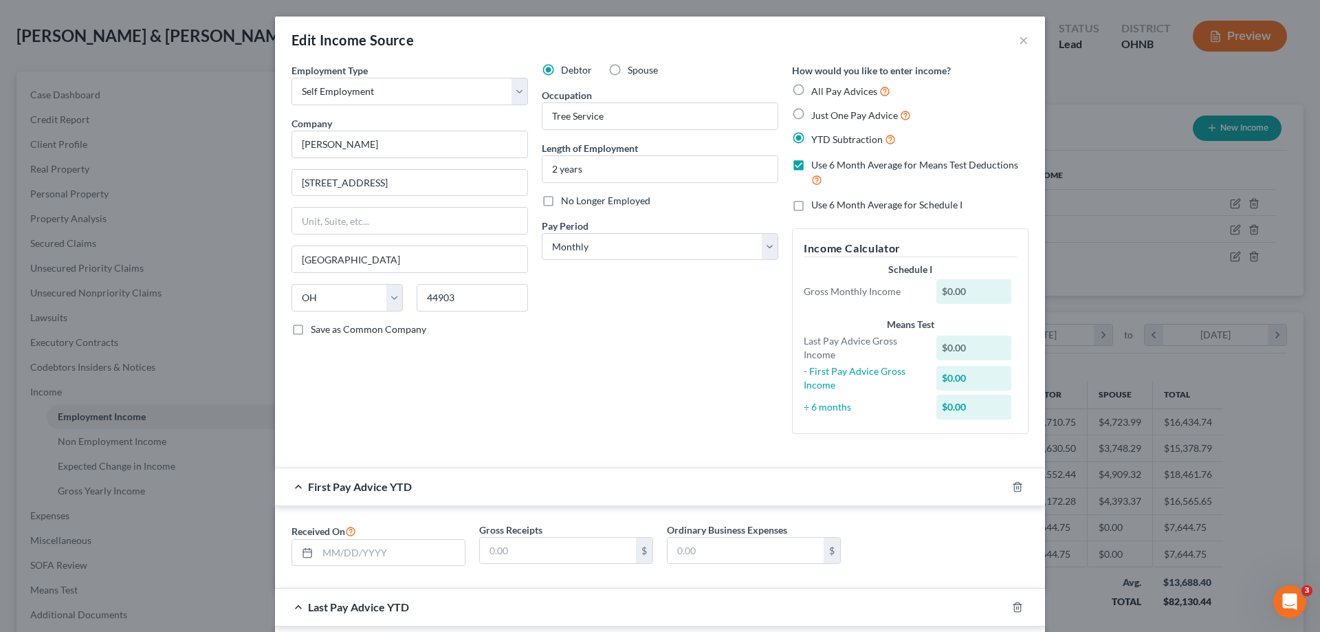
click at [811, 207] on label "Use 6 Month Average for Schedule I" at bounding box center [886, 205] width 151 height 14
click at [817, 207] on input "Use 6 Month Average for Schedule I" at bounding box center [821, 202] width 9 height 9
checkbox input "true"
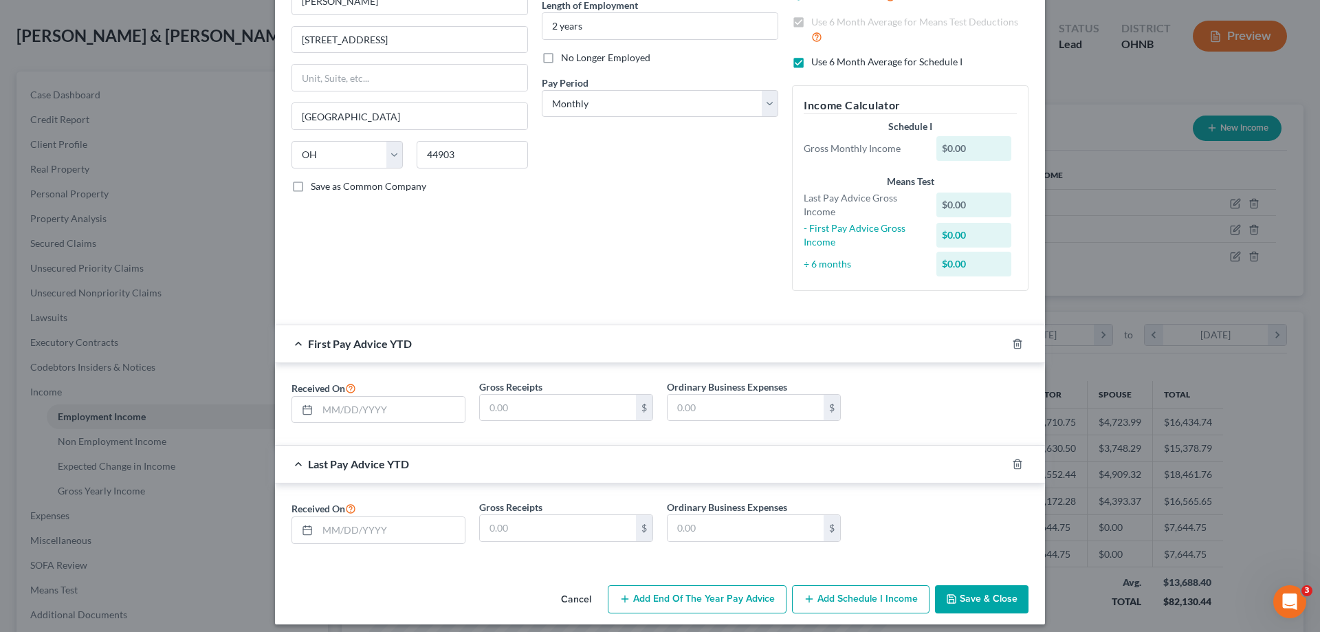
scroll to position [152, 0]
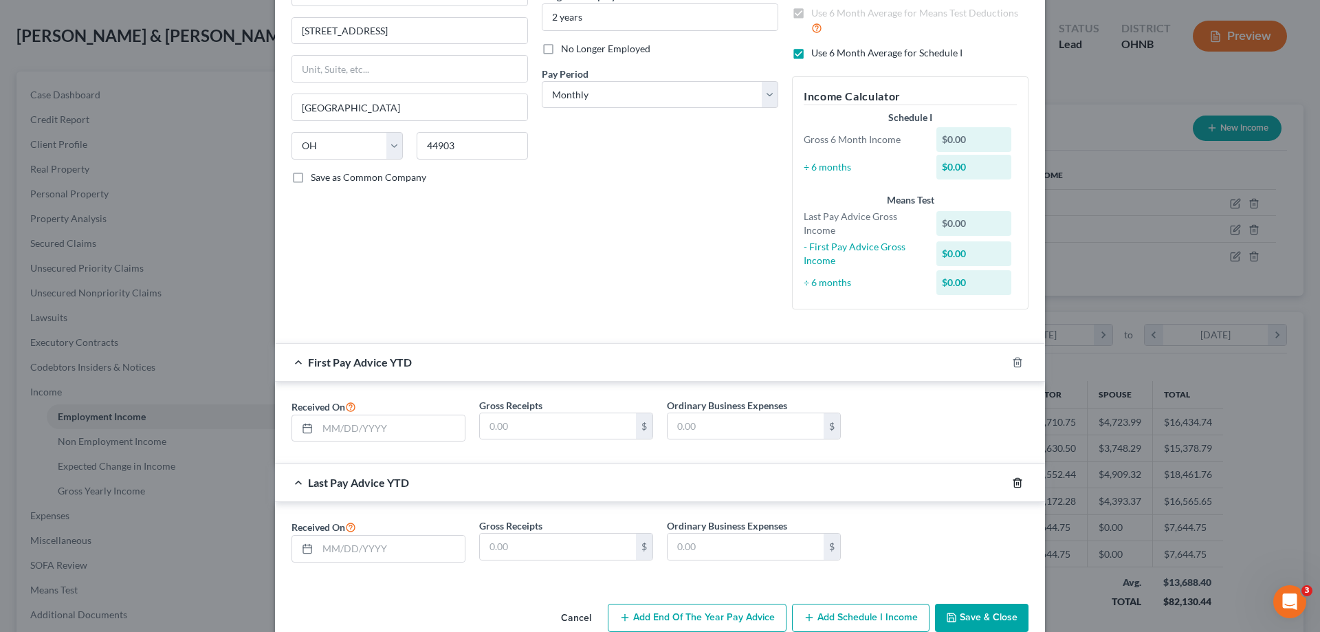
click at [1012, 479] on icon "button" at bounding box center [1017, 482] width 11 height 11
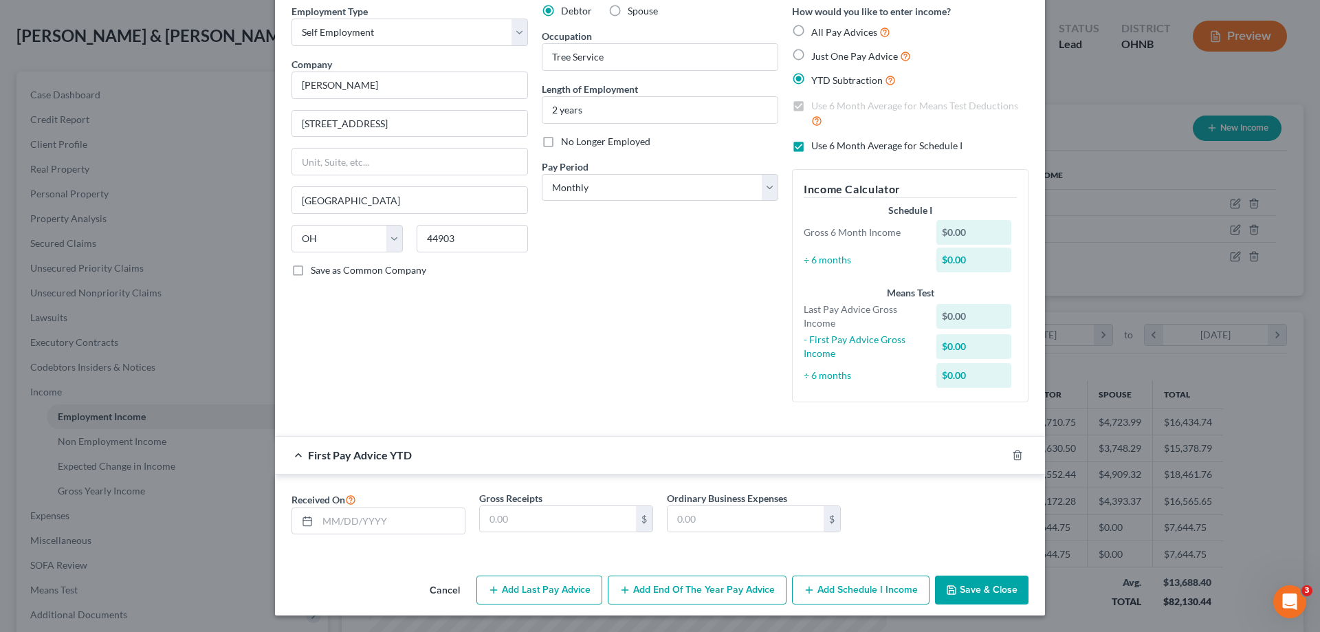
scroll to position [59, 0]
click at [1012, 447] on div at bounding box center [1026, 455] width 39 height 22
click at [1012, 455] on icon "button" at bounding box center [1017, 455] width 11 height 11
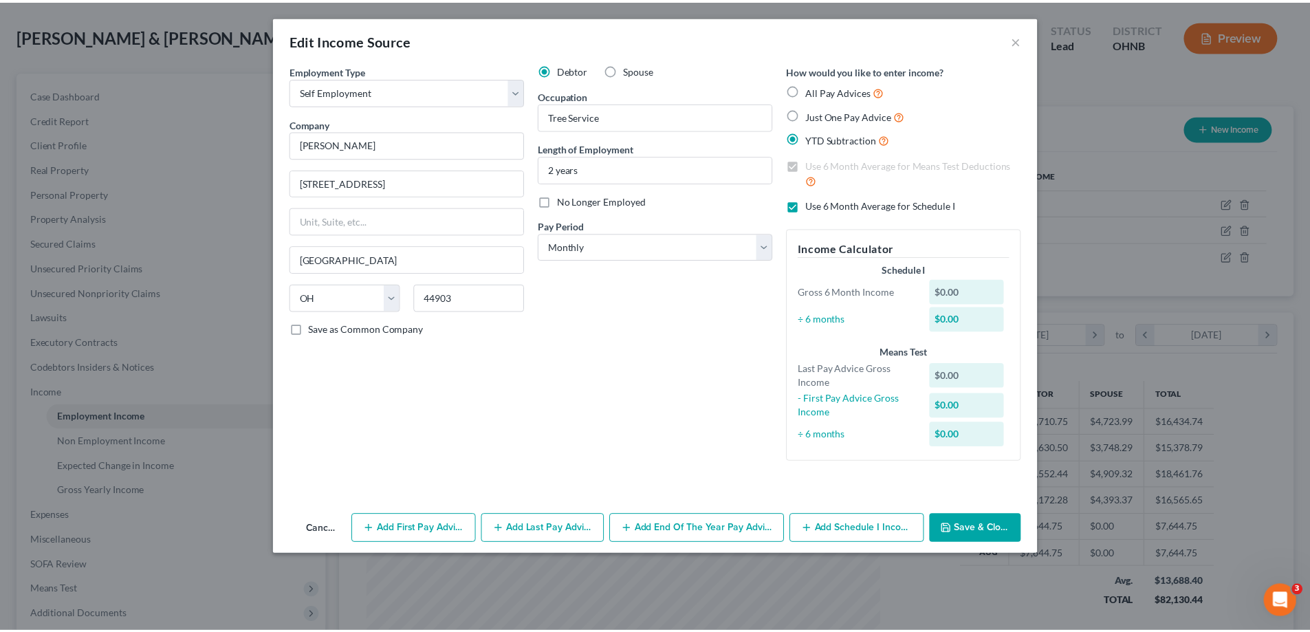
scroll to position [0, 0]
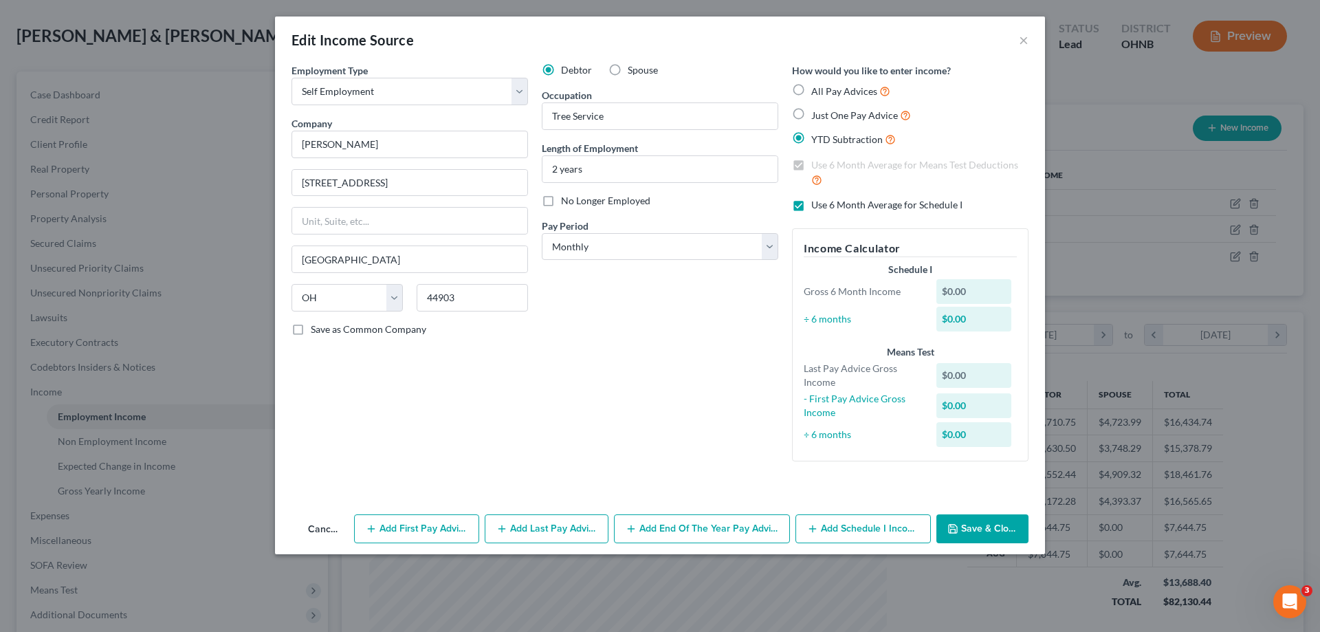
click at [327, 519] on button "Cancel" at bounding box center [323, 530] width 52 height 28
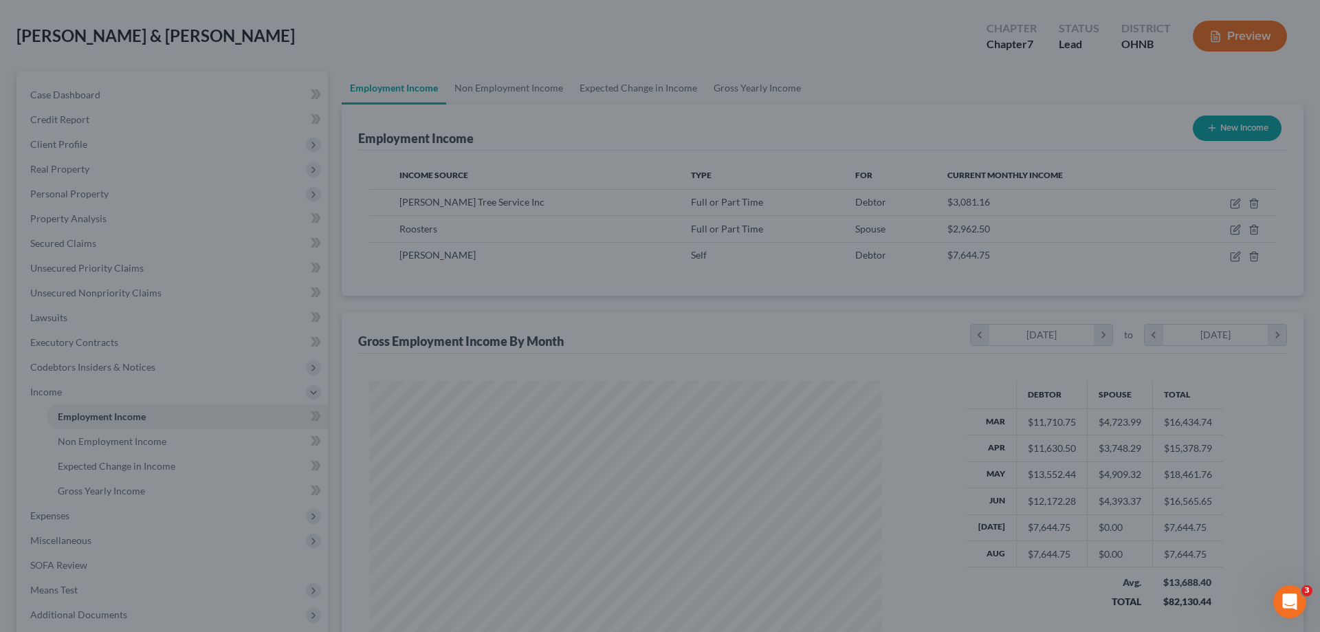
scroll to position [687261, 686977]
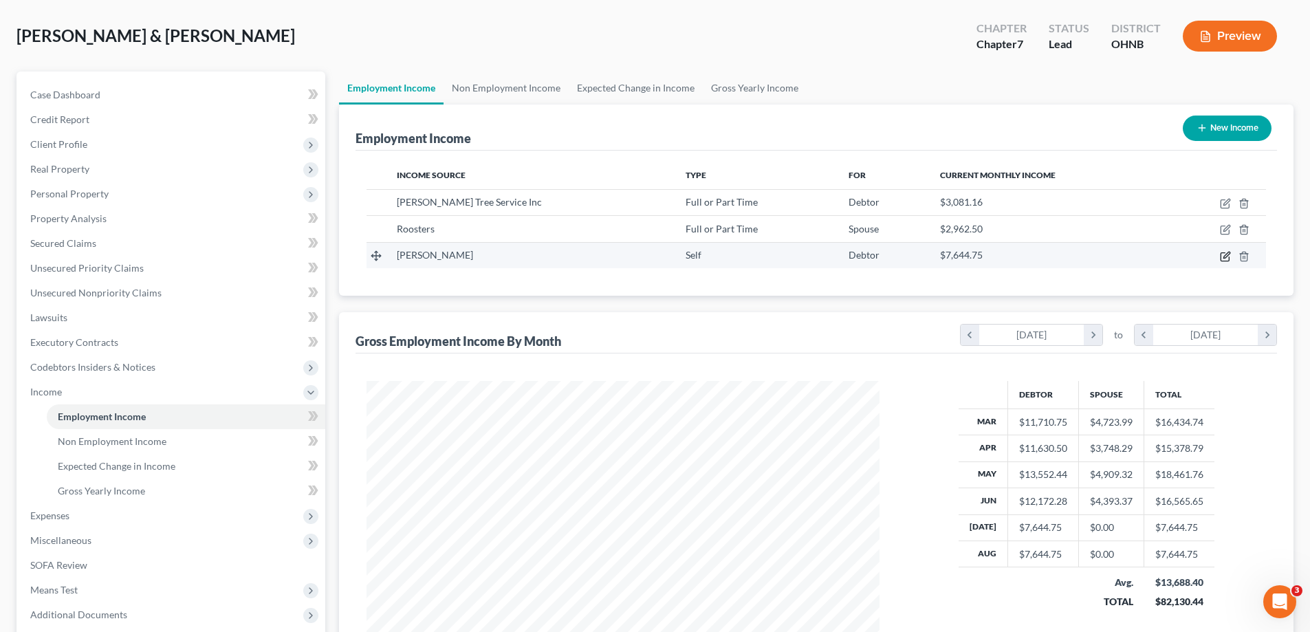
click at [1224, 254] on icon "button" at bounding box center [1225, 256] width 11 height 11
select select "1"
select select "36"
select select "0"
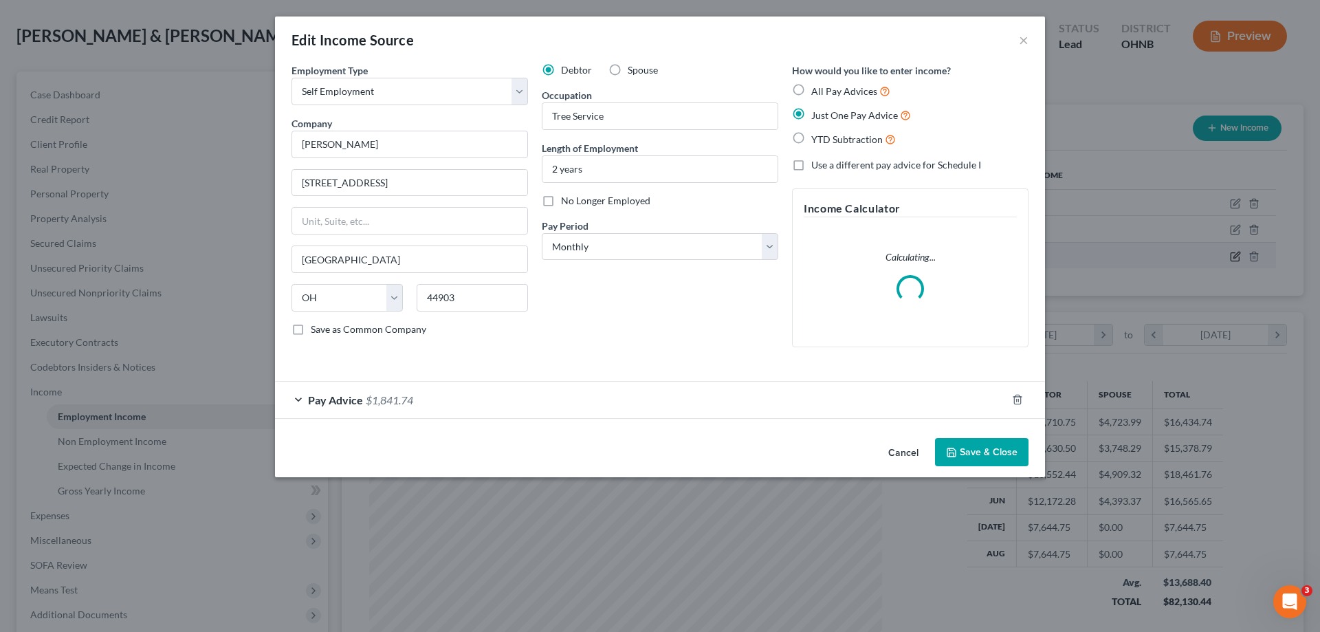
scroll to position [259, 545]
click at [1020, 397] on div at bounding box center [1026, 399] width 39 height 22
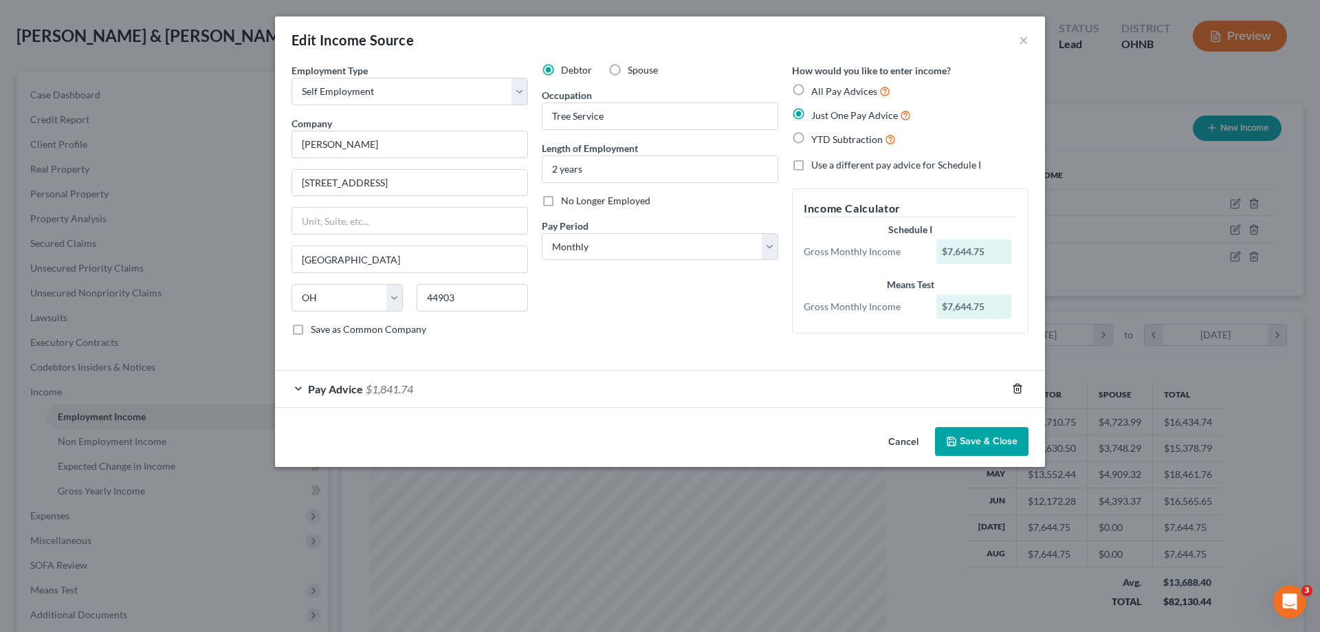
click at [1020, 391] on icon "button" at bounding box center [1017, 388] width 6 height 9
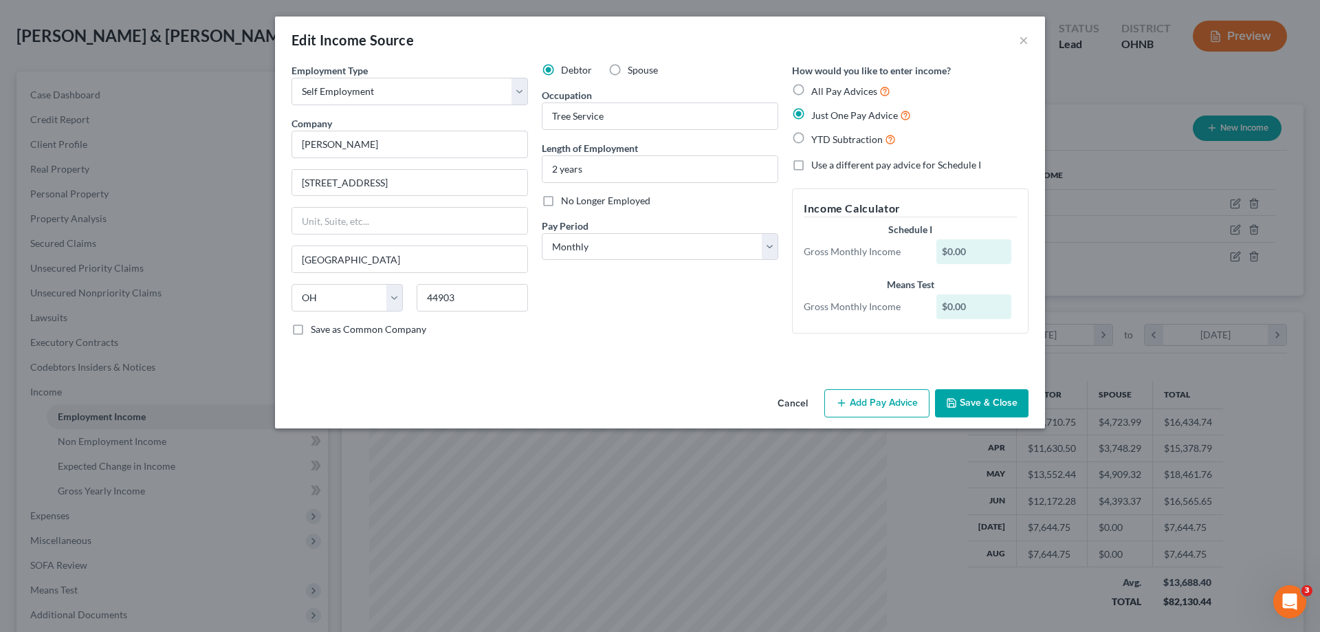
click at [977, 248] on div "$0.00" at bounding box center [974, 251] width 76 height 25
click at [811, 87] on label "All Pay Advices" at bounding box center [850, 91] width 79 height 16
click at [817, 87] on input "All Pay Advices" at bounding box center [821, 87] width 9 height 9
radio input "true"
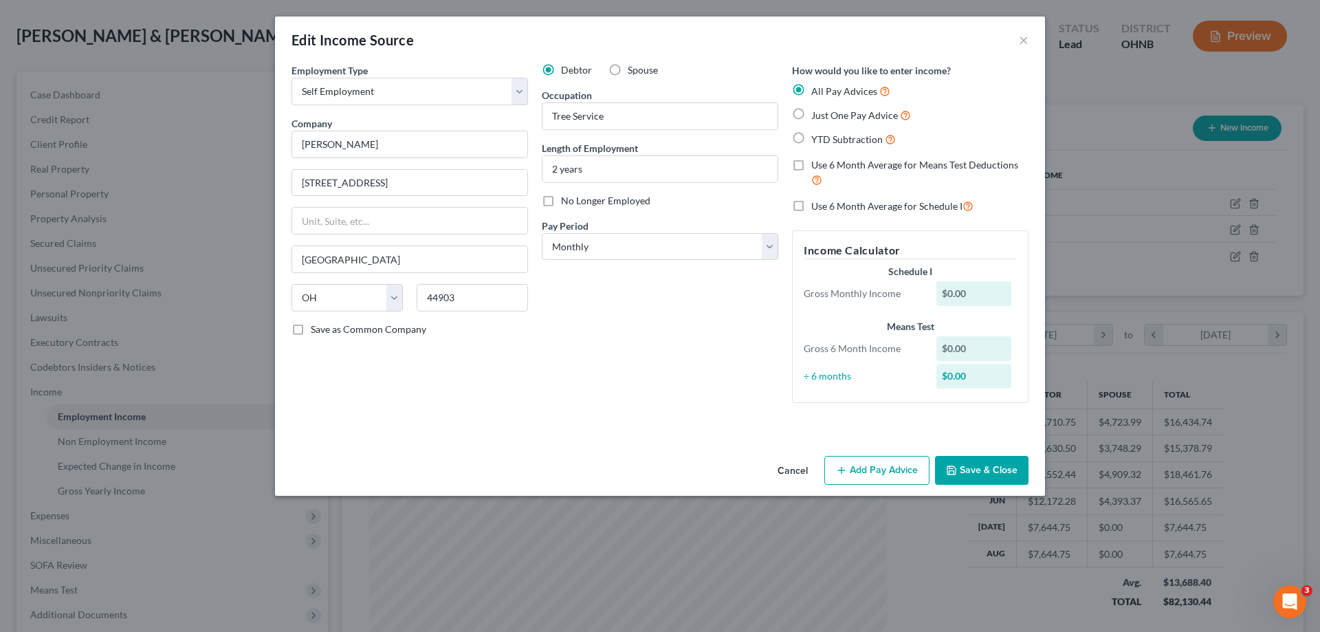
click at [912, 477] on button "Add Pay Advice" at bounding box center [876, 470] width 105 height 29
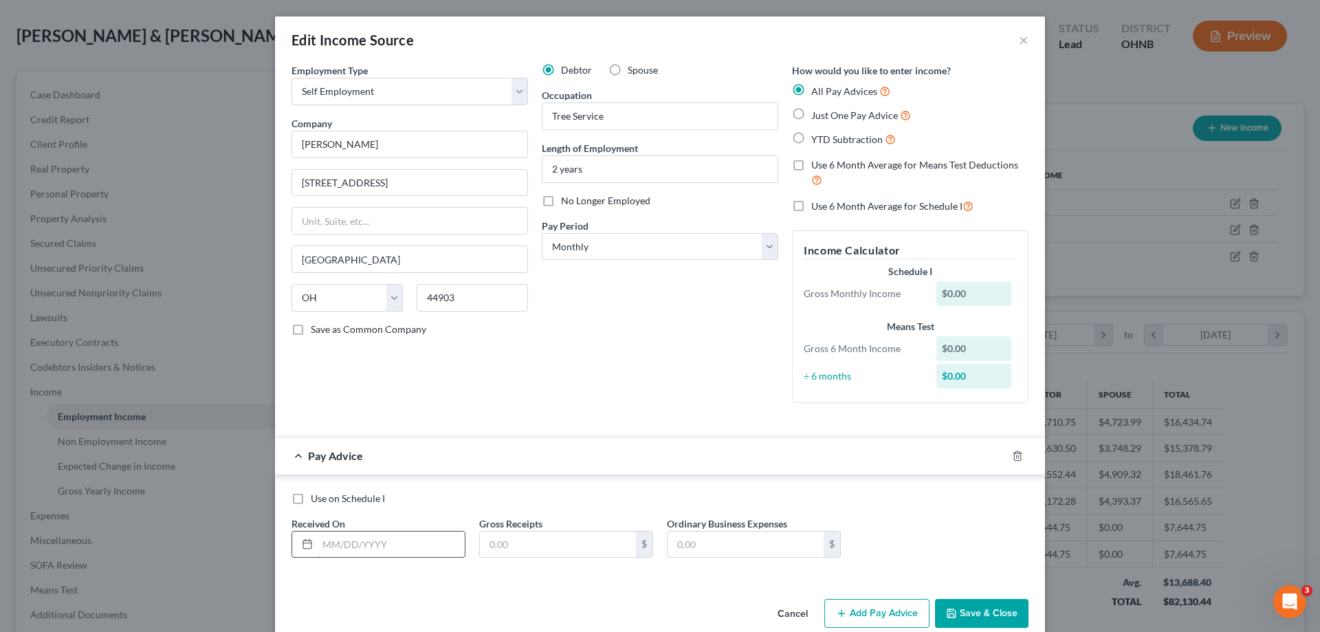
click at [386, 543] on input "text" at bounding box center [391, 544] width 147 height 26
type input "[DATE]"
type input "3"
type input "1,274.13"
click at [731, 534] on input "text" at bounding box center [746, 544] width 156 height 26
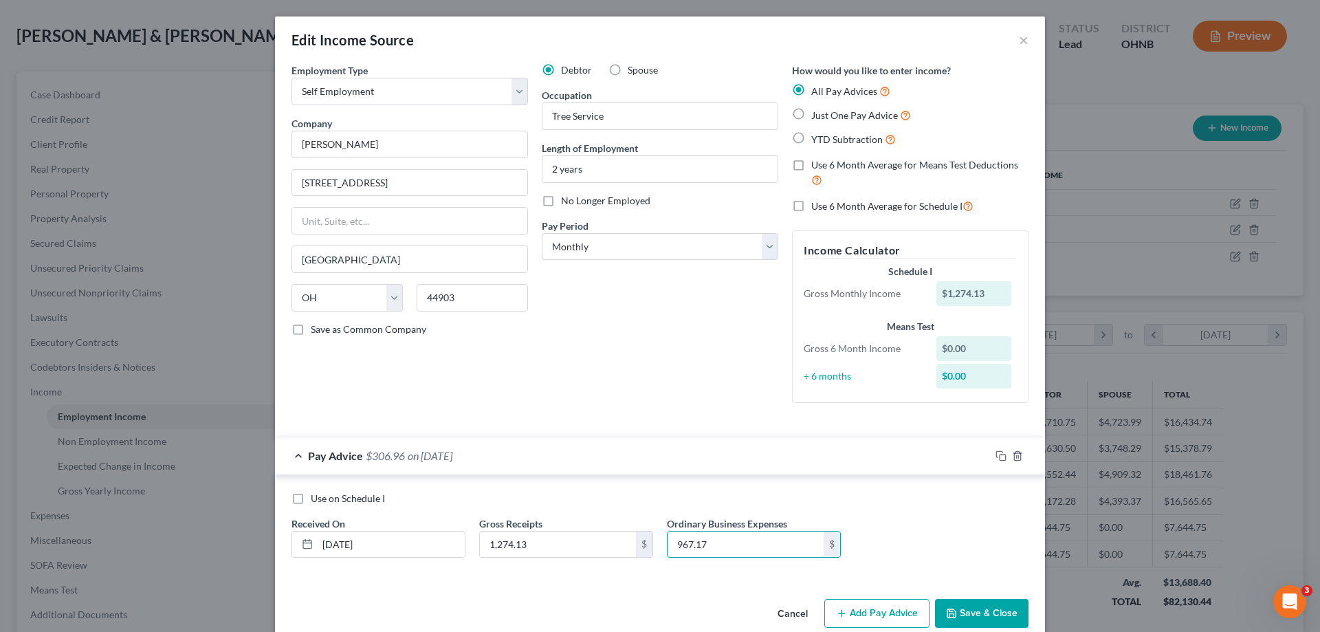
type input "967.17"
click at [872, 621] on button "Add Pay Advice" at bounding box center [876, 613] width 105 height 29
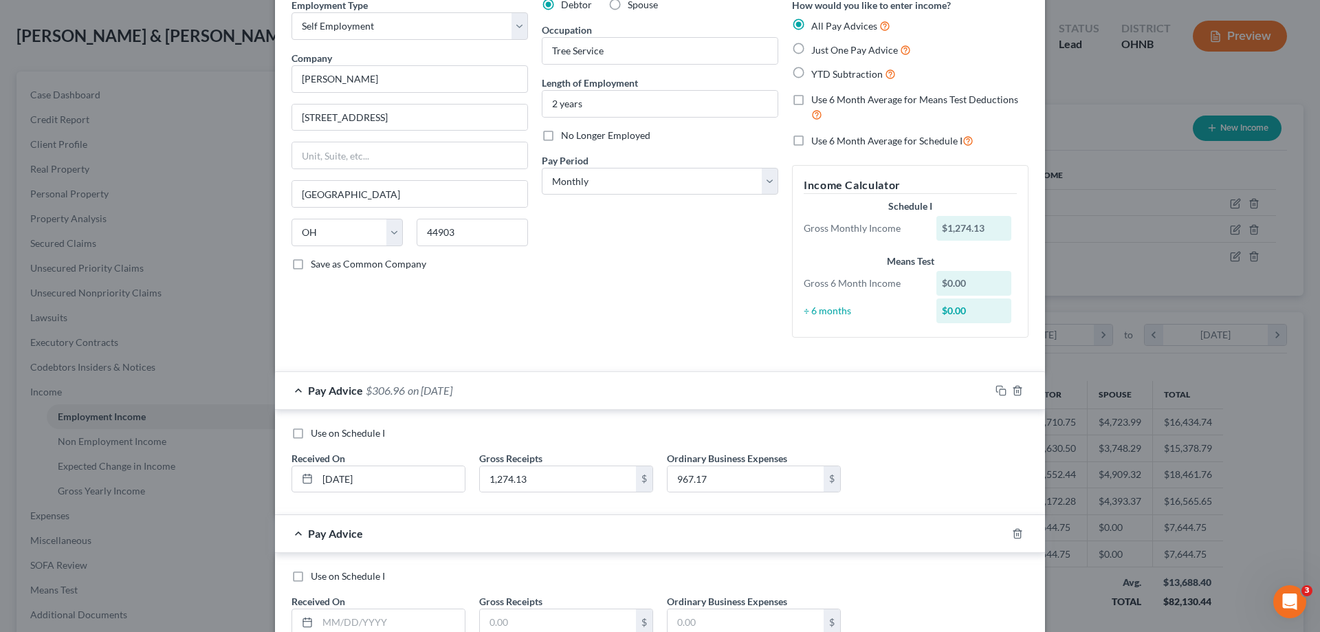
scroll to position [138, 0]
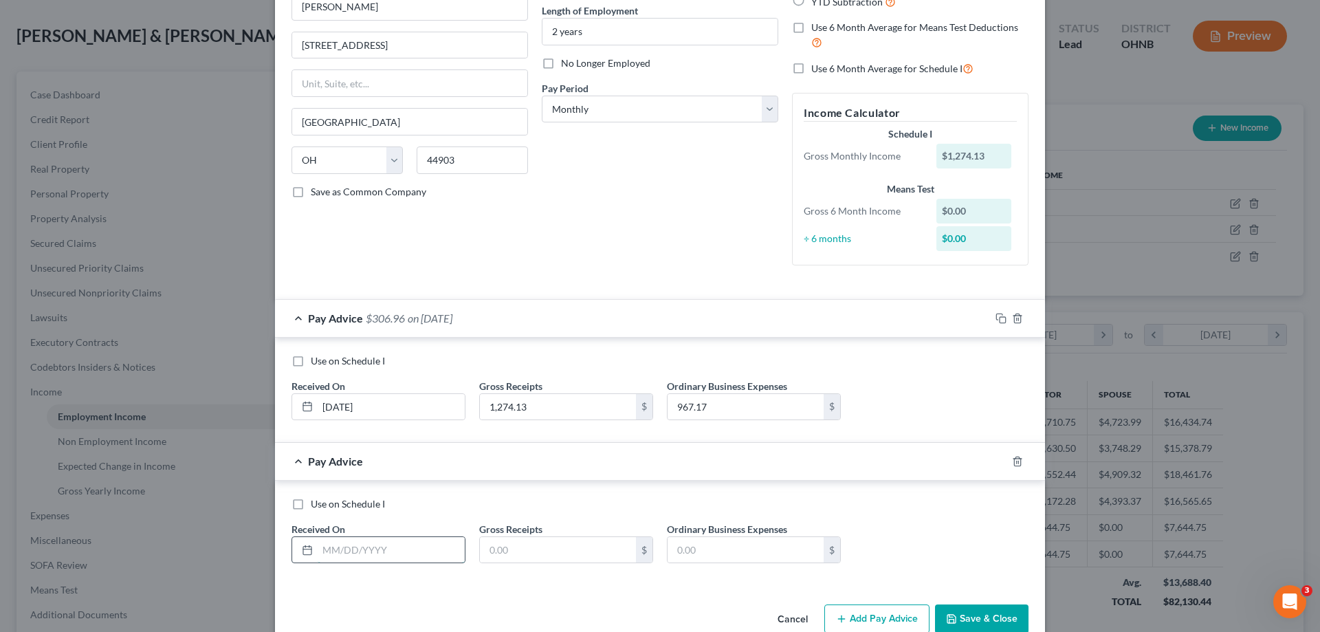
click at [318, 543] on input "text" at bounding box center [391, 550] width 147 height 26
type input "[DATE]"
click at [505, 542] on input "text" at bounding box center [558, 550] width 156 height 26
type input "1,274.13"
type input "967.17"
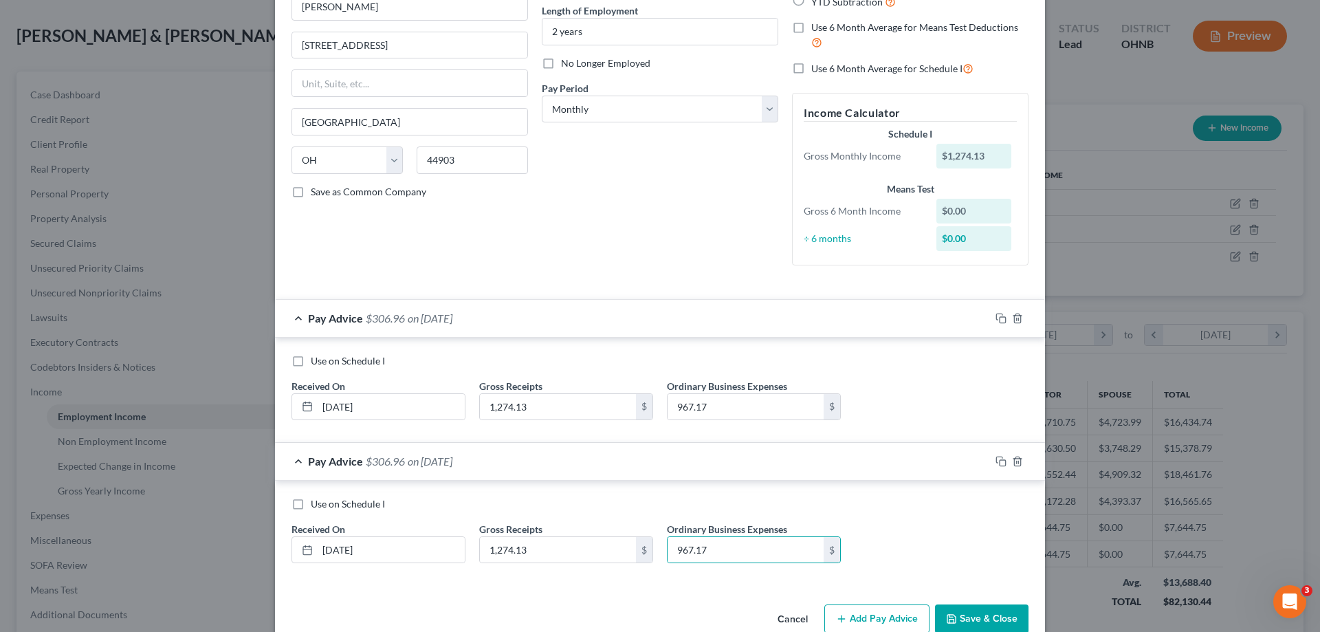
click at [886, 615] on button "Add Pay Advice" at bounding box center [876, 618] width 105 height 29
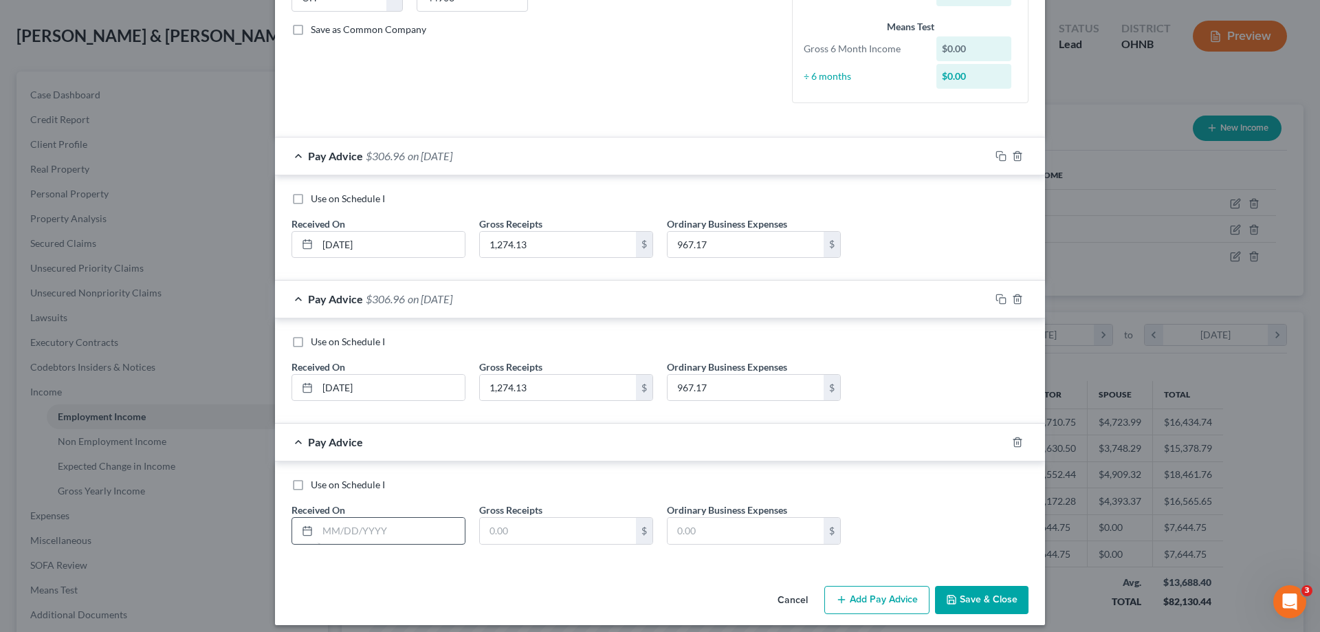
scroll to position [309, 0]
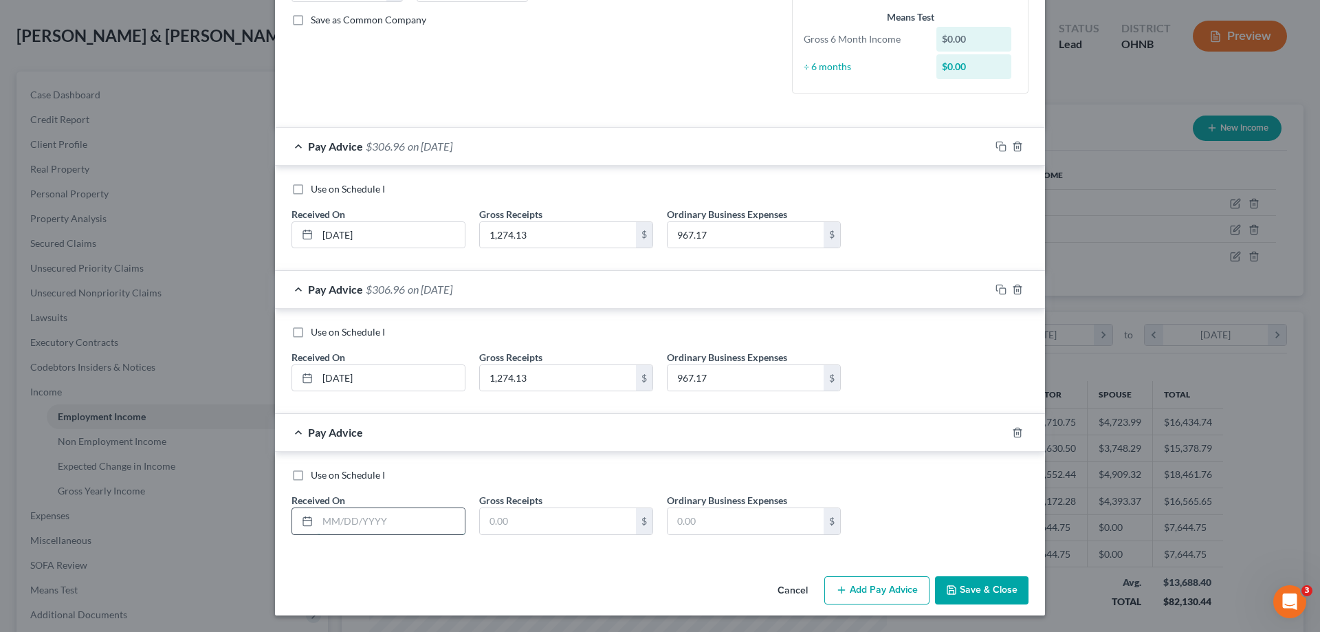
click at [373, 516] on input "text" at bounding box center [391, 521] width 147 height 26
type input "[DATE]"
type input "1,274.13"
type input "967.17"
click at [893, 591] on button "Add Pay Advice" at bounding box center [876, 590] width 105 height 29
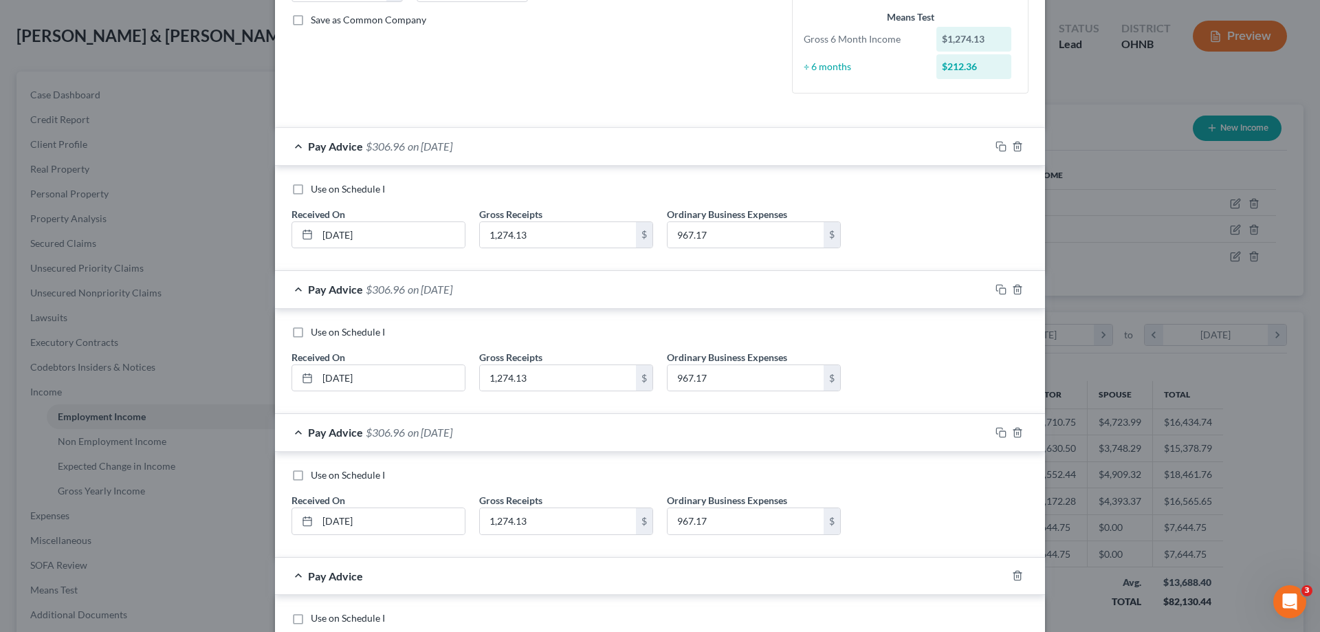
scroll to position [447, 0]
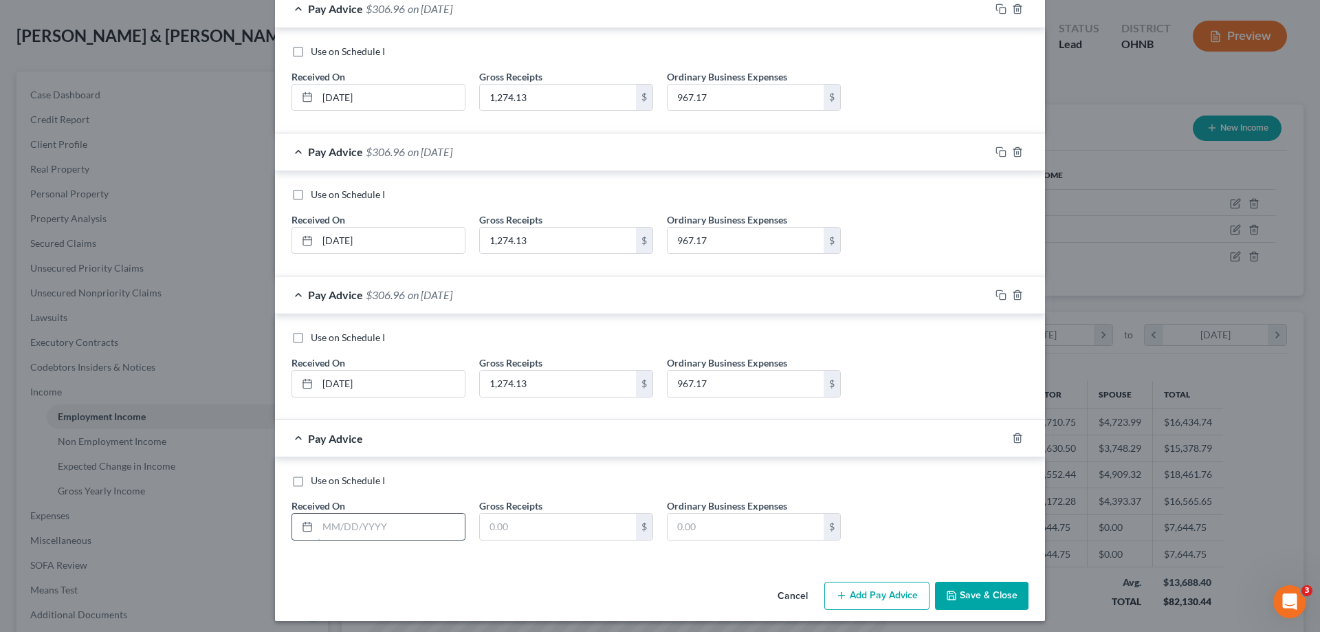
click at [428, 537] on input "text" at bounding box center [391, 527] width 147 height 26
type input "[DATE]"
type input "1,274.13"
click at [747, 528] on input "text" at bounding box center [746, 527] width 156 height 26
type input "967.17"
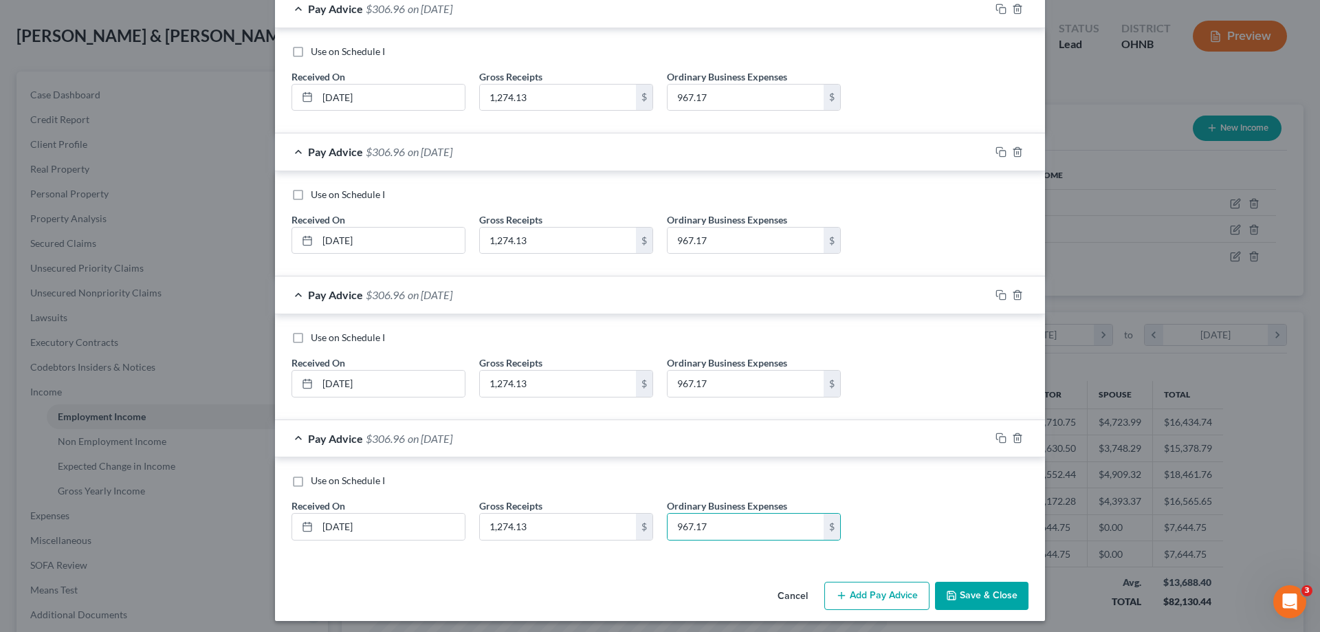
click at [879, 595] on button "Add Pay Advice" at bounding box center [876, 596] width 105 height 29
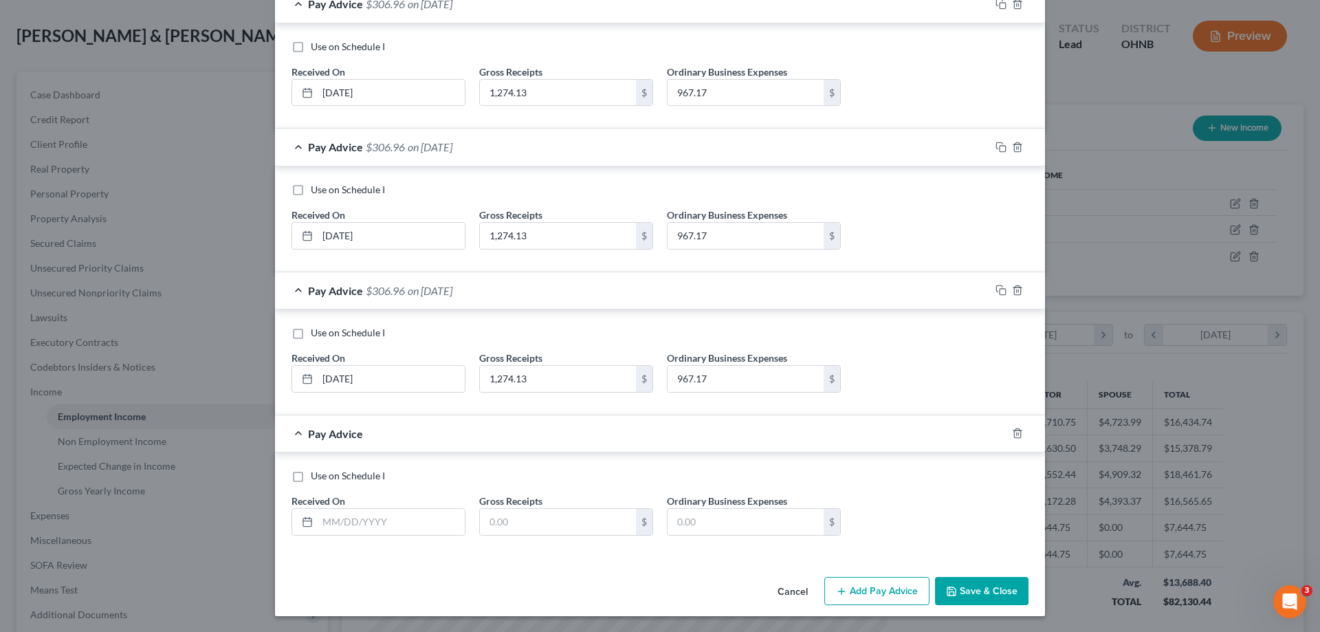
scroll to position [595, 0]
click at [371, 523] on input "text" at bounding box center [391, 521] width 147 height 26
type input "[DATE]"
click at [547, 506] on div "Gross Receipts $" at bounding box center [566, 514] width 188 height 42
click at [558, 531] on input "text" at bounding box center [558, 521] width 156 height 26
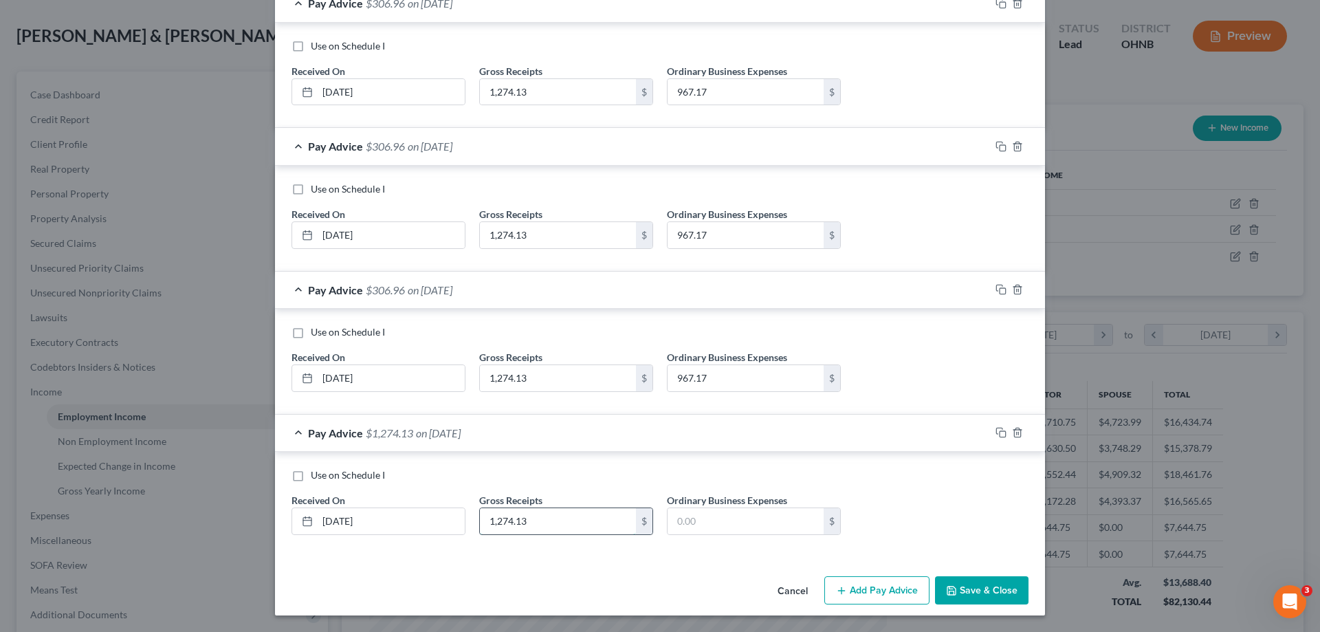
type input "1,274.13"
type input "967.17"
click at [881, 593] on button "Add Pay Advice" at bounding box center [876, 590] width 105 height 29
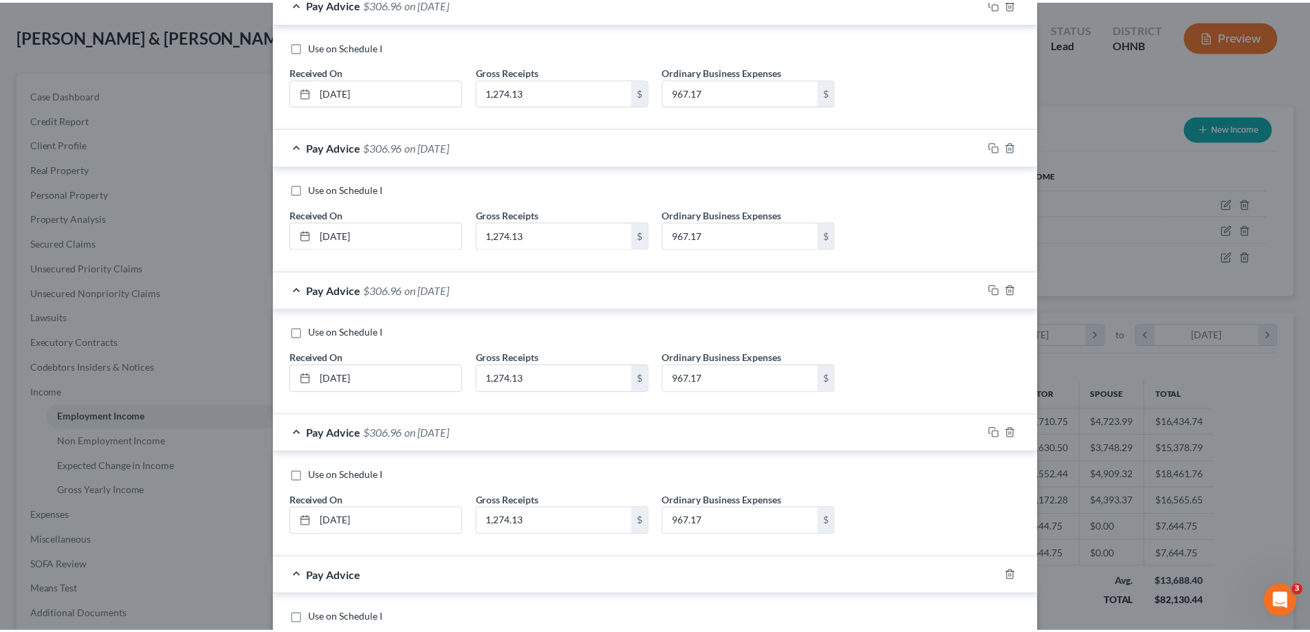
scroll to position [738, 0]
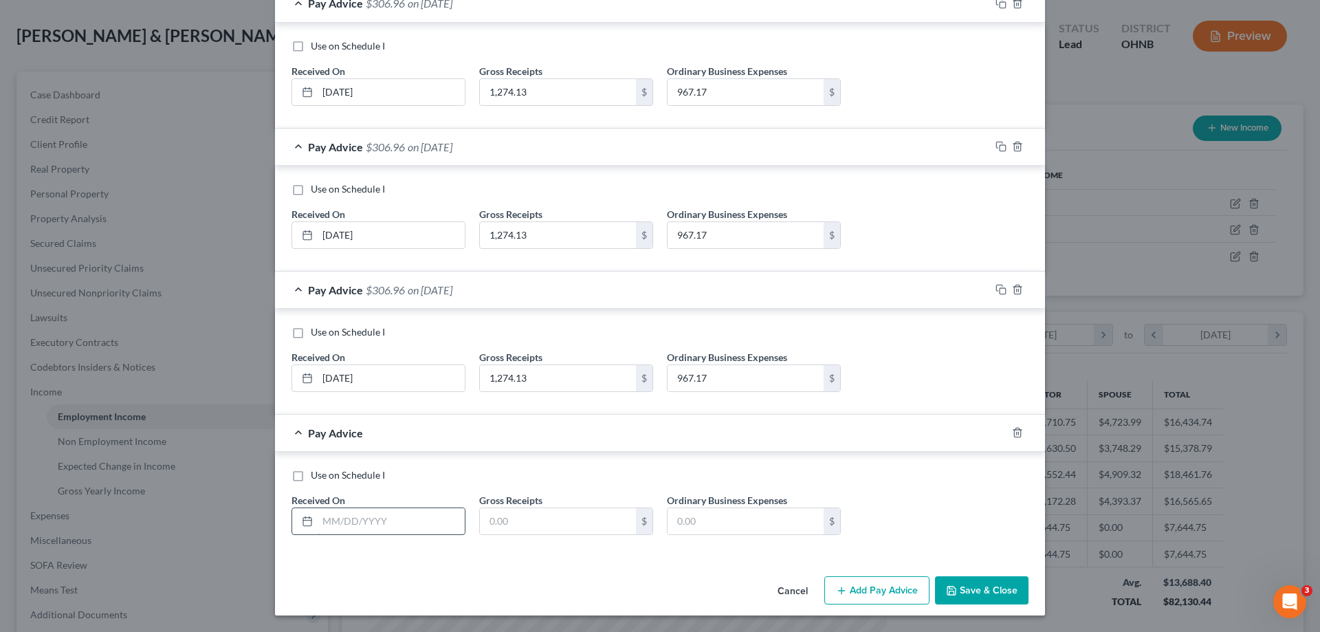
click at [368, 524] on input "text" at bounding box center [391, 521] width 147 height 26
type input "[DATE]"
type input "1,274.13"
type input "967.17"
click at [1002, 587] on button "Save & Close" at bounding box center [982, 590] width 94 height 29
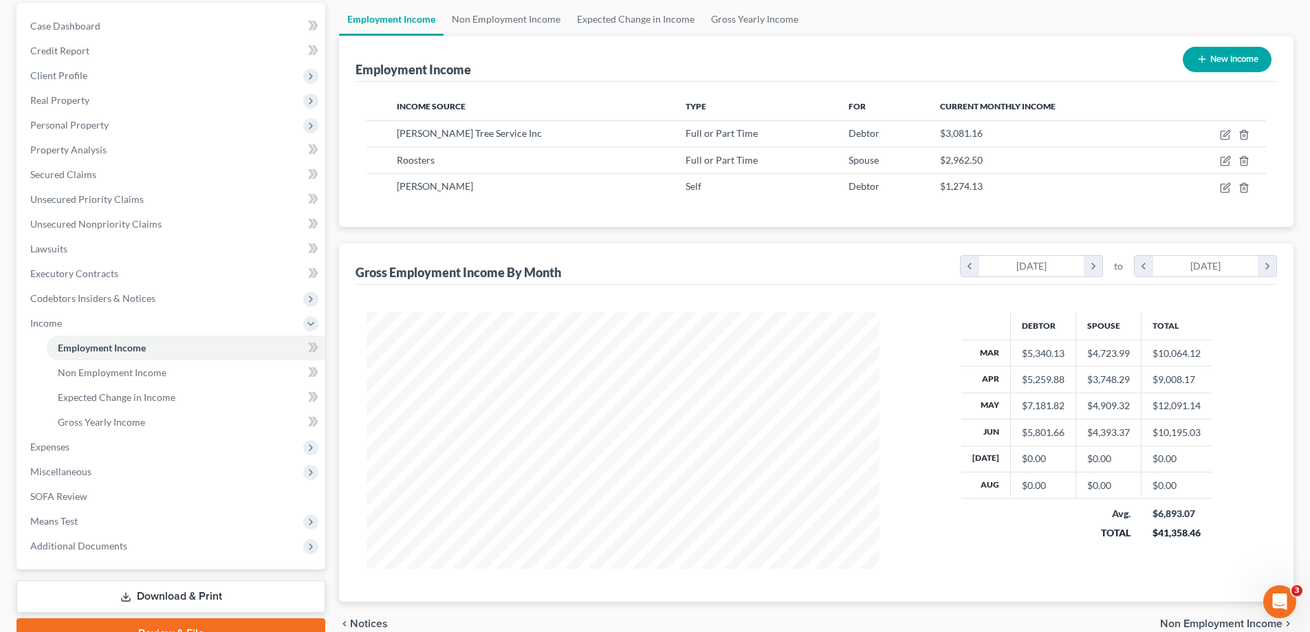
scroll to position [198, 0]
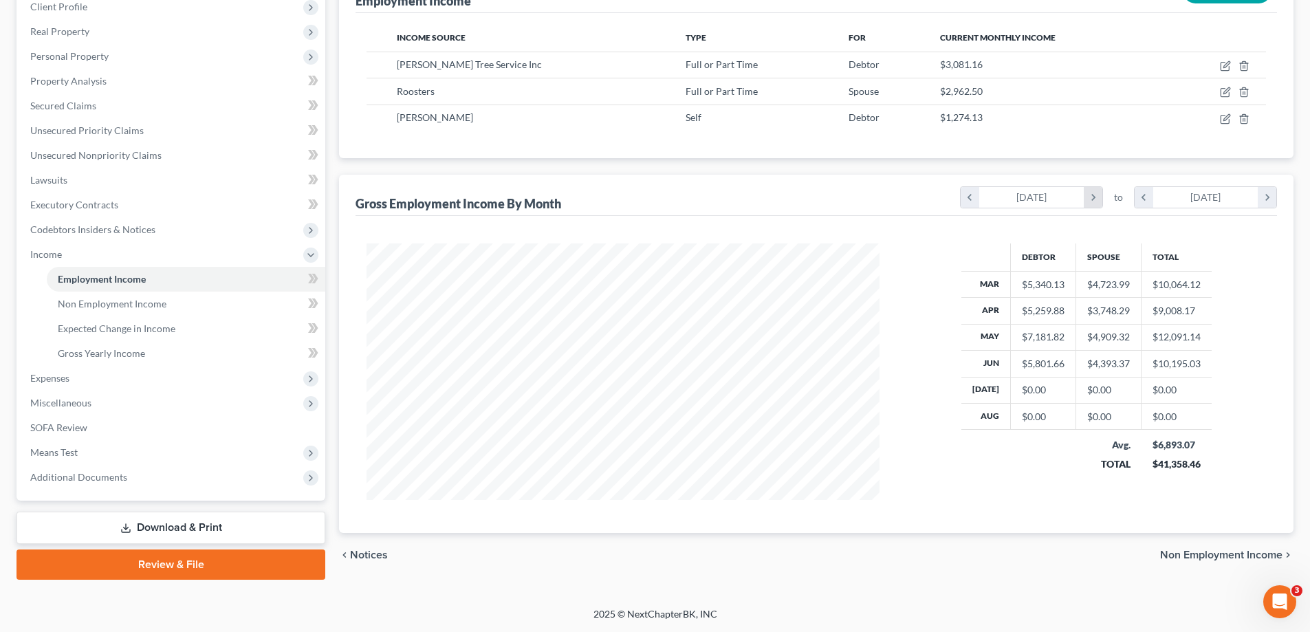
click at [1099, 197] on icon "chevron_right" at bounding box center [1093, 197] width 19 height 21
click at [965, 198] on icon "chevron_left" at bounding box center [969, 197] width 19 height 21
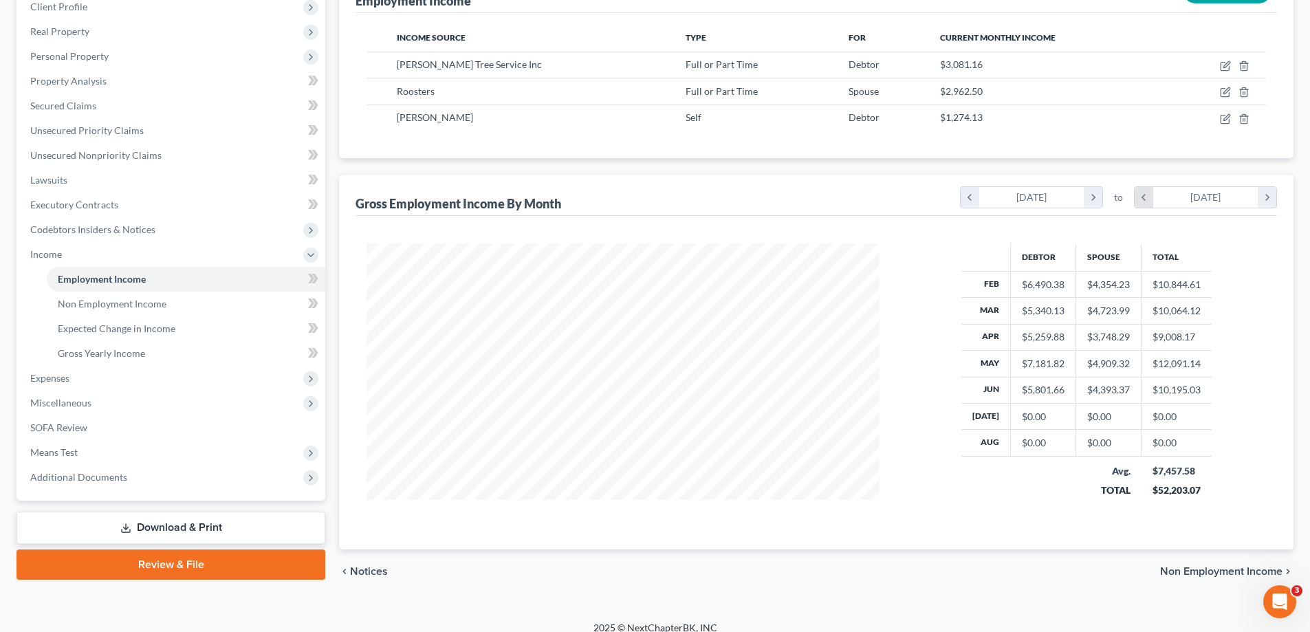
click at [1143, 201] on icon "chevron_left" at bounding box center [1143, 197] width 19 height 21
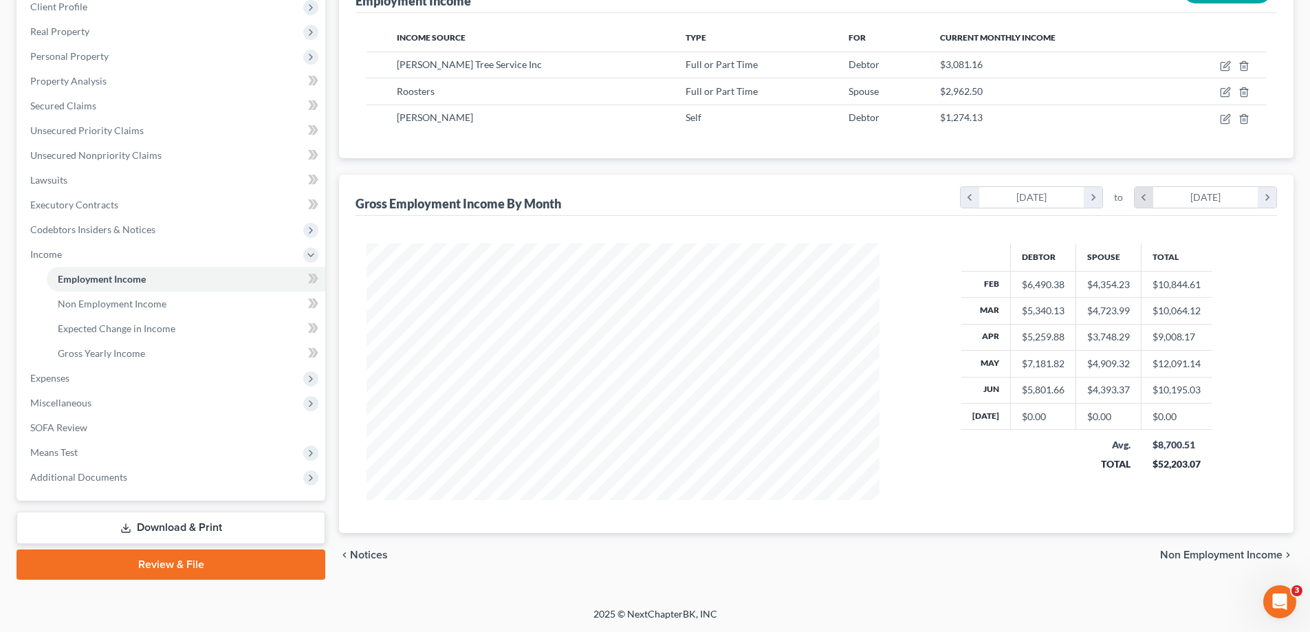
scroll to position [687261, 686977]
click at [1143, 201] on icon "chevron_left" at bounding box center [1143, 197] width 19 height 21
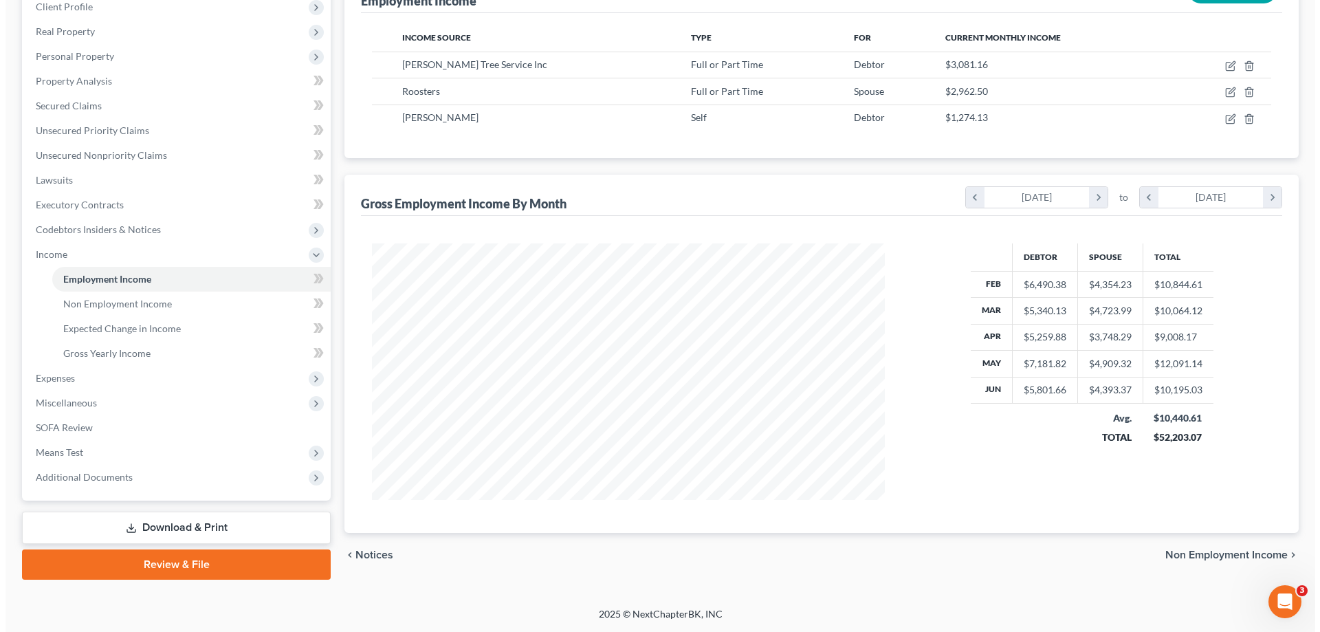
scroll to position [0, 0]
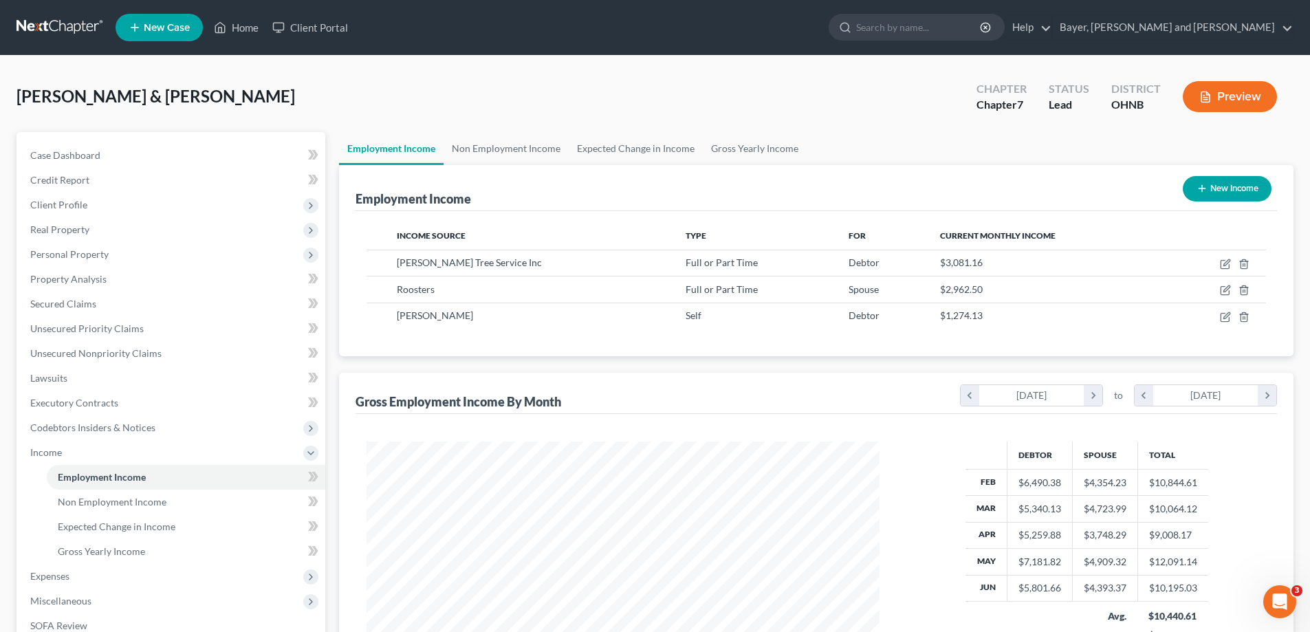
click at [1224, 102] on button "Preview" at bounding box center [1230, 96] width 94 height 31
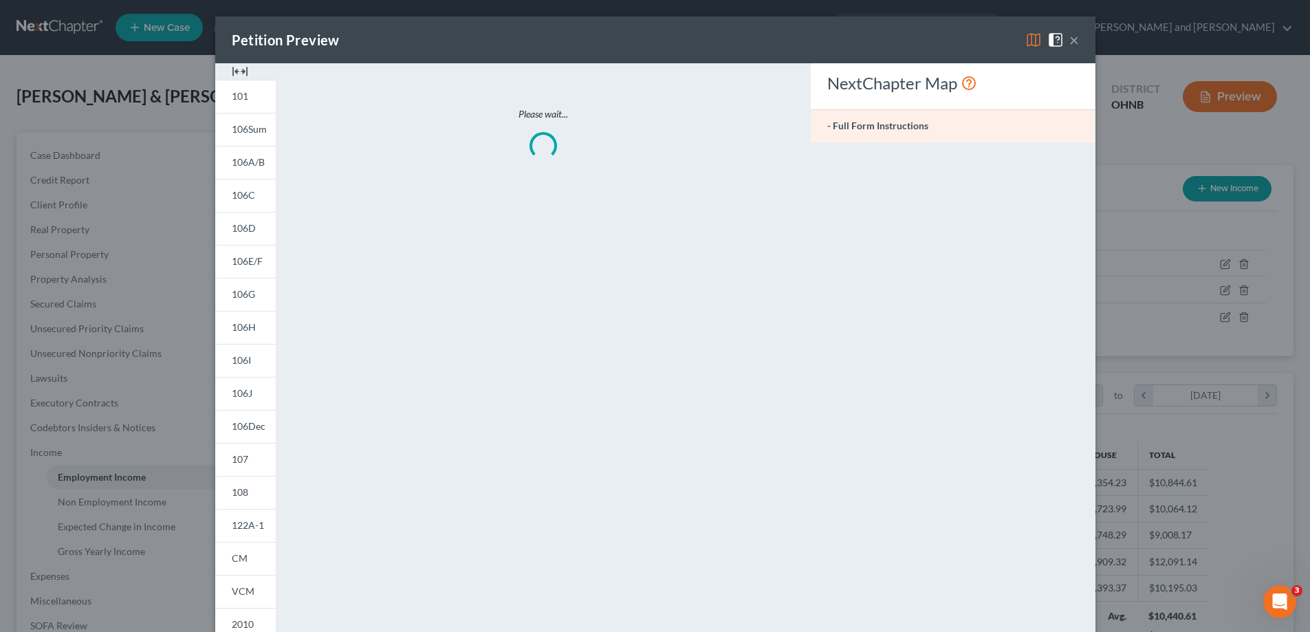
scroll to position [259, 545]
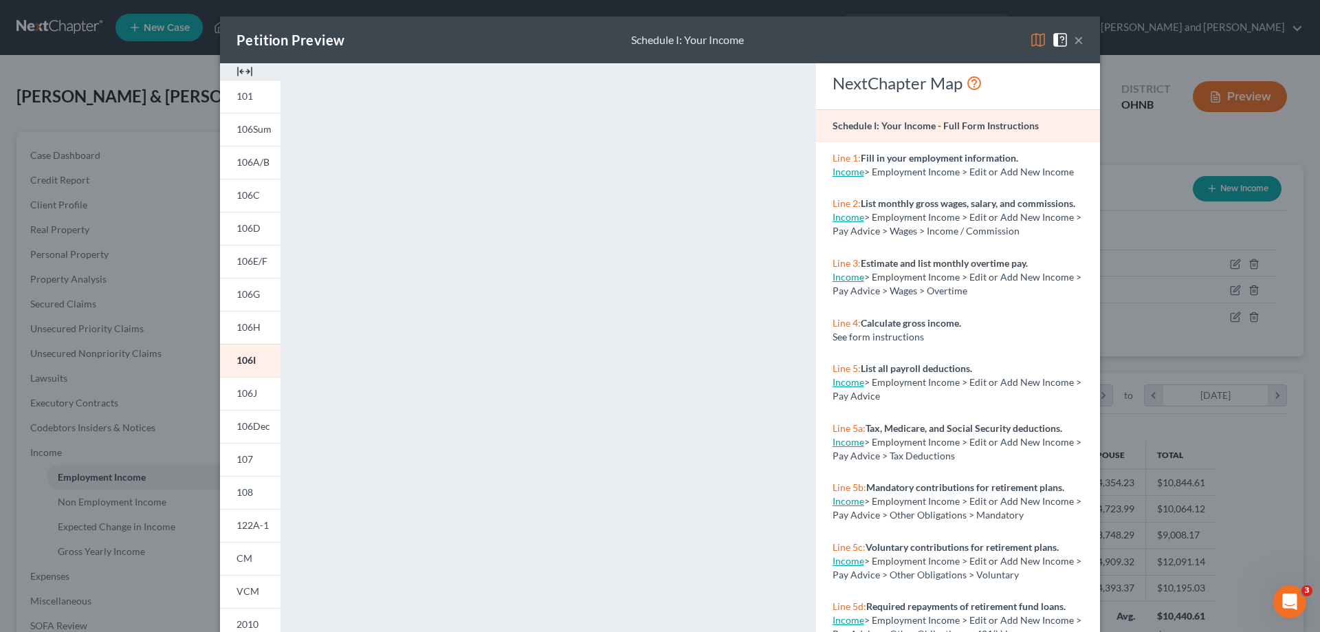
click at [1075, 39] on button "×" at bounding box center [1079, 40] width 10 height 17
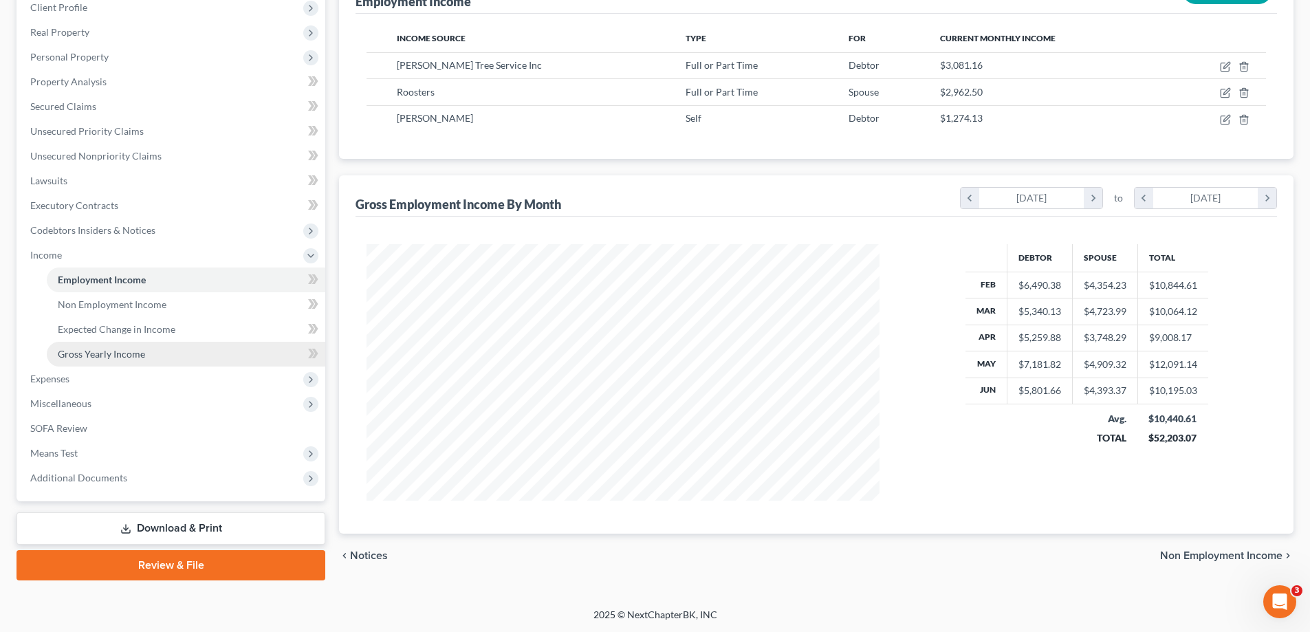
scroll to position [198, 0]
click at [933, 492] on div "Debtor Spouse Total Feb $6,490.38 $4,354.23 $10,844.61 Mar $5,340.13 $4,723.99 …" at bounding box center [1086, 371] width 386 height 256
click at [206, 527] on link "Download & Print" at bounding box center [171, 528] width 309 height 32
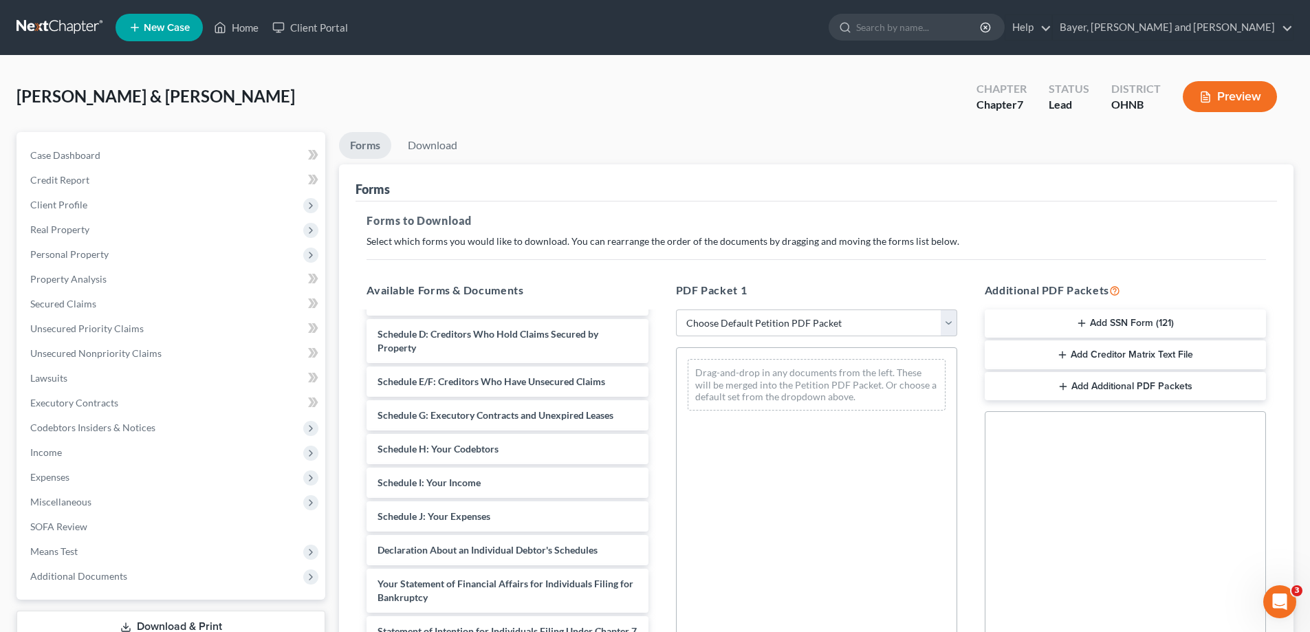
scroll to position [138, 0]
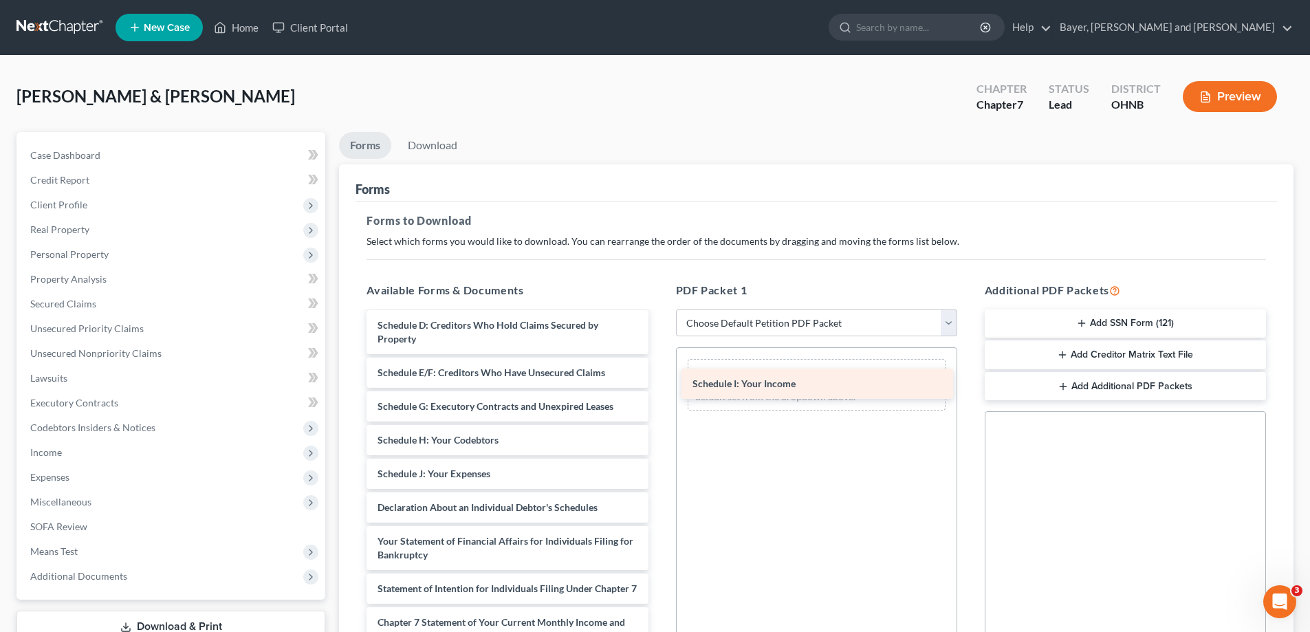
drag, startPoint x: 432, startPoint y: 482, endPoint x: 751, endPoint y: 388, distance: 332.4
click at [659, 388] on div "Schedule I: Your Income Voluntary Petition for Individuals Filing for Bankruptc…" at bounding box center [506, 487] width 303 height 624
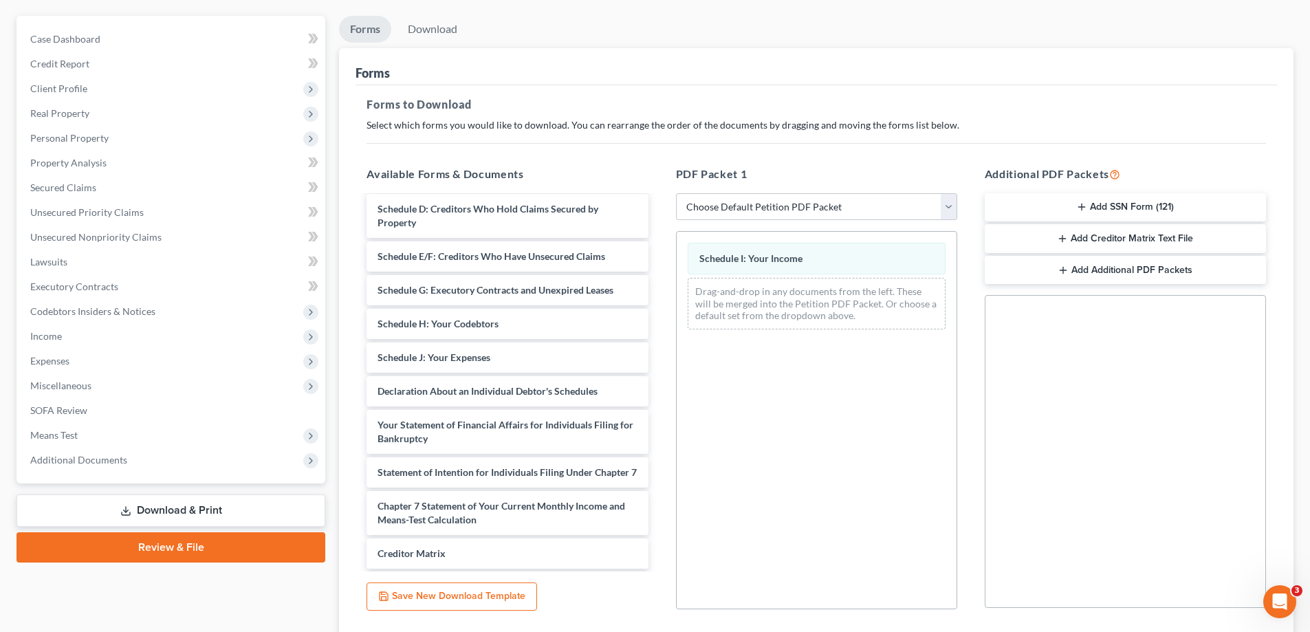
scroll to position [217, 0]
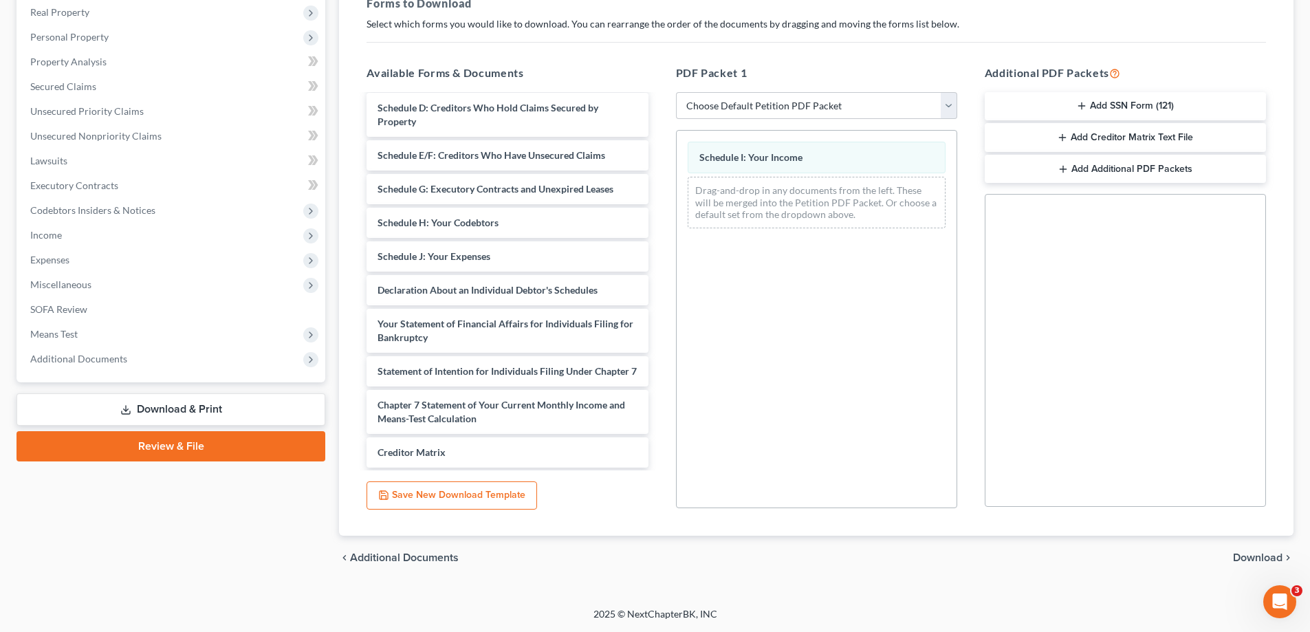
click at [1251, 562] on span "Download" at bounding box center [1258, 557] width 50 height 11
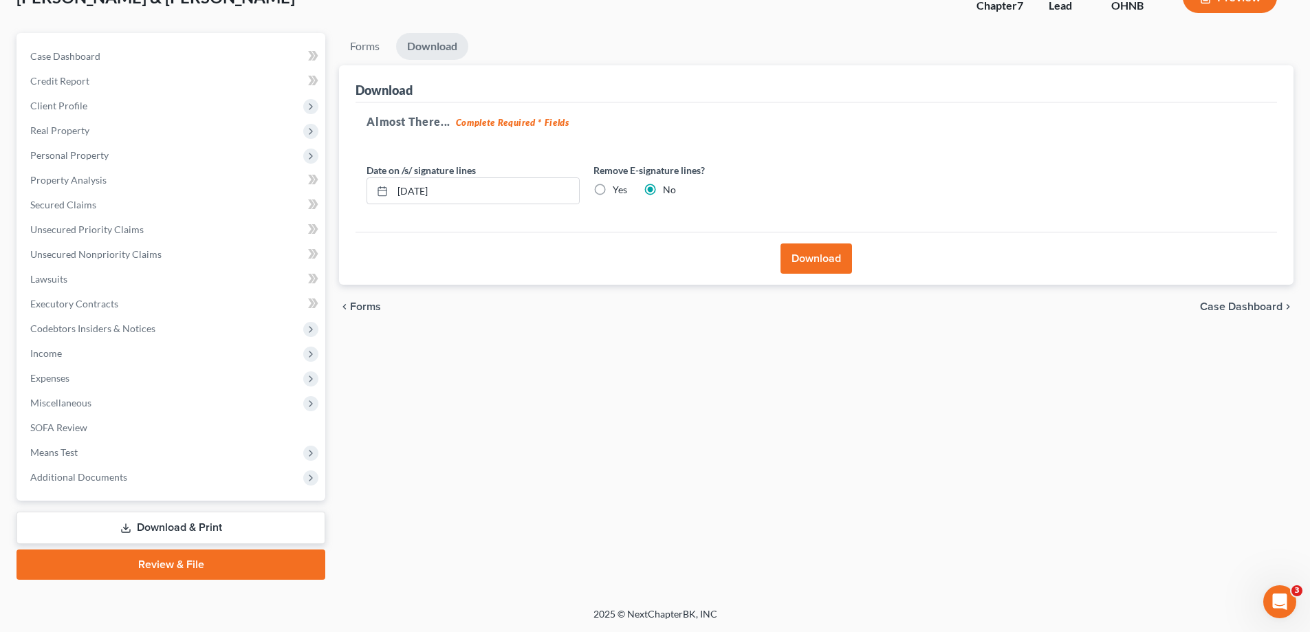
scroll to position [99, 0]
click at [472, 193] on input "[DATE]" at bounding box center [486, 191] width 186 height 26
type input "0"
click at [613, 185] on label "Yes" at bounding box center [620, 190] width 14 height 14
click at [618, 185] on input "Yes" at bounding box center [622, 187] width 9 height 9
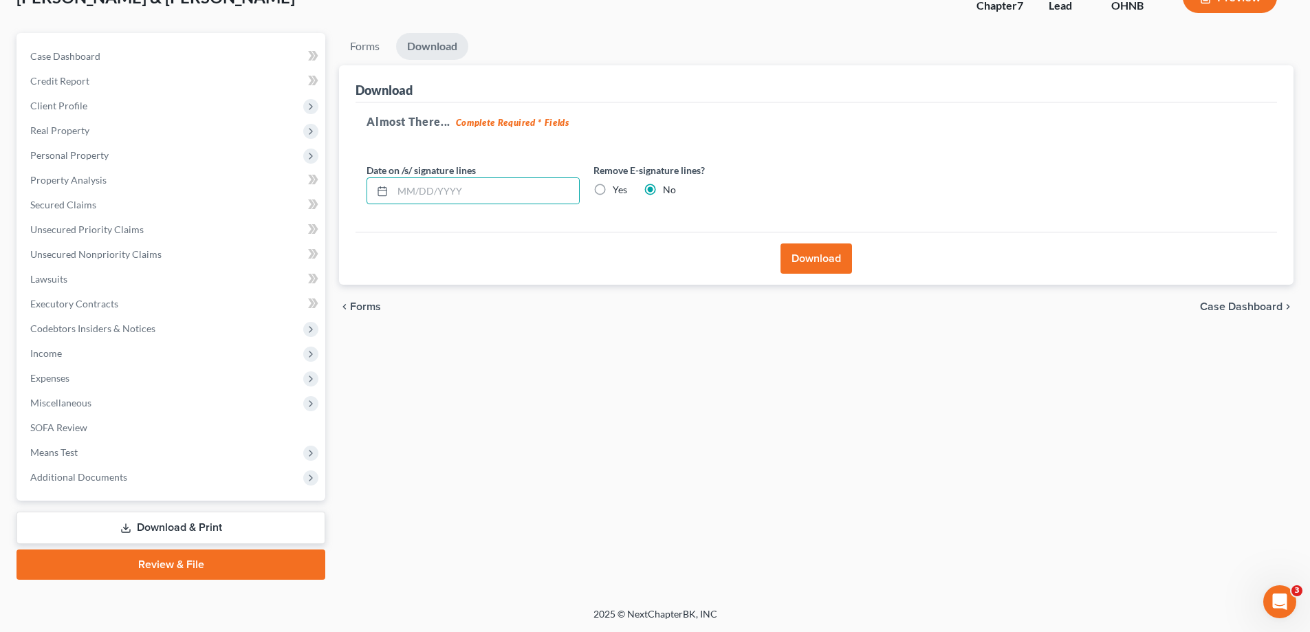
radio input "true"
radio input "false"
click at [825, 255] on button "Download" at bounding box center [816, 258] width 72 height 30
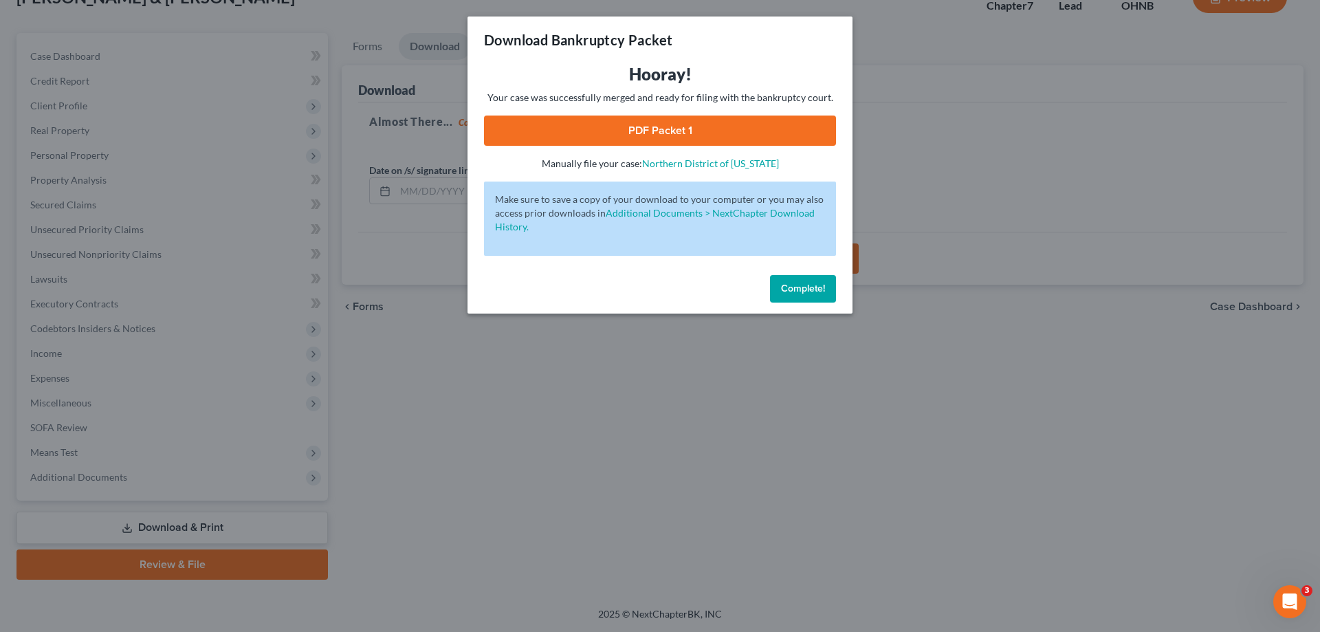
click at [725, 141] on link "PDF Packet 1" at bounding box center [660, 131] width 352 height 30
click at [805, 283] on span "Complete!" at bounding box center [803, 289] width 44 height 12
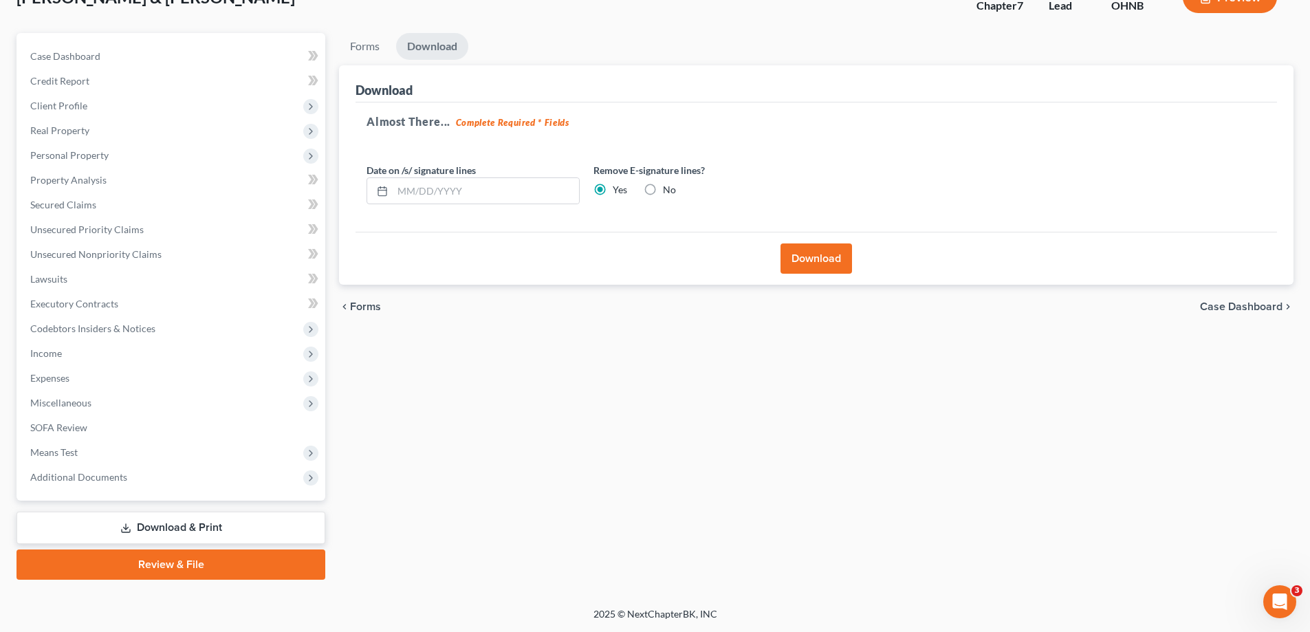
click at [219, 529] on link "Download & Print" at bounding box center [171, 528] width 309 height 32
click at [209, 523] on link "Download & Print" at bounding box center [171, 528] width 309 height 32
click at [378, 43] on link "Forms" at bounding box center [365, 46] width 52 height 27
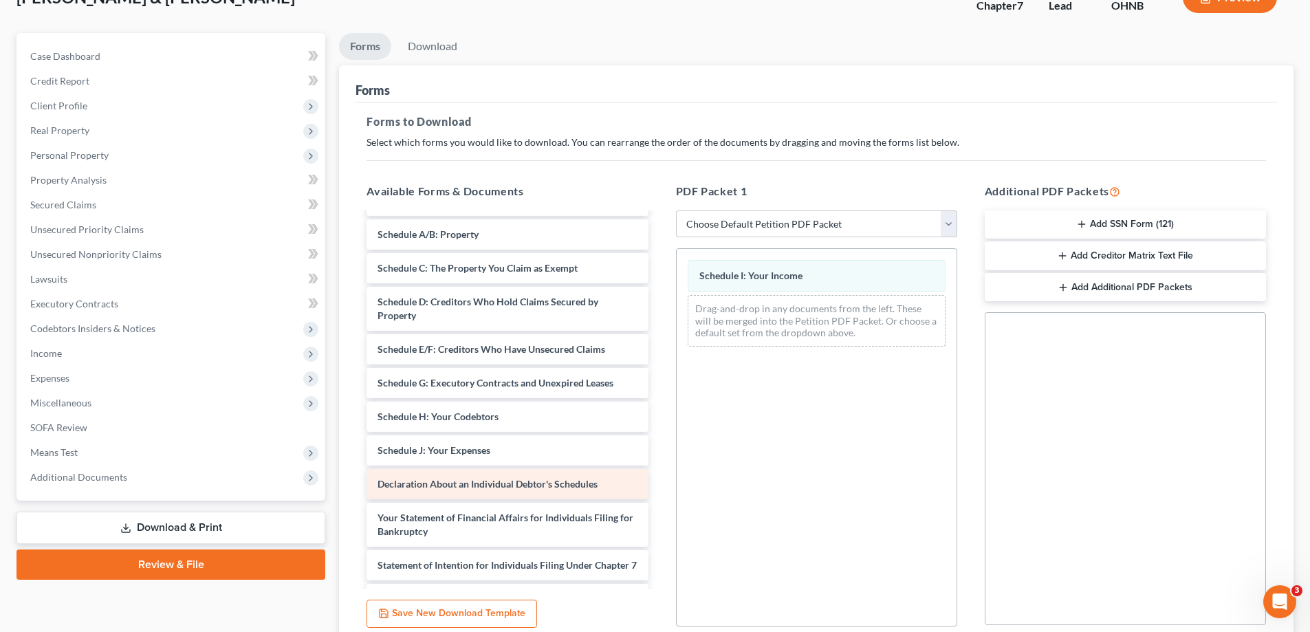
scroll to position [0, 0]
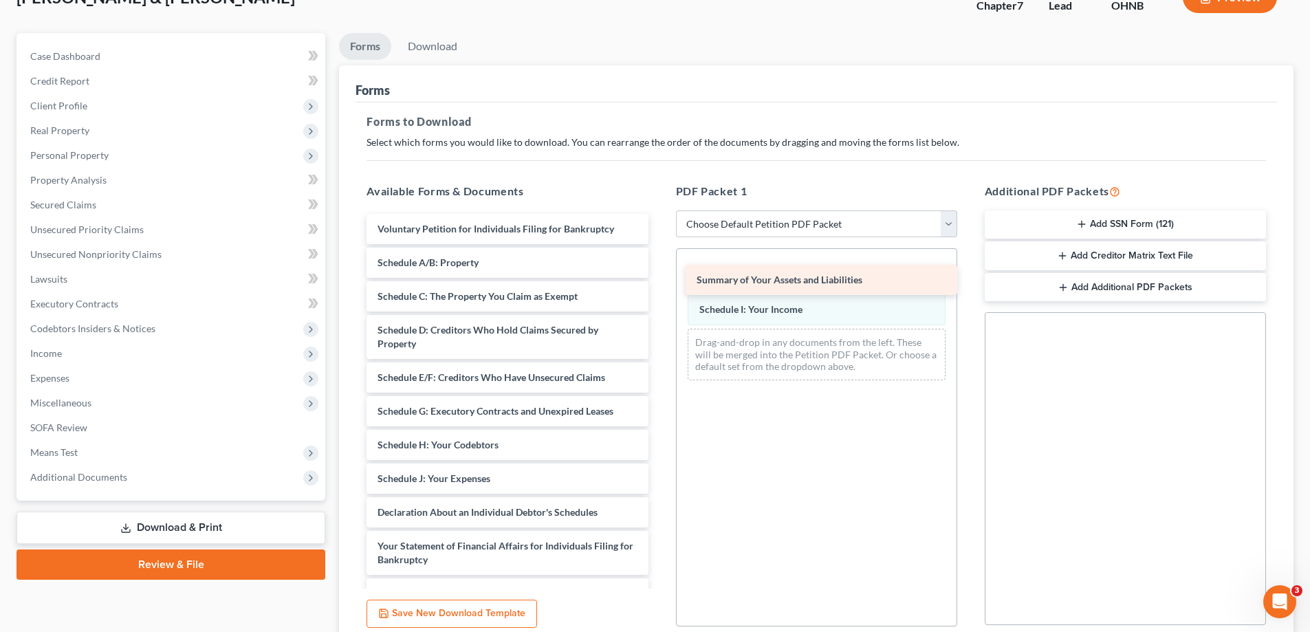
drag, startPoint x: 479, startPoint y: 259, endPoint x: 798, endPoint y: 276, distance: 319.5
click at [659, 276] on div "Summary of Your Assets and Liabilities Voluntary Petition for Individuals Filin…" at bounding box center [506, 509] width 303 height 591
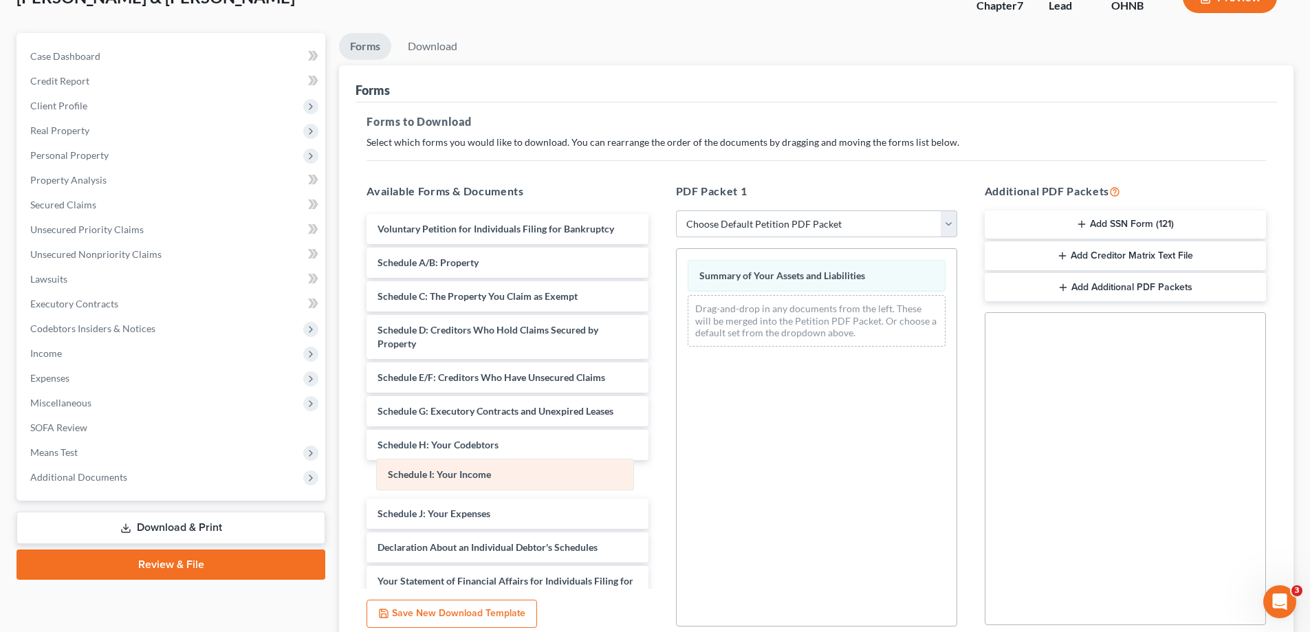
drag, startPoint x: 747, startPoint y: 303, endPoint x: 436, endPoint y: 466, distance: 351.8
click at [677, 358] on div "Schedule I: Your Income Summary of Your Assets and Liabilities Schedule I: Your…" at bounding box center [817, 303] width 280 height 109
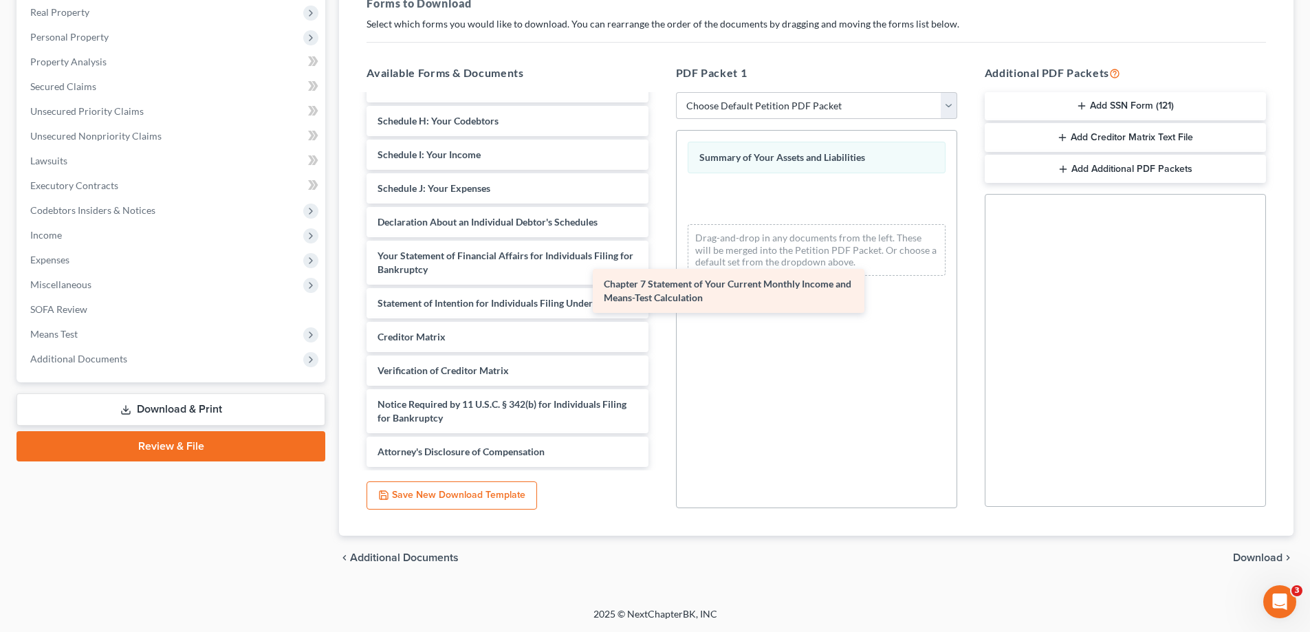
scroll to position [219, 0]
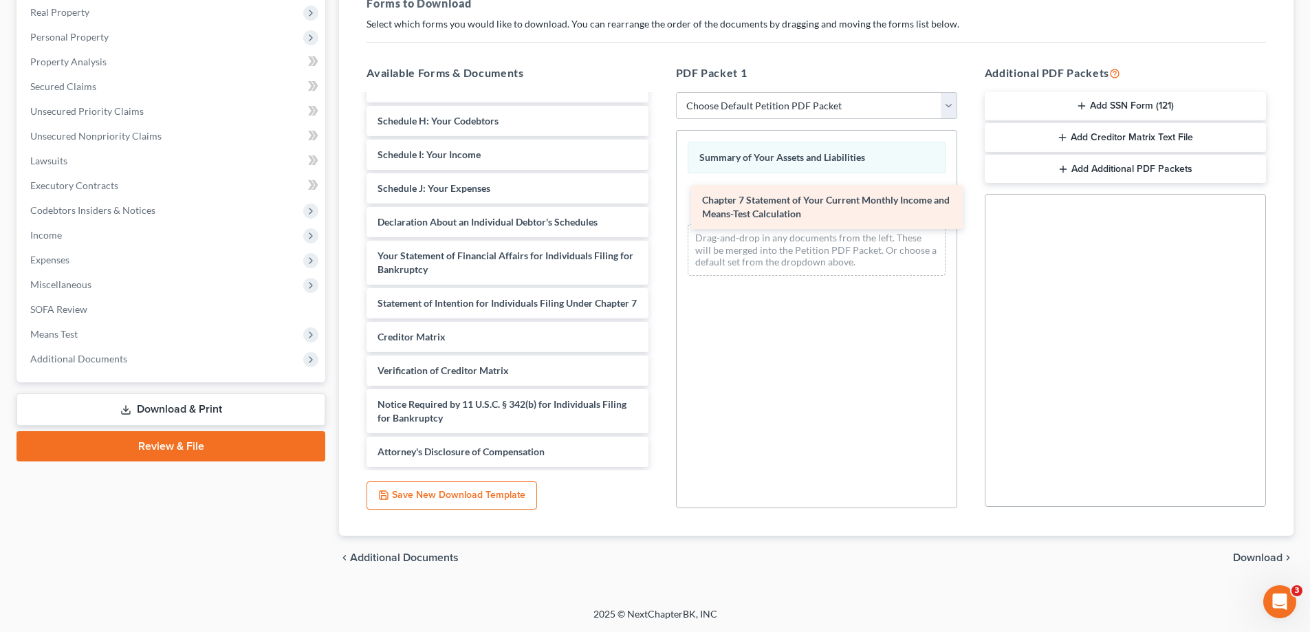
drag, startPoint x: 501, startPoint y: 292, endPoint x: 825, endPoint y: 203, distance: 336.6
click at [659, 203] on div "Chapter 7 Statement of Your Current Monthly Income and Means-Test Calculation V…" at bounding box center [506, 178] width 303 height 577
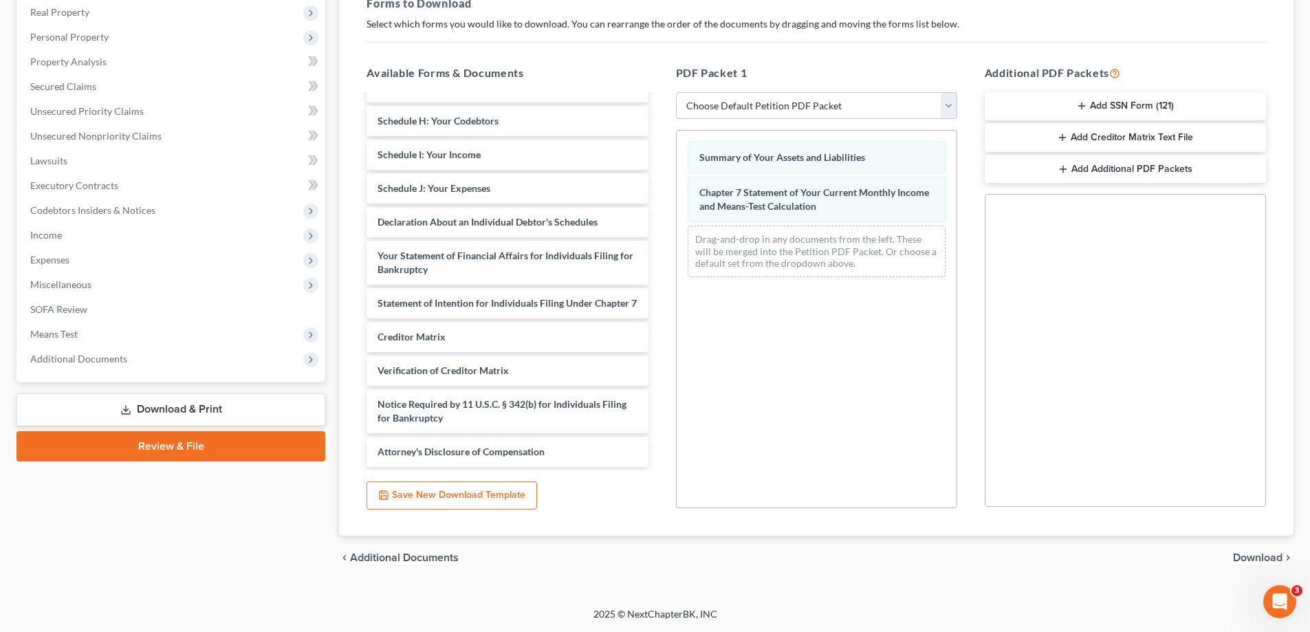
click at [1234, 558] on span "Download" at bounding box center [1258, 557] width 50 height 11
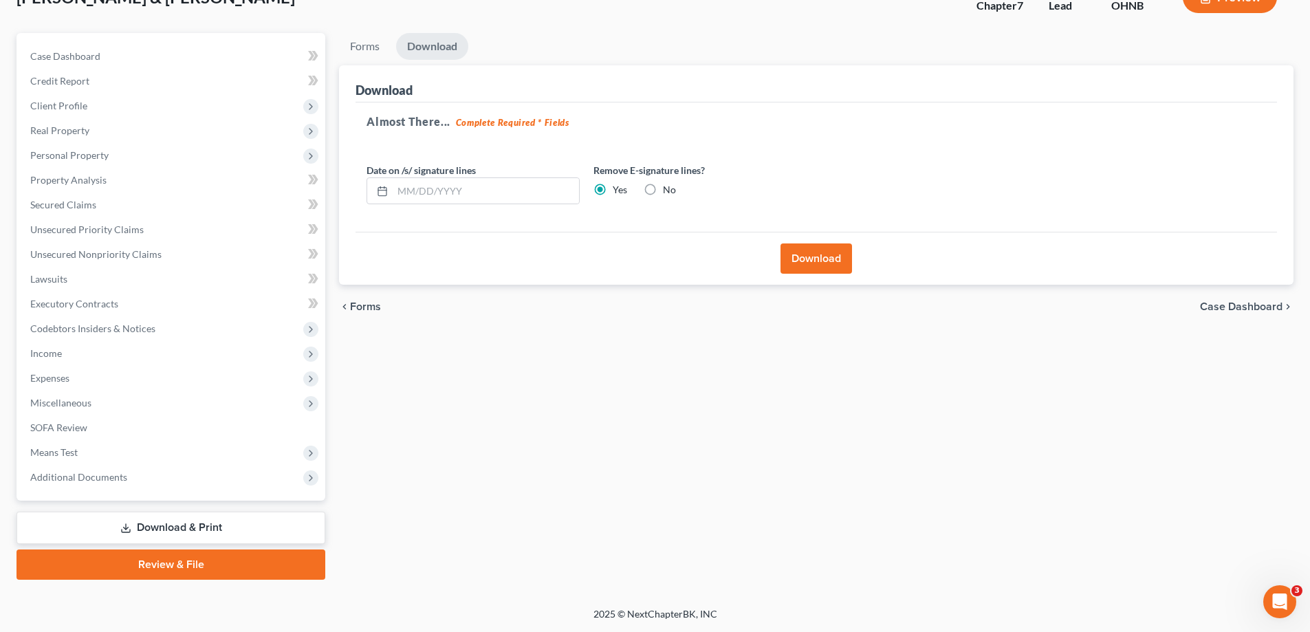
scroll to position [99, 0]
click at [811, 256] on button "Download" at bounding box center [816, 258] width 72 height 30
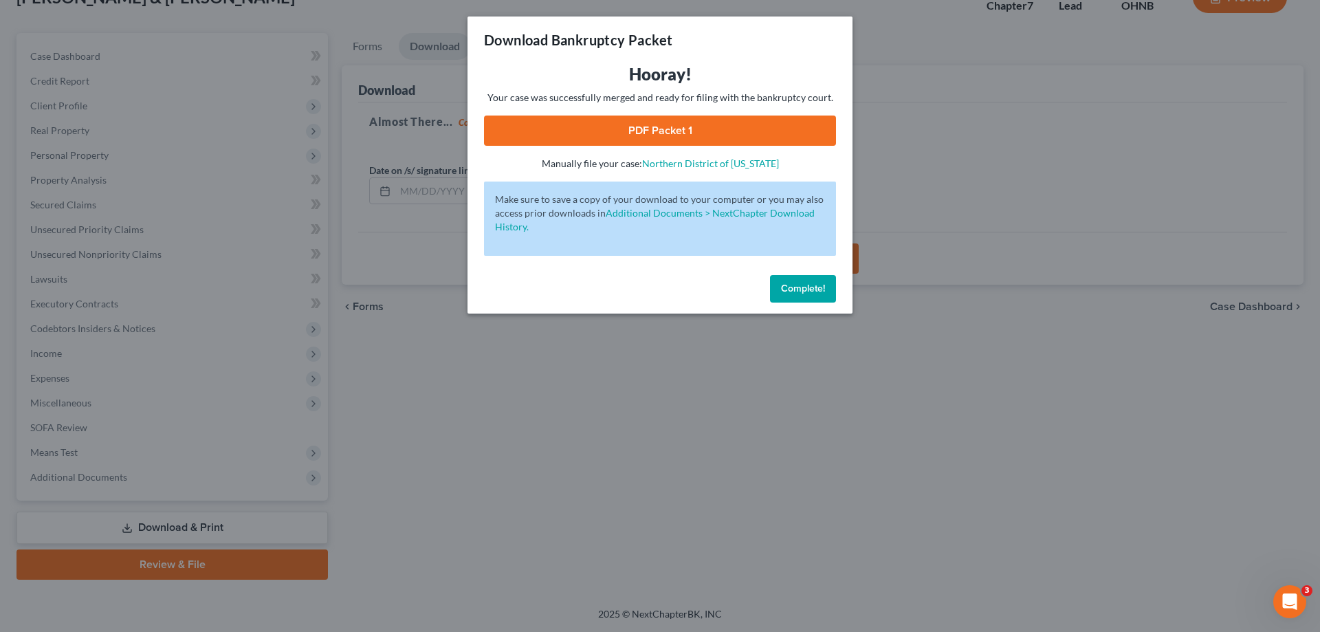
click at [731, 130] on link "PDF Packet 1" at bounding box center [660, 131] width 352 height 30
click at [818, 298] on button "Complete!" at bounding box center [803, 289] width 66 height 28
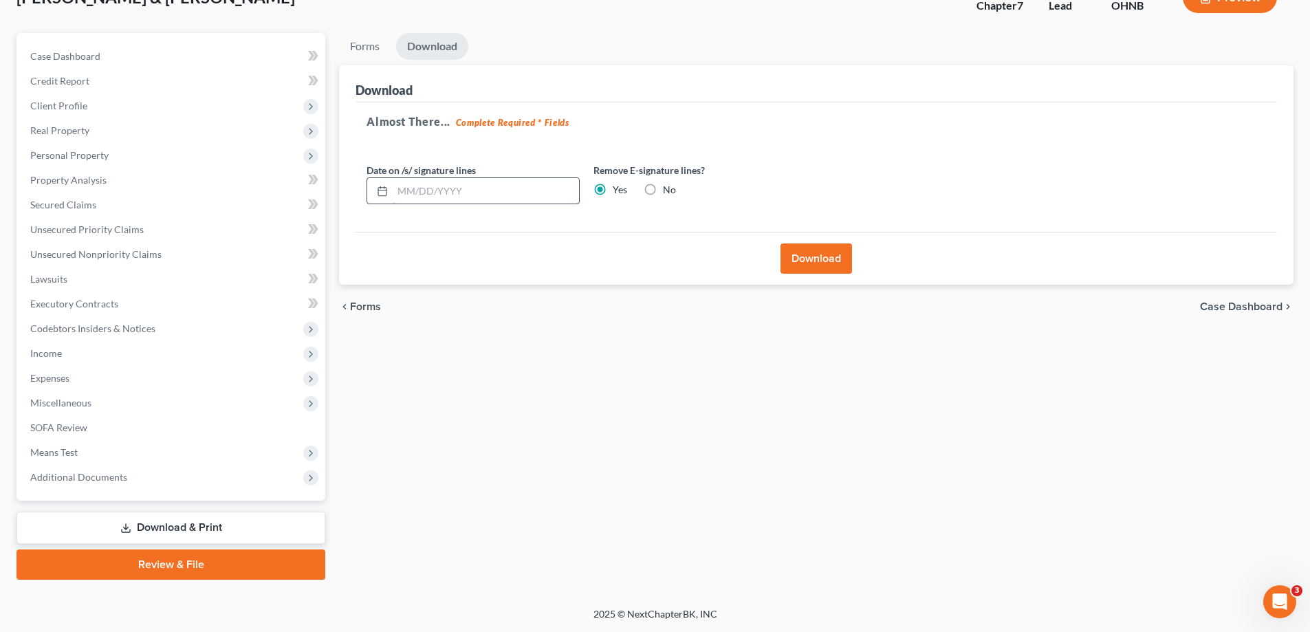
click at [472, 195] on input "text" at bounding box center [486, 191] width 186 height 26
type input "[DATE]"
click at [663, 192] on label "No" at bounding box center [669, 190] width 13 height 14
click at [668, 192] on input "No" at bounding box center [672, 187] width 9 height 9
radio input "true"
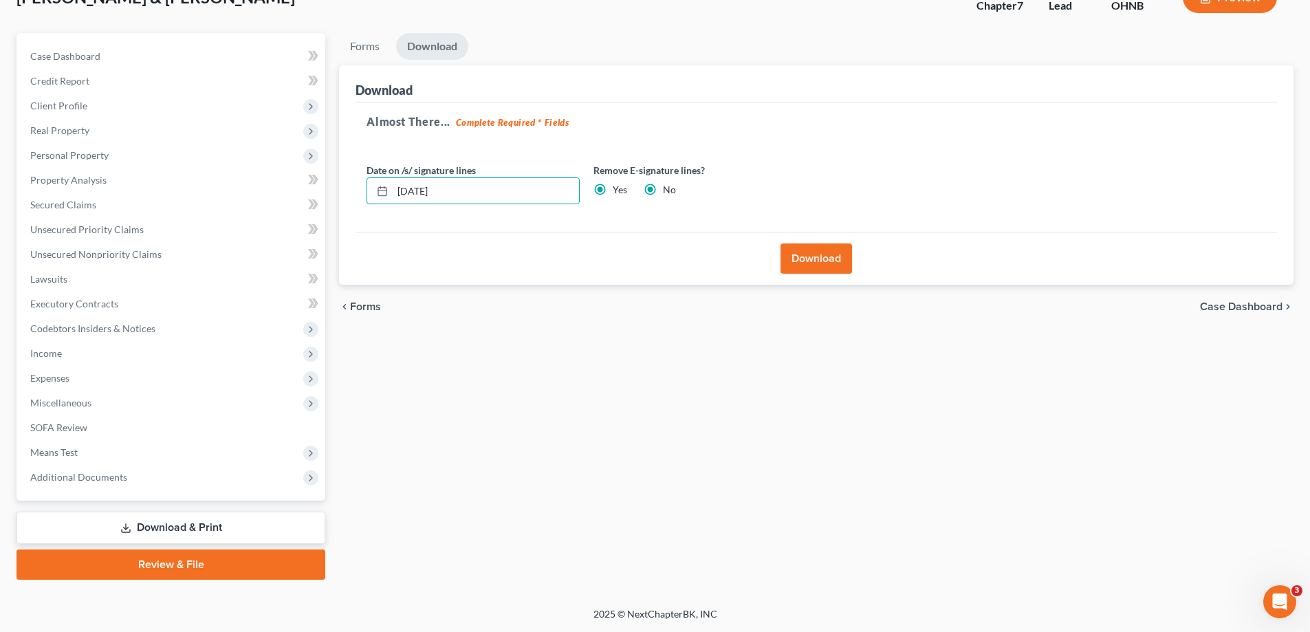
radio input "false"
click at [823, 262] on button "Download" at bounding box center [816, 258] width 72 height 30
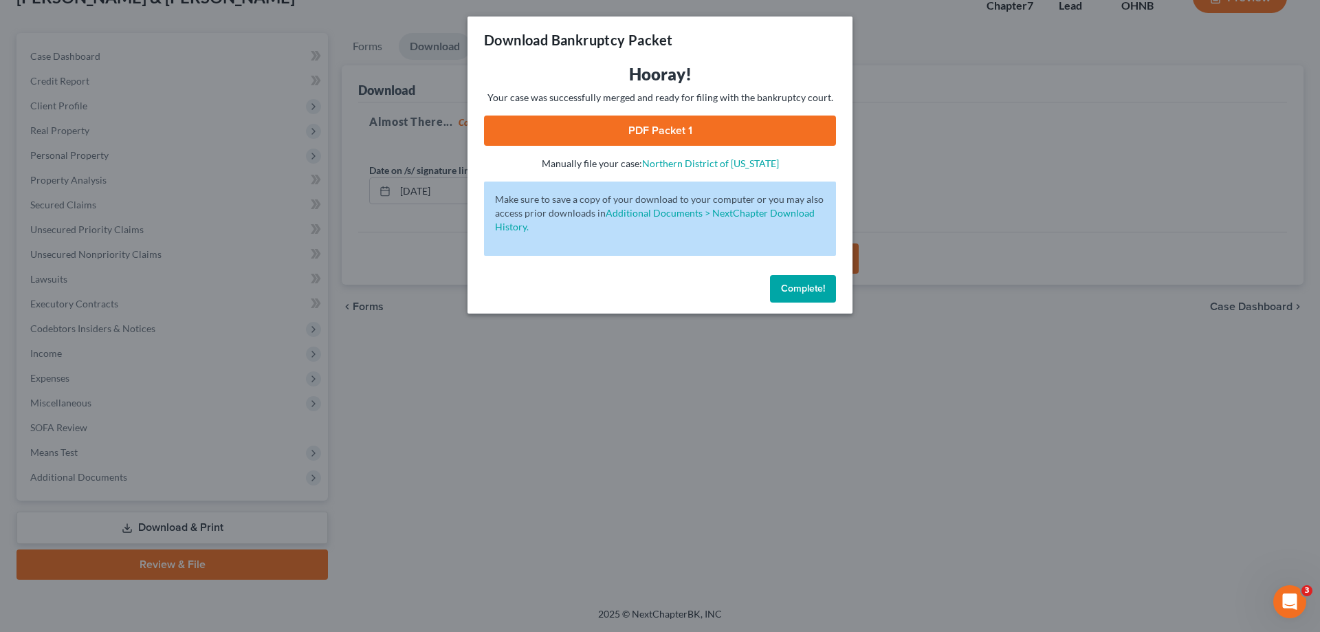
click at [807, 294] on span "Complete!" at bounding box center [803, 289] width 44 height 12
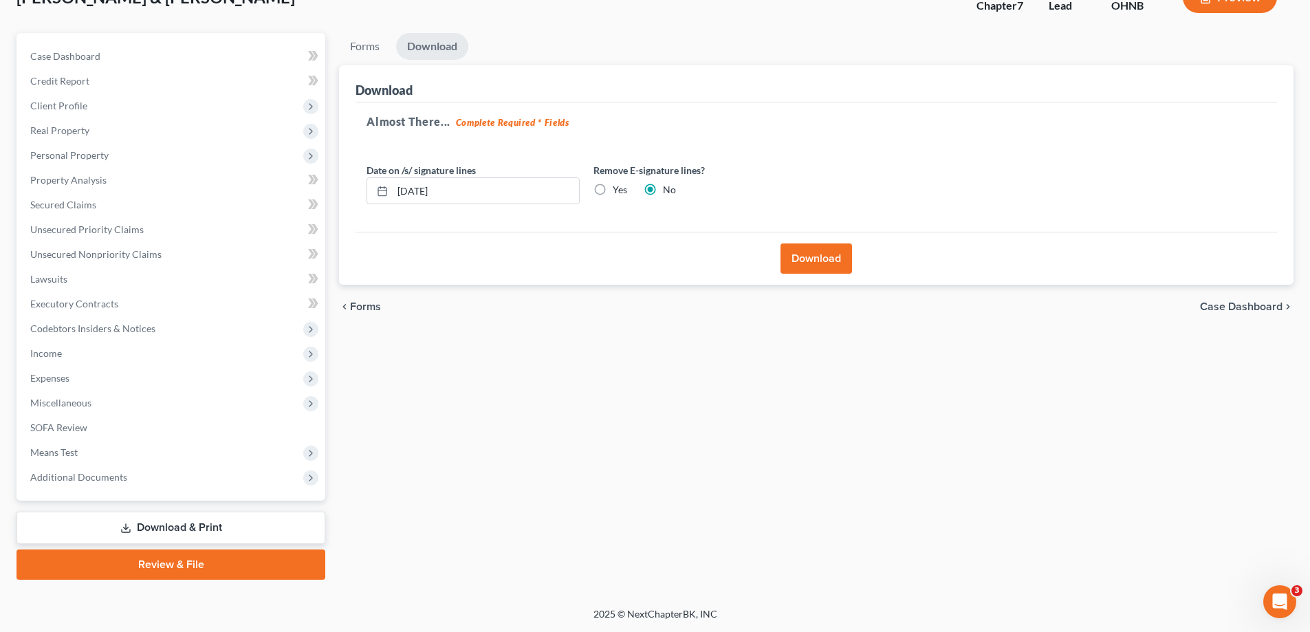
click at [1265, 309] on span "Case Dashboard" at bounding box center [1241, 306] width 83 height 11
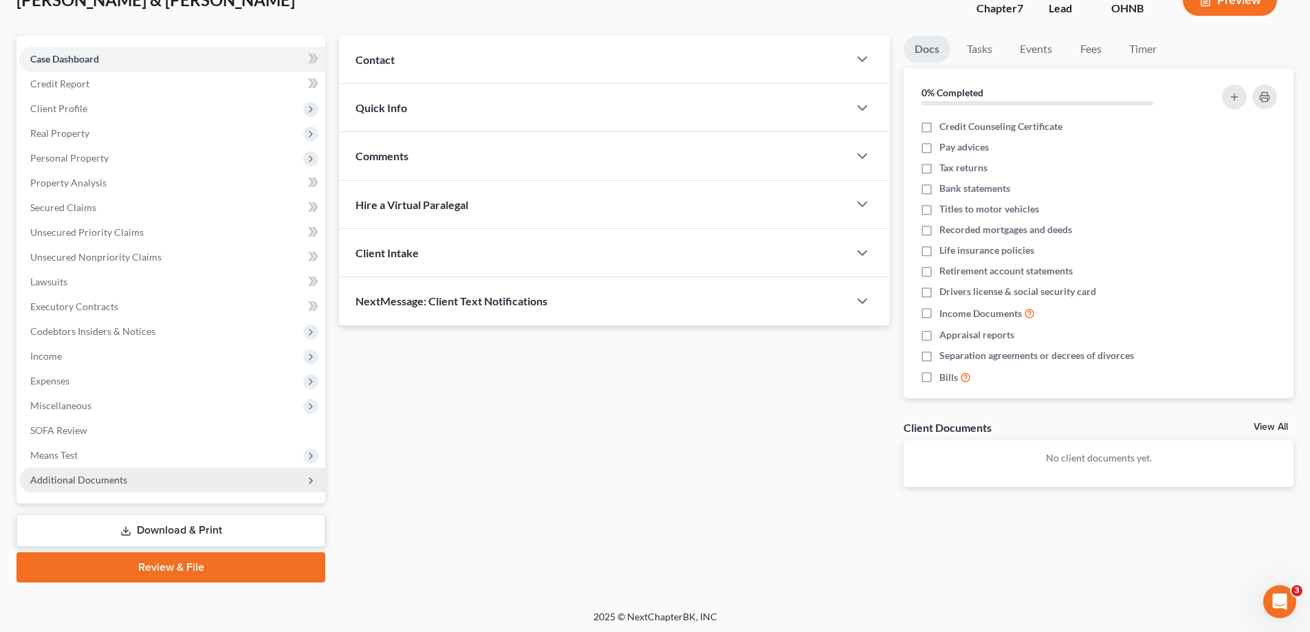
scroll to position [99, 0]
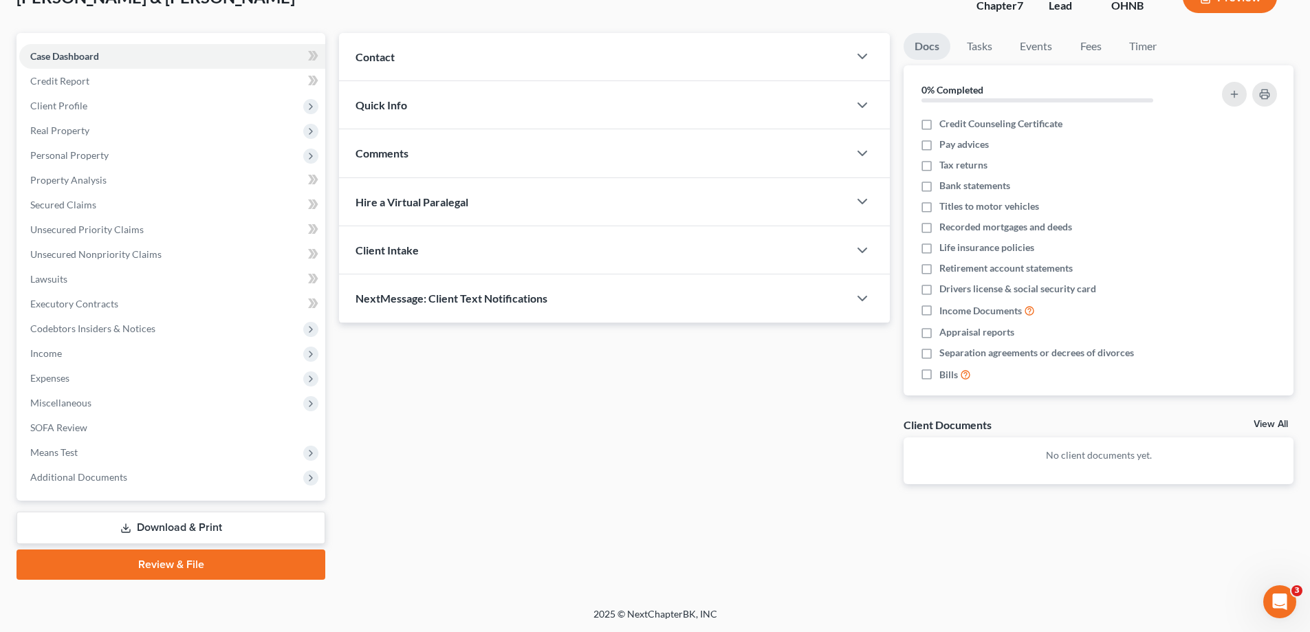
click at [264, 533] on link "Download & Print" at bounding box center [171, 528] width 309 height 32
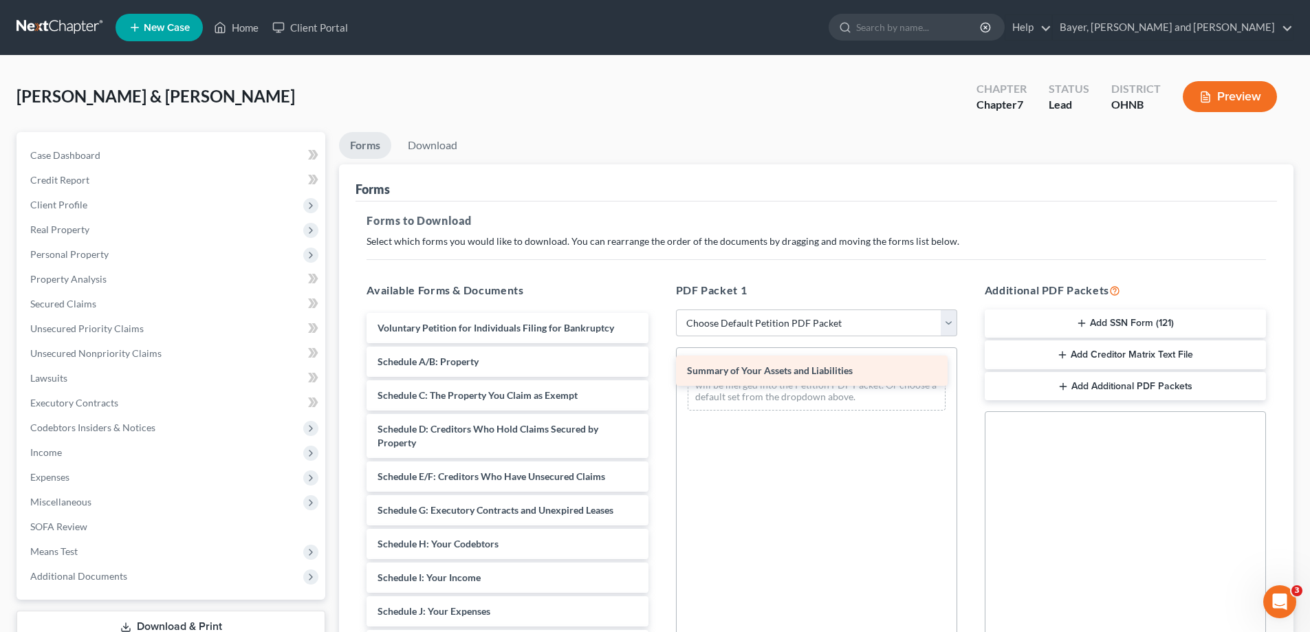
drag, startPoint x: 448, startPoint y: 362, endPoint x: 758, endPoint y: 371, distance: 309.5
click at [659, 371] on div "Summary of Your Assets and Liabilities Voluntary Petition for Individuals Filin…" at bounding box center [506, 625] width 303 height 624
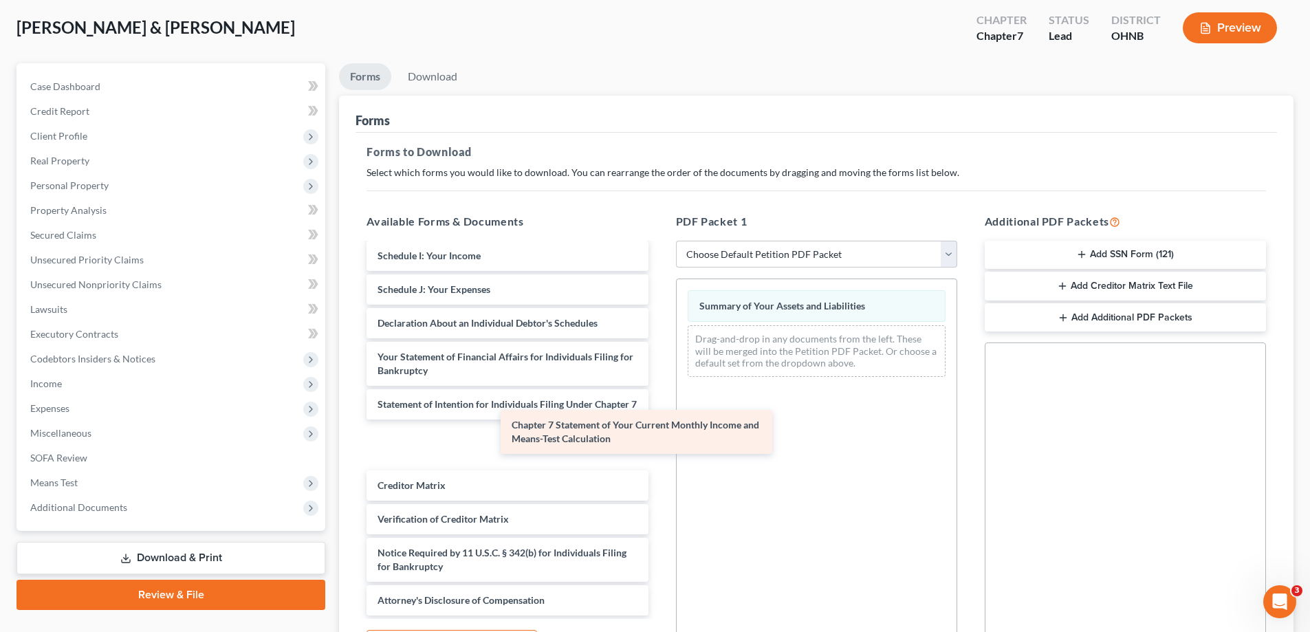
scroll to position [219, 0]
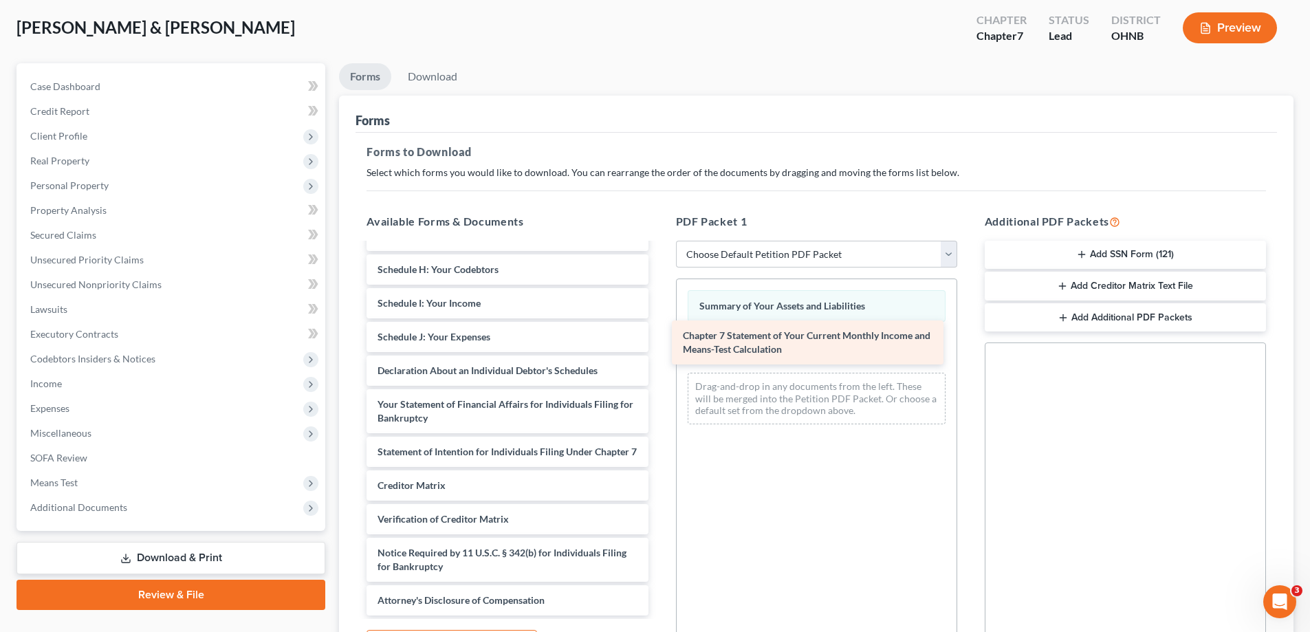
drag, startPoint x: 508, startPoint y: 450, endPoint x: 813, endPoint y: 347, distance: 322.0
click at [659, 347] on div "Chapter 7 Statement of Your Current Monthly Income and Means-Test Calculation V…" at bounding box center [506, 327] width 303 height 577
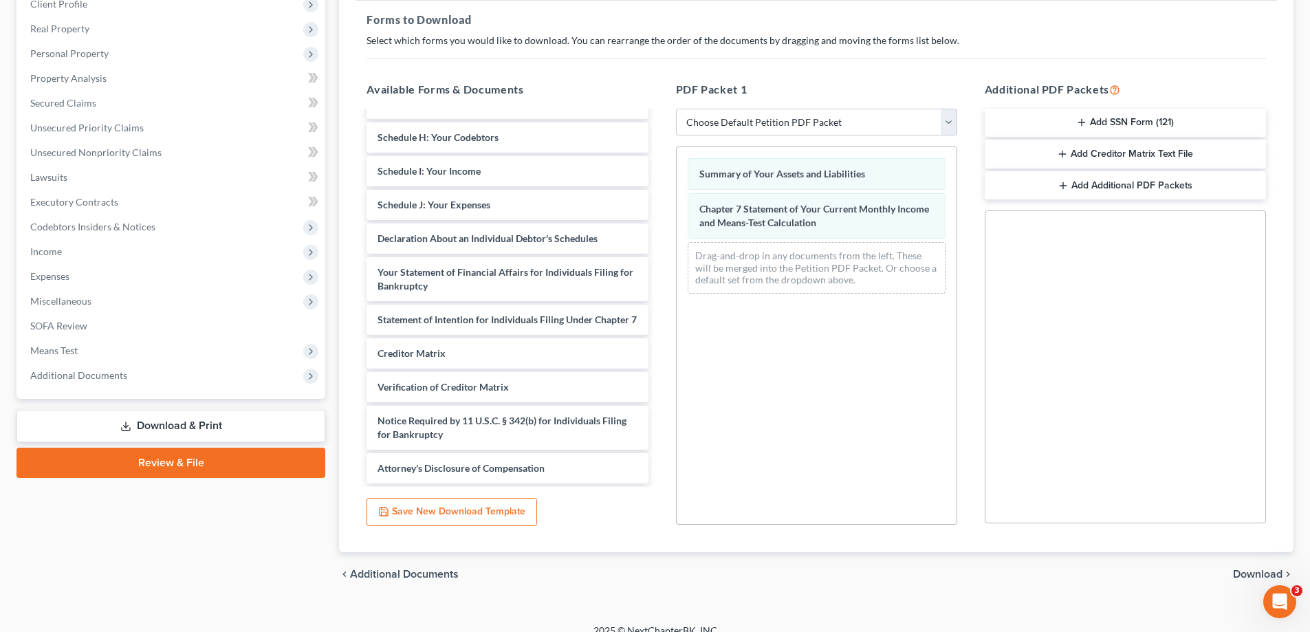
scroll to position [217, 0]
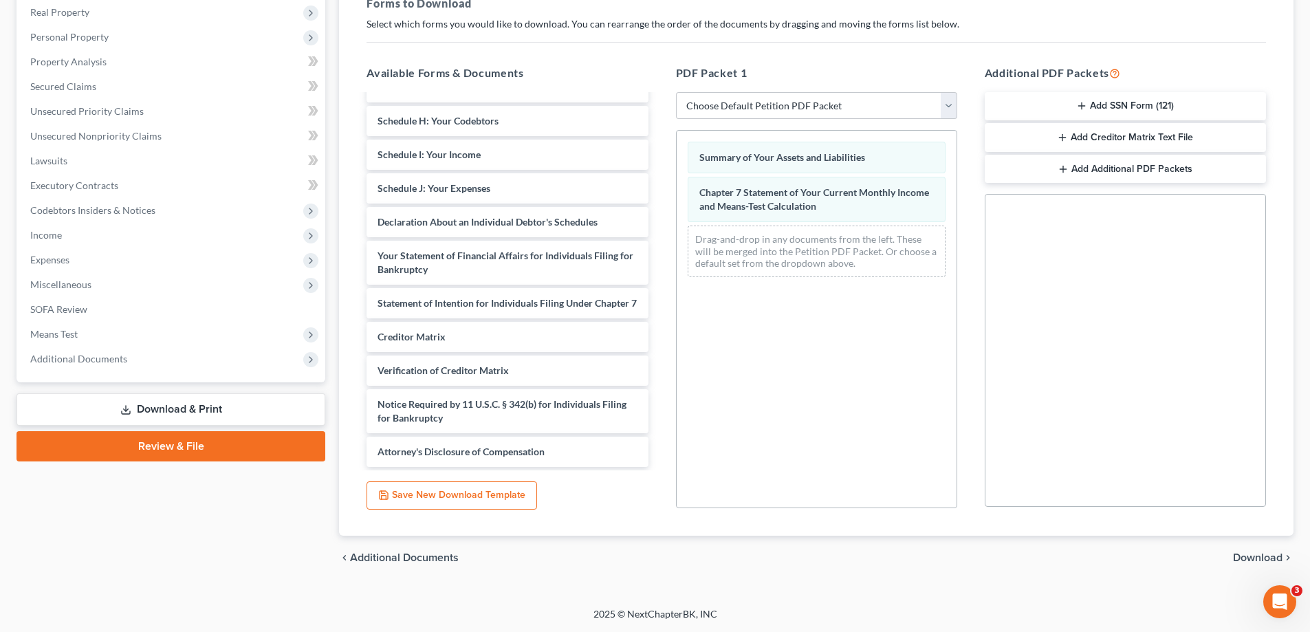
click at [1255, 558] on span "Download" at bounding box center [1258, 557] width 50 height 11
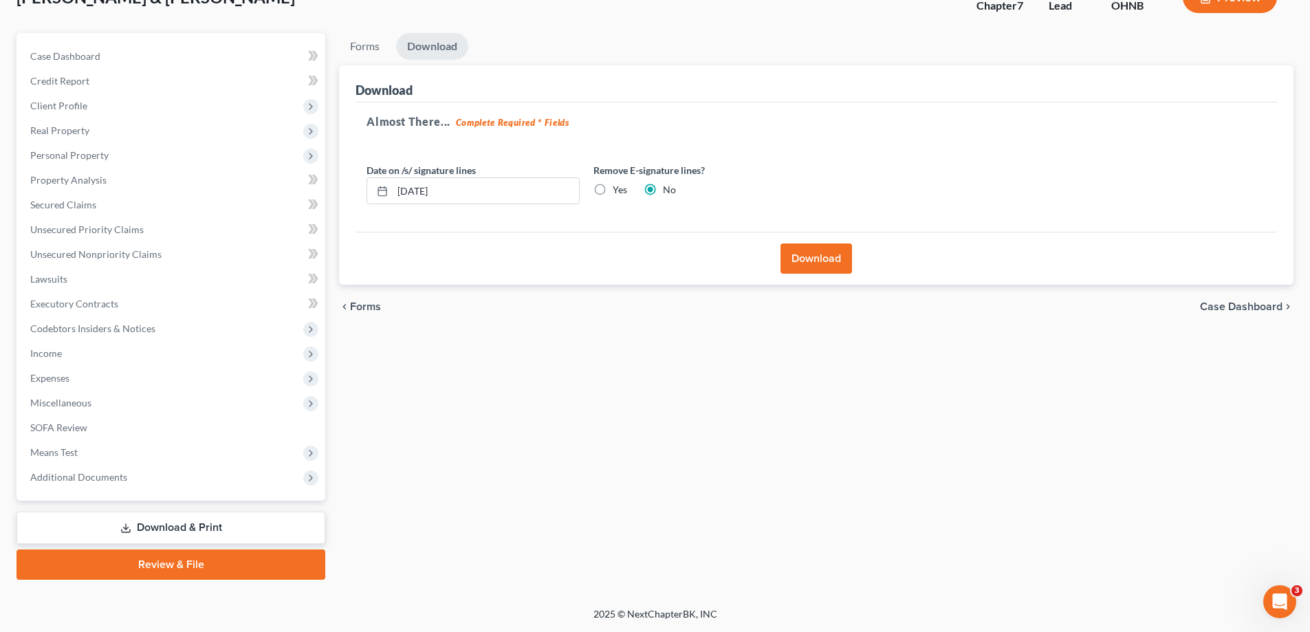
scroll to position [99, 0]
click at [817, 254] on button "Download" at bounding box center [816, 258] width 72 height 30
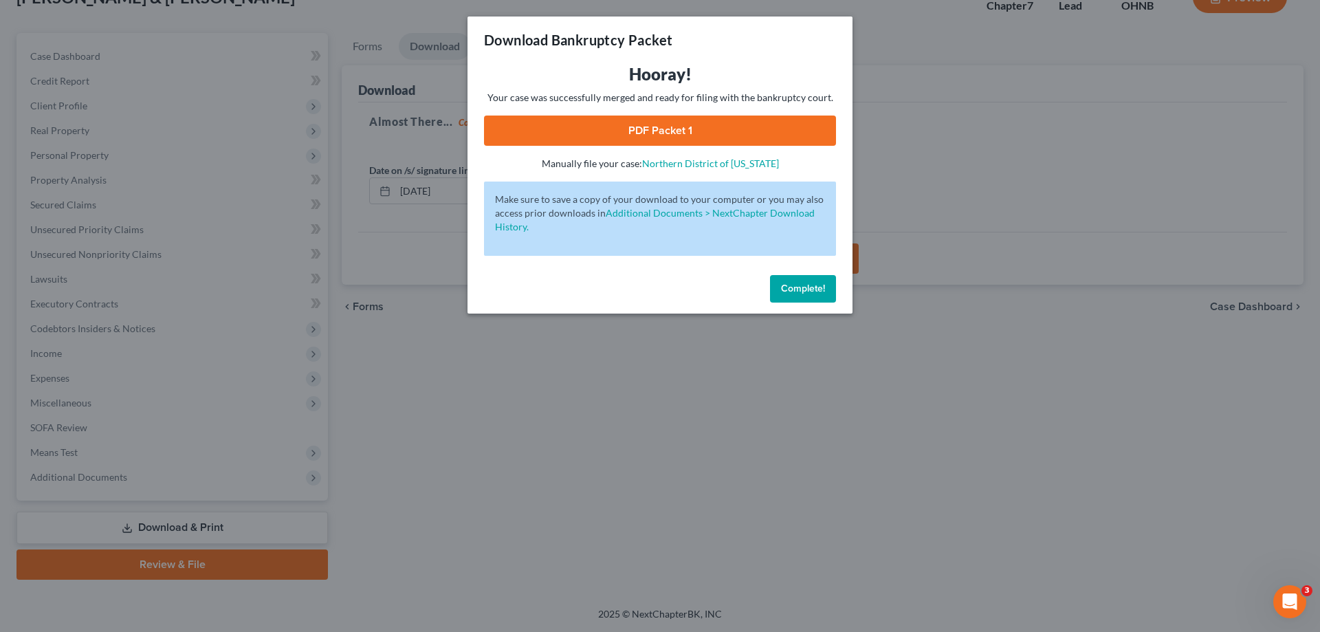
click at [729, 137] on link "PDF Packet 1" at bounding box center [660, 131] width 352 height 30
click at [805, 289] on span "Complete!" at bounding box center [803, 289] width 44 height 12
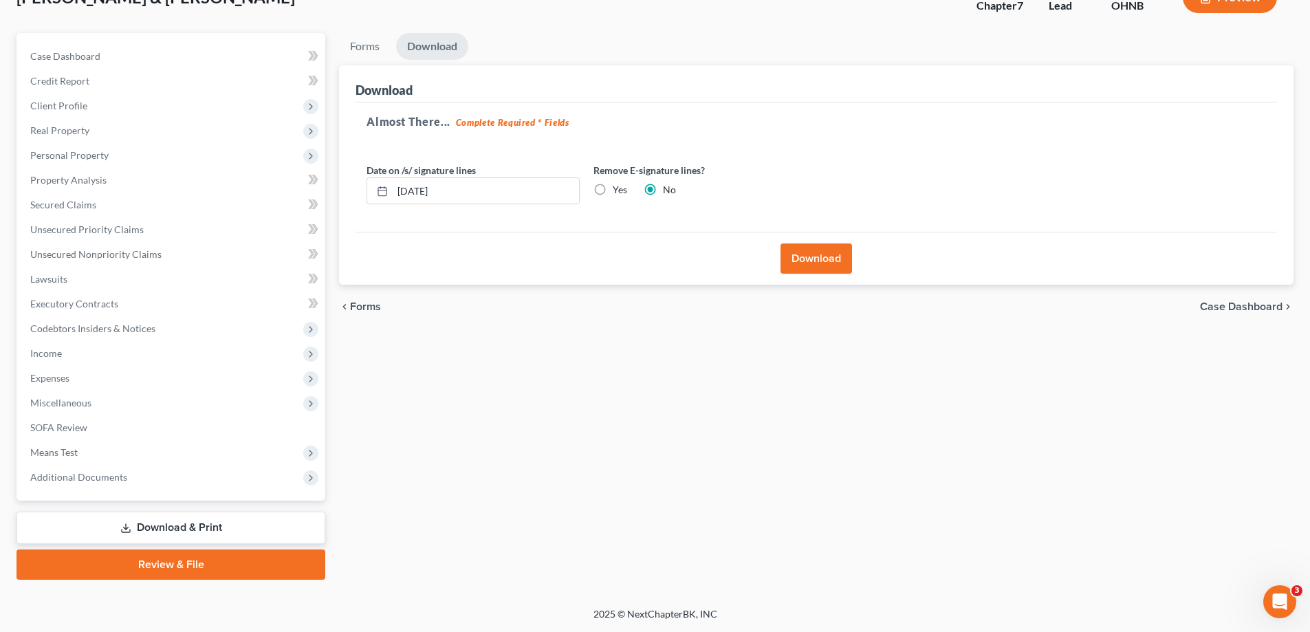
click at [212, 527] on link "Download & Print" at bounding box center [171, 528] width 309 height 32
click at [377, 53] on link "Forms" at bounding box center [365, 46] width 52 height 27
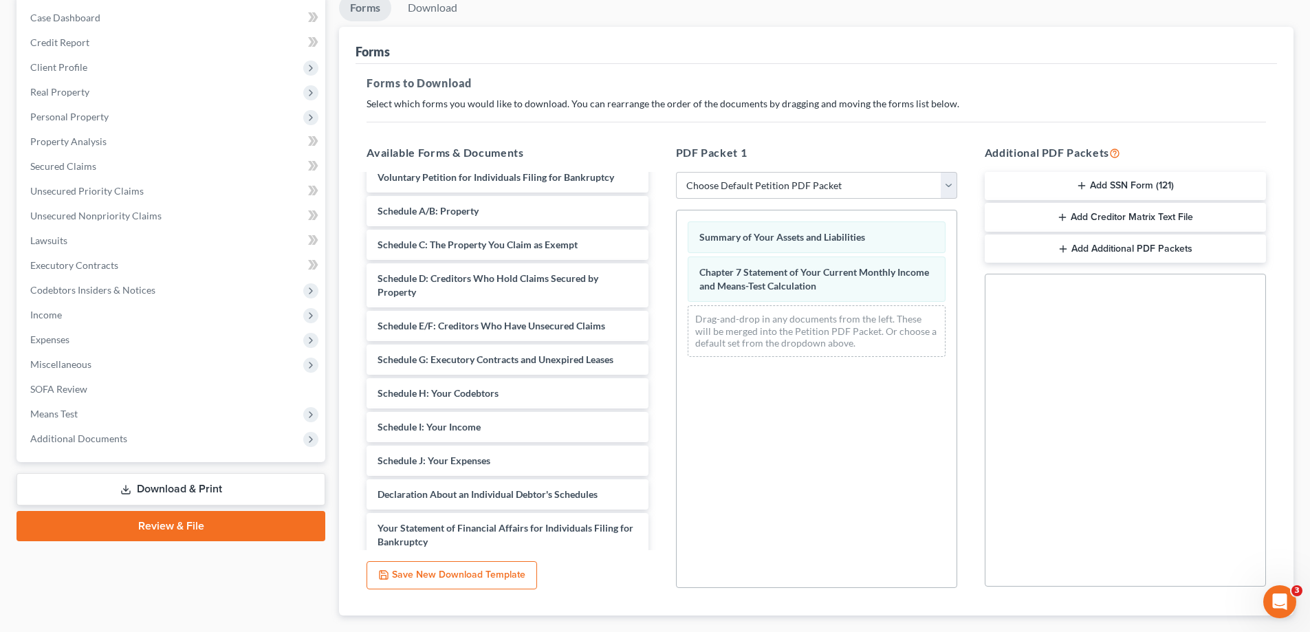
scroll to position [0, 0]
